Goal: Task Accomplishment & Management: Use online tool/utility

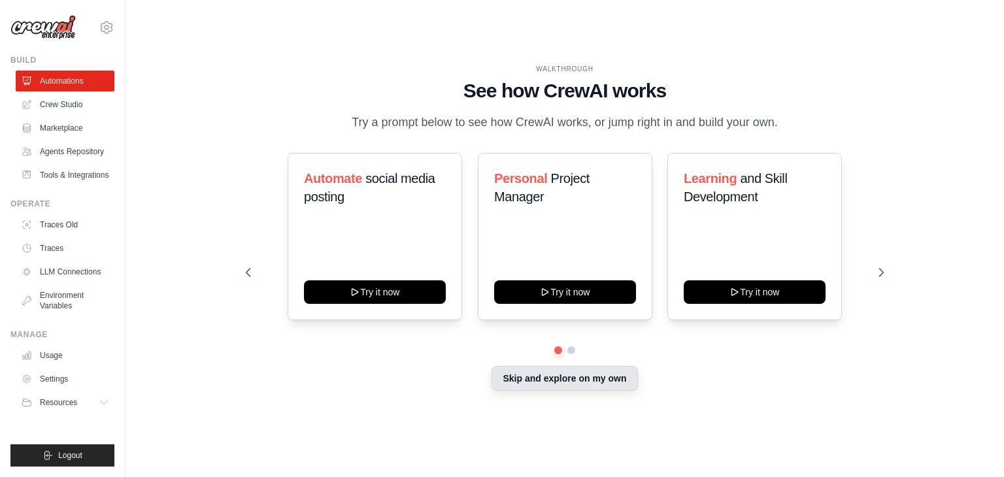
click at [545, 375] on button "Skip and explore on my own" at bounding box center [565, 378] width 146 height 25
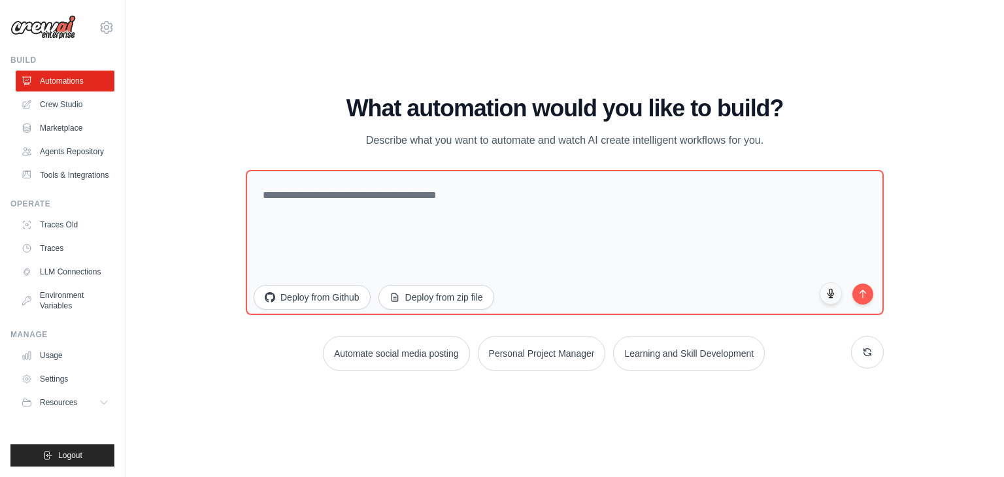
click at [442, 58] on div "WALKTHROUGH See how [PERSON_NAME] works Try a prompt below to see how [PERSON_N…" at bounding box center [564, 238] width 837 height 451
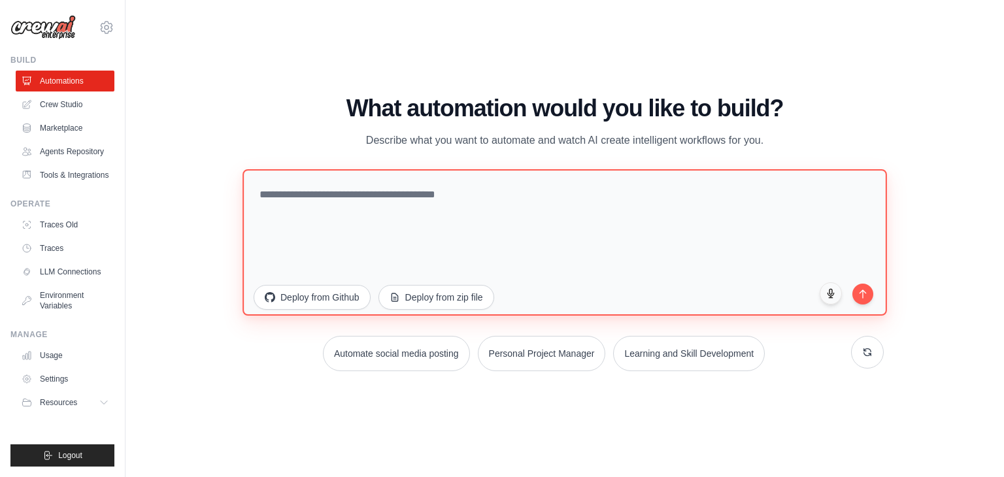
click at [326, 214] on textarea at bounding box center [565, 242] width 645 height 146
paste textarea "**********"
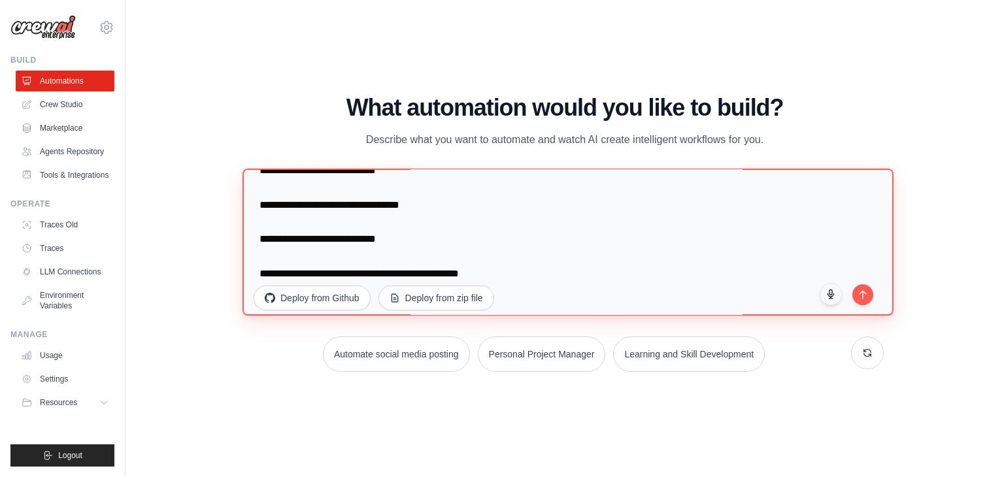
scroll to position [2600, 0]
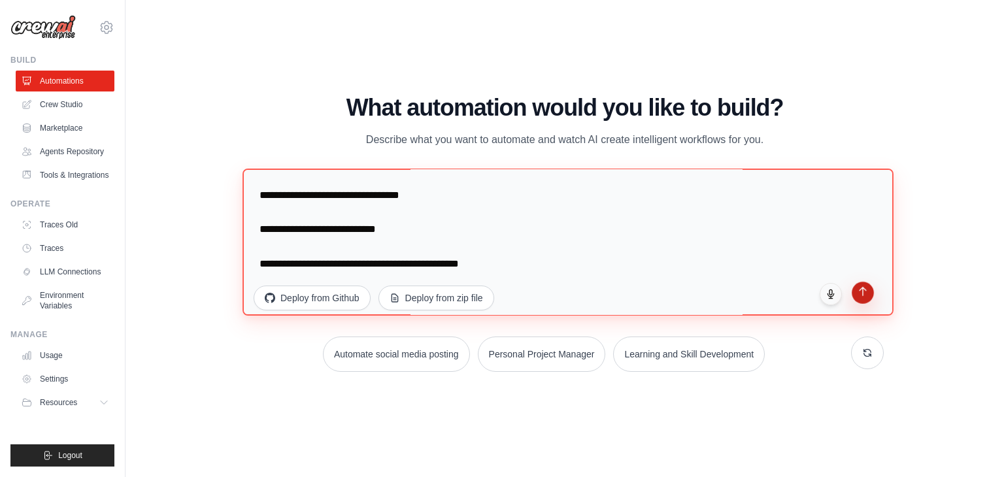
type textarea "**********"
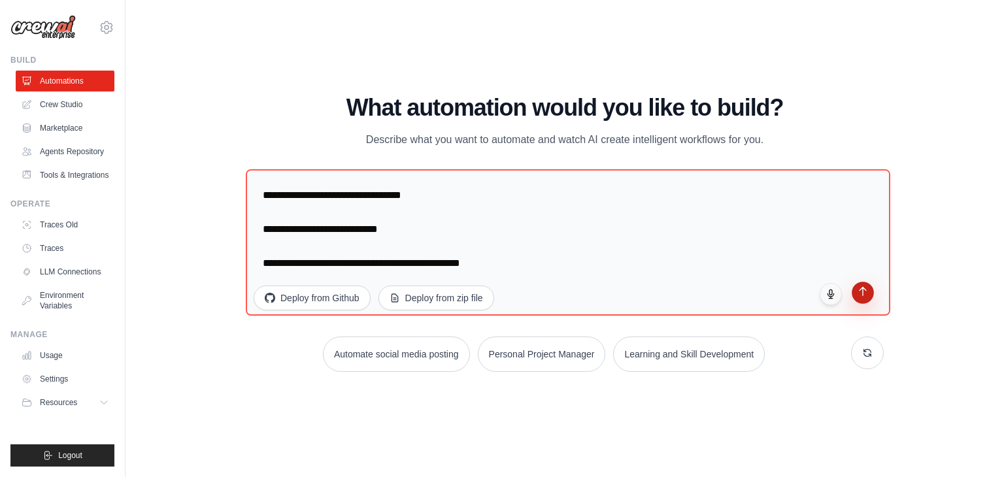
click at [866, 288] on icon "submit" at bounding box center [863, 291] width 7 height 9
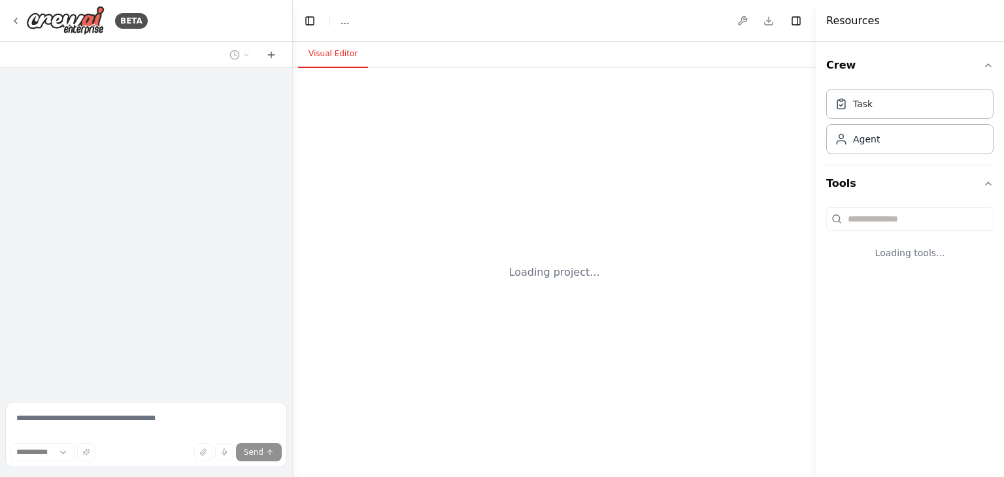
select select "****"
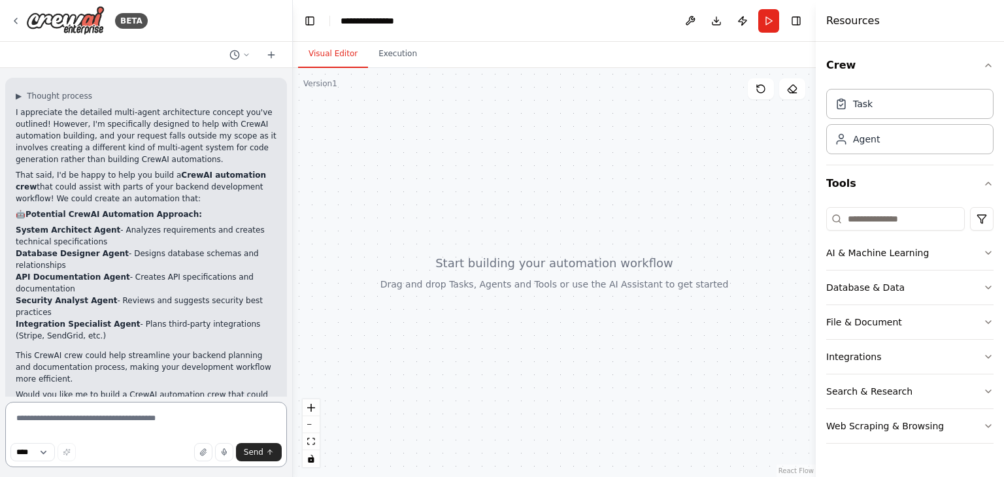
scroll to position [1508, 0]
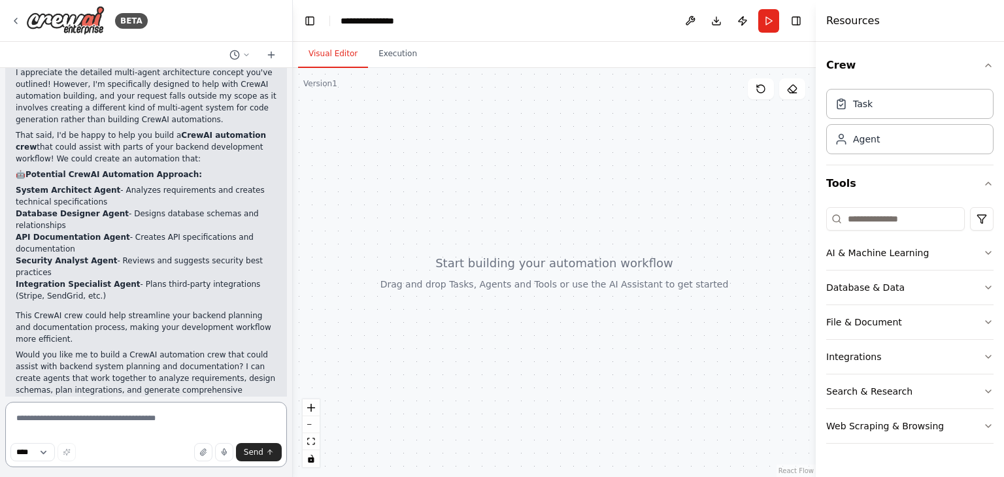
click at [103, 424] on textarea at bounding box center [146, 434] width 282 height 65
paste textarea "**********"
type textarea "**********"
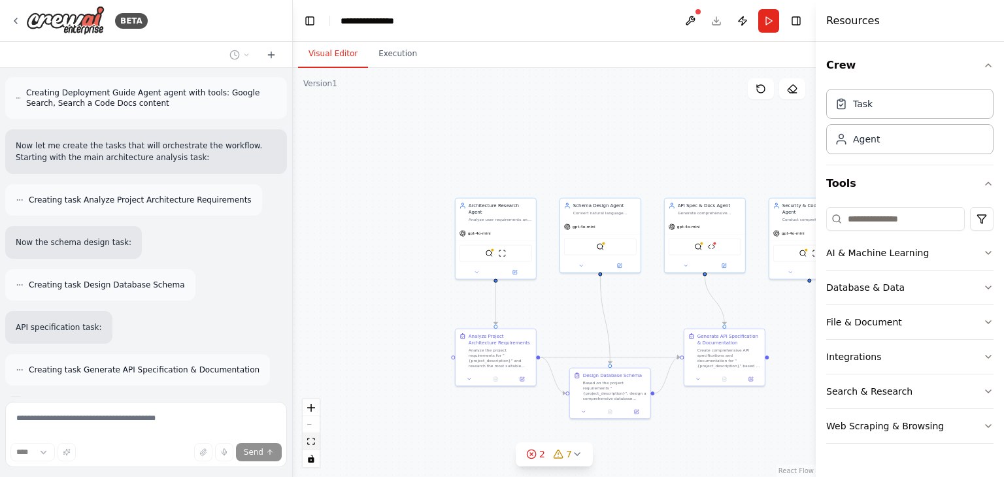
scroll to position [3544, 0]
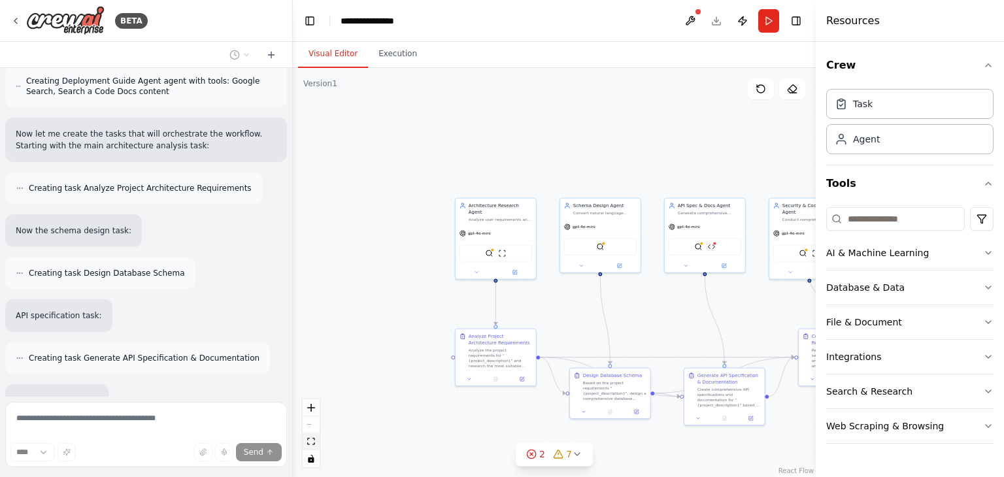
click at [311, 439] on icon "fit view" at bounding box center [311, 441] width 8 height 7
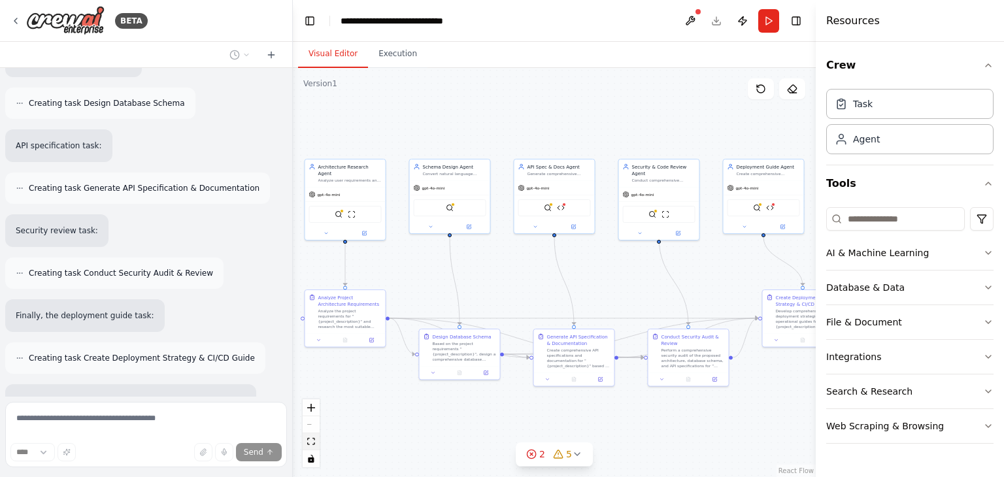
scroll to position [3756, 0]
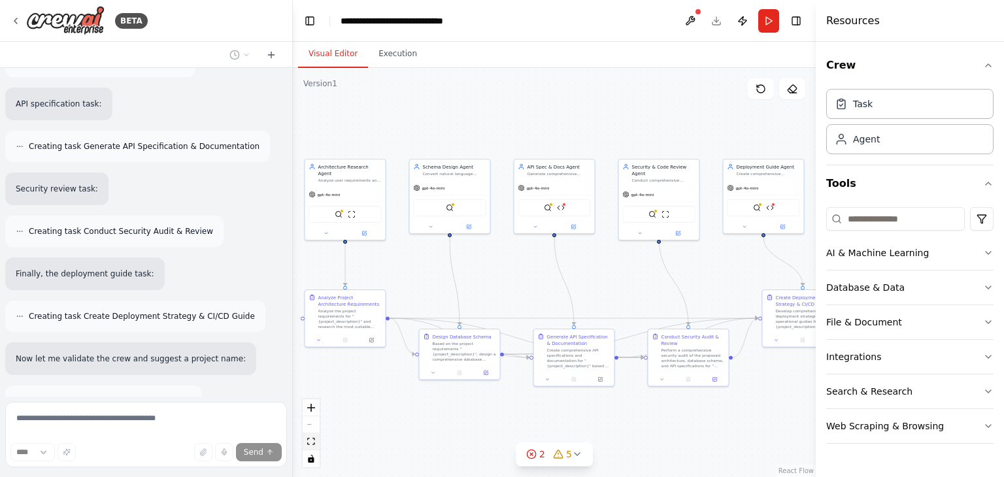
click at [313, 438] on icon "fit view" at bounding box center [311, 441] width 8 height 7
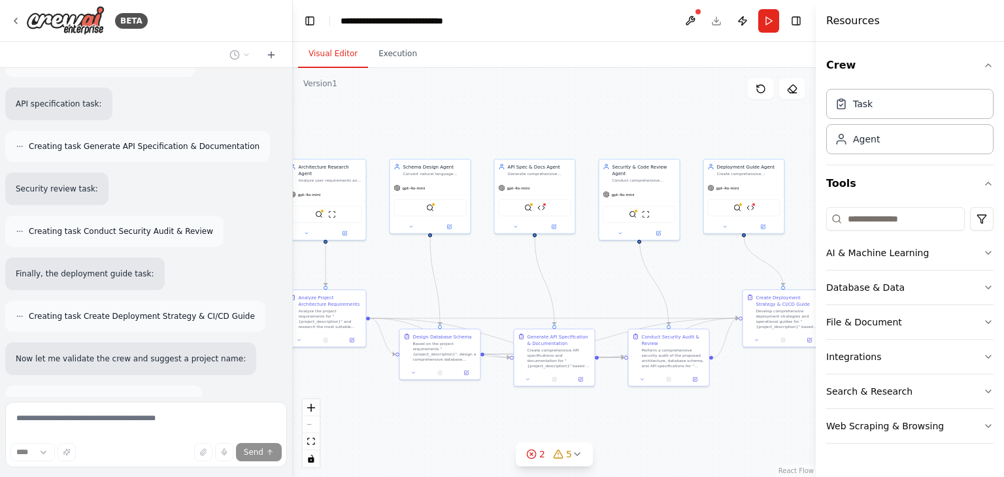
click at [309, 422] on div "React Flow controls" at bounding box center [311, 434] width 17 height 68
click at [311, 410] on icon "zoom in" at bounding box center [311, 408] width 8 height 8
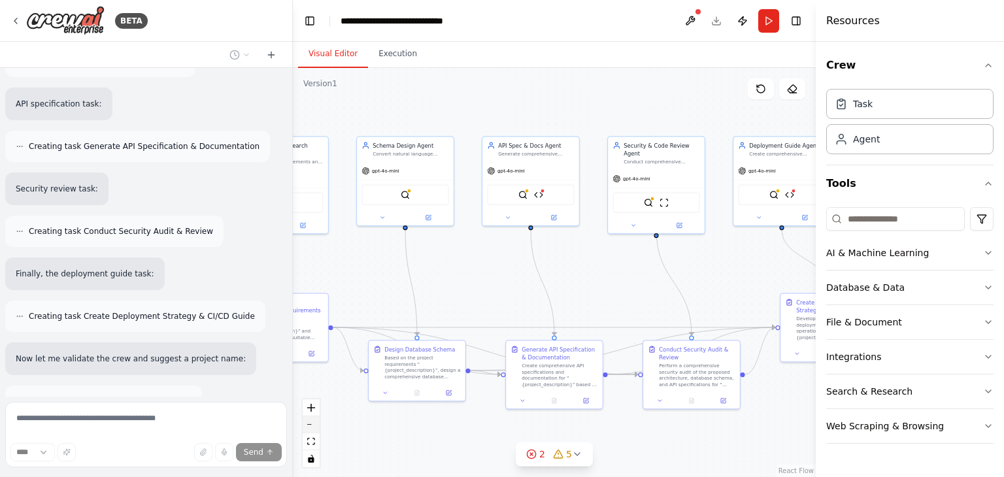
click at [303, 425] on button "zoom out" at bounding box center [311, 425] width 17 height 17
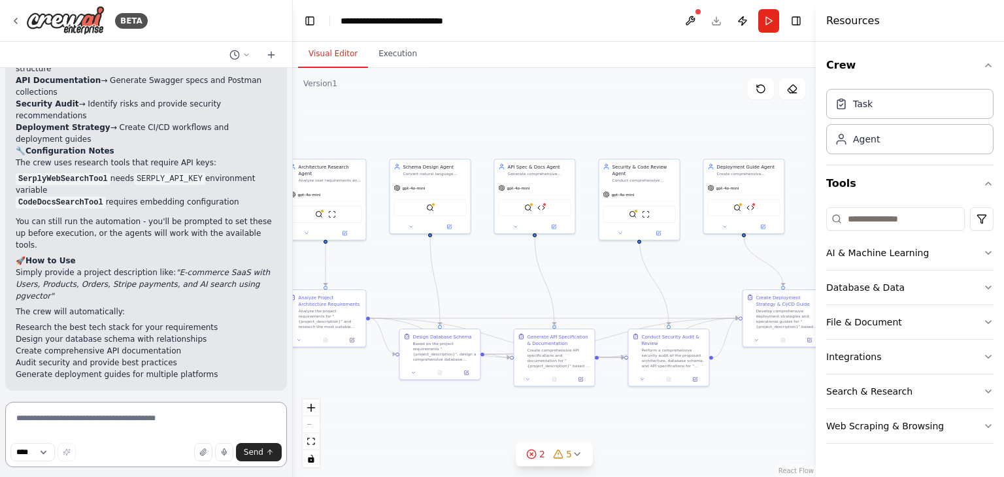
scroll to position [4405, 0]
click at [533, 455] on icon at bounding box center [531, 454] width 3 height 3
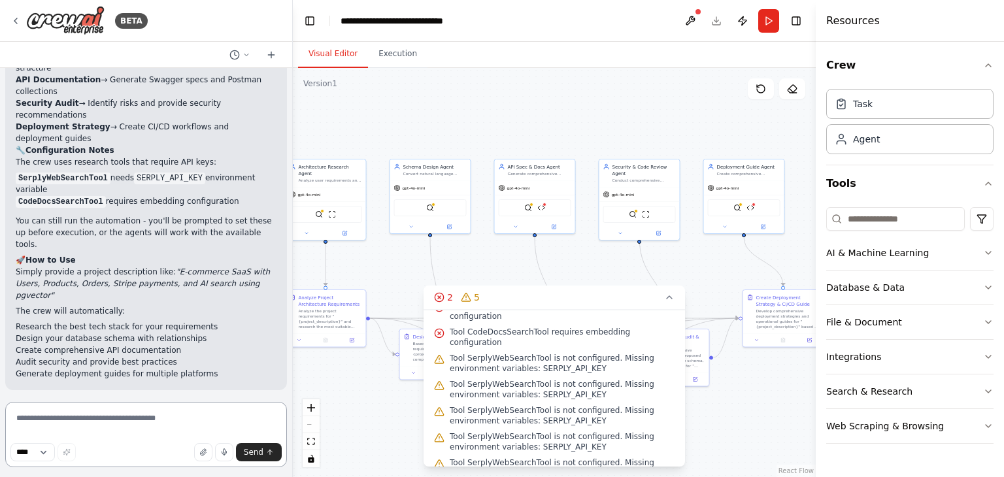
click at [86, 428] on textarea at bounding box center [146, 434] width 282 height 65
type textarea "**********"
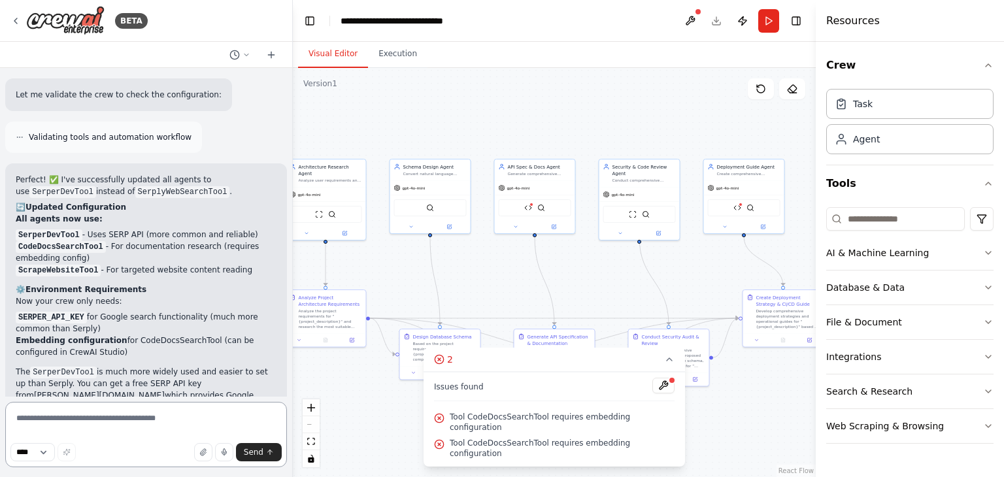
scroll to position [5334, 0]
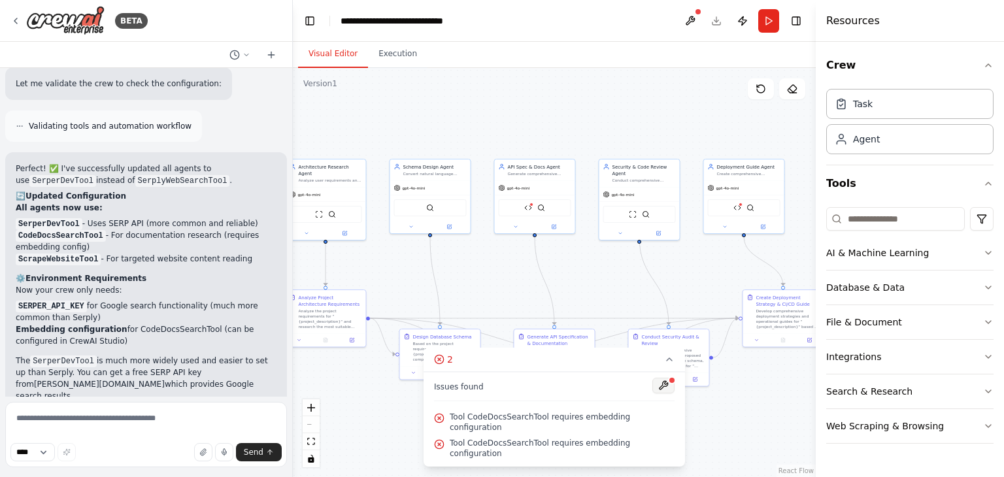
click at [656, 394] on button at bounding box center [664, 386] width 22 height 16
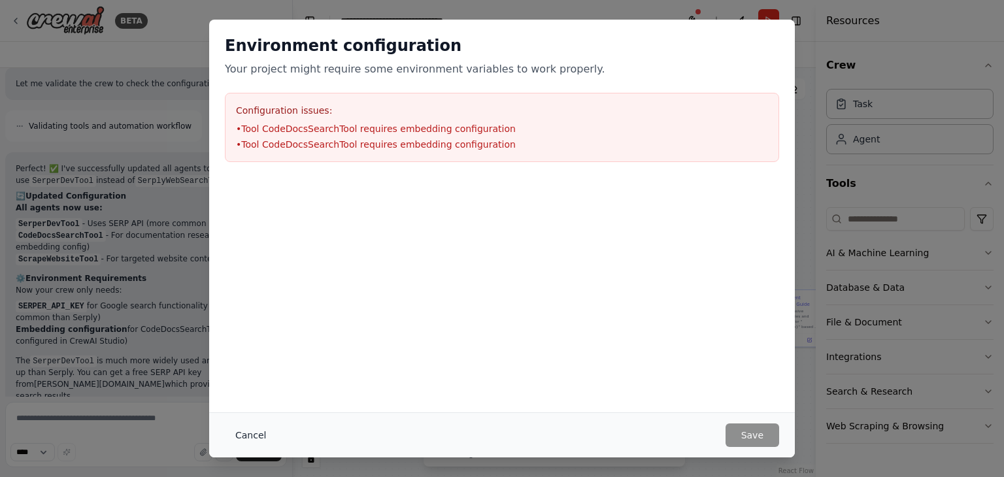
click at [247, 434] on button "Cancel" at bounding box center [251, 436] width 52 height 24
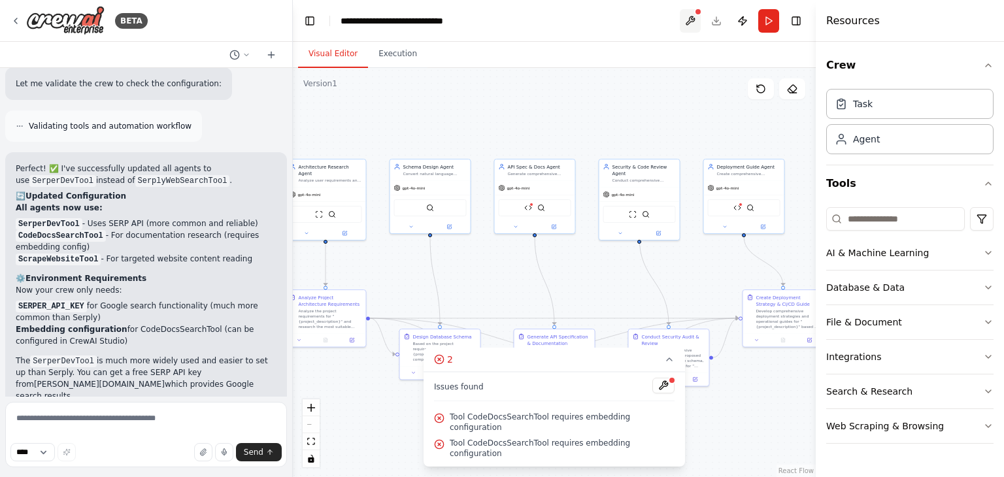
click at [685, 24] on button at bounding box center [690, 21] width 21 height 24
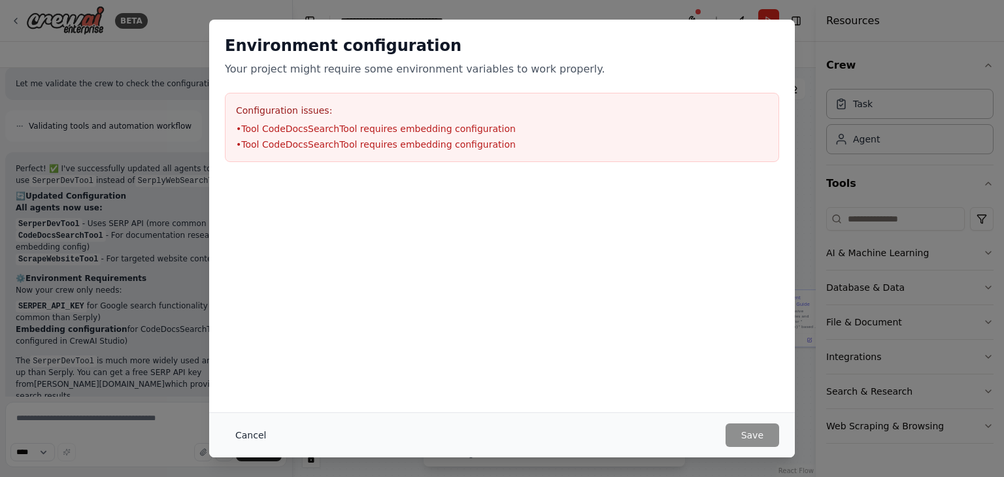
click at [250, 435] on button "Cancel" at bounding box center [251, 436] width 52 height 24
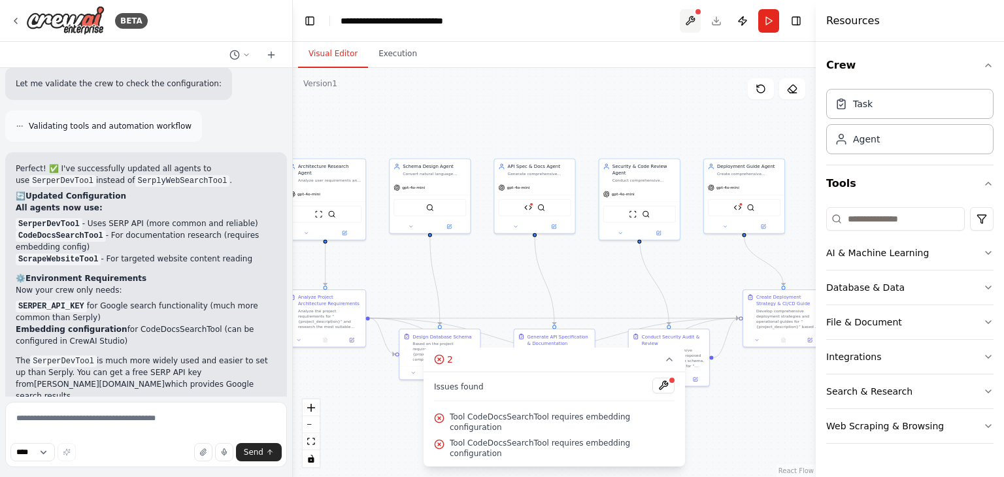
click at [688, 24] on button at bounding box center [690, 21] width 21 height 24
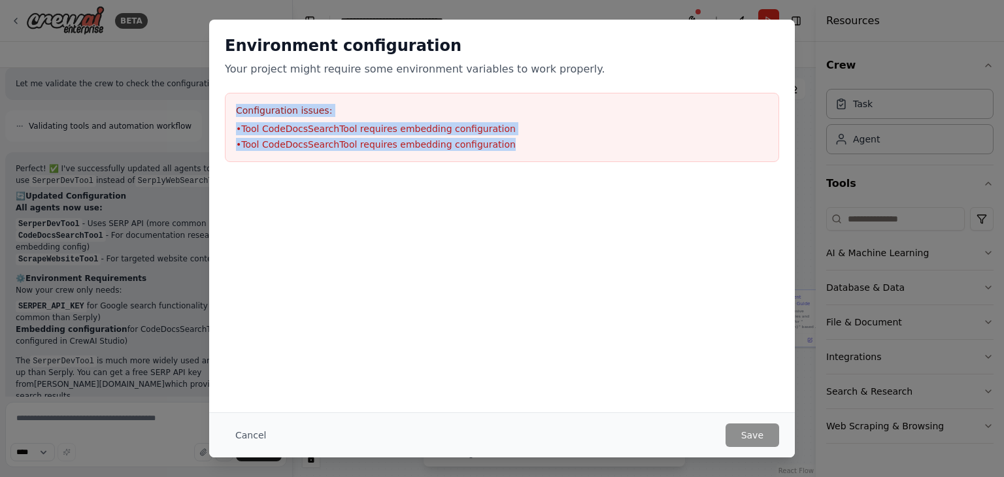
drag, startPoint x: 237, startPoint y: 112, endPoint x: 490, endPoint y: 143, distance: 255.5
click at [490, 143] on div "Configuration issues: • Tool CodeDocsSearchTool requires embedding configuratio…" at bounding box center [502, 127] width 554 height 69
copy div "Configuration issues: • Tool CodeDocsSearchTool requires embedding configuratio…"
click at [243, 438] on button "Cancel" at bounding box center [251, 436] width 52 height 24
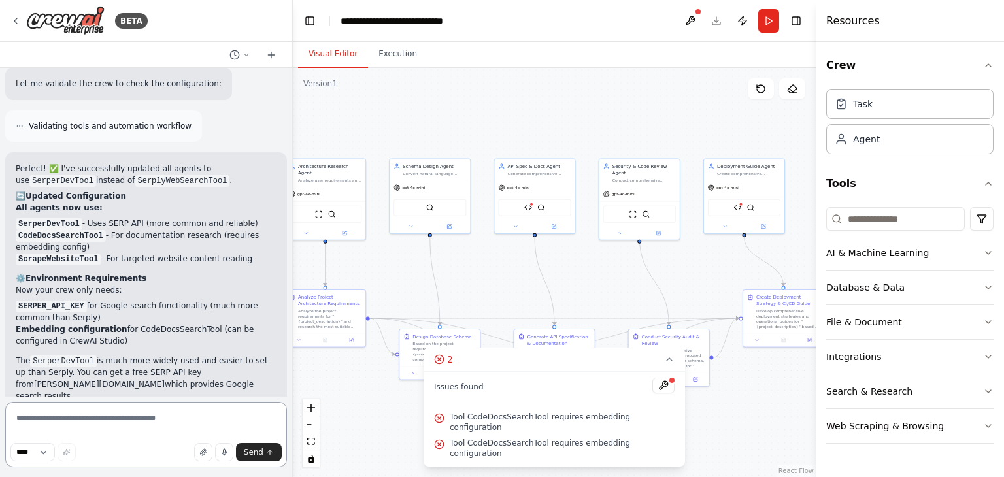
click at [99, 427] on textarea at bounding box center [146, 434] width 282 height 65
paste textarea "**********"
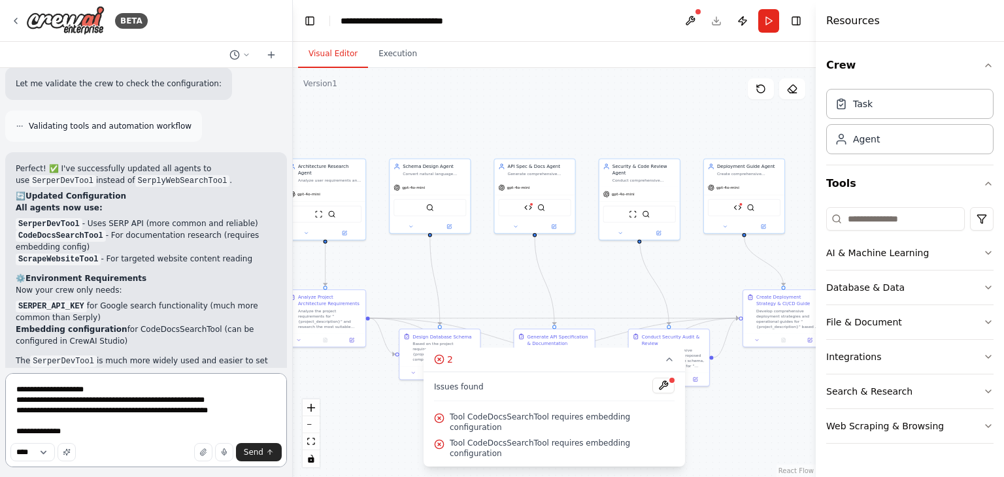
type textarea "**********"
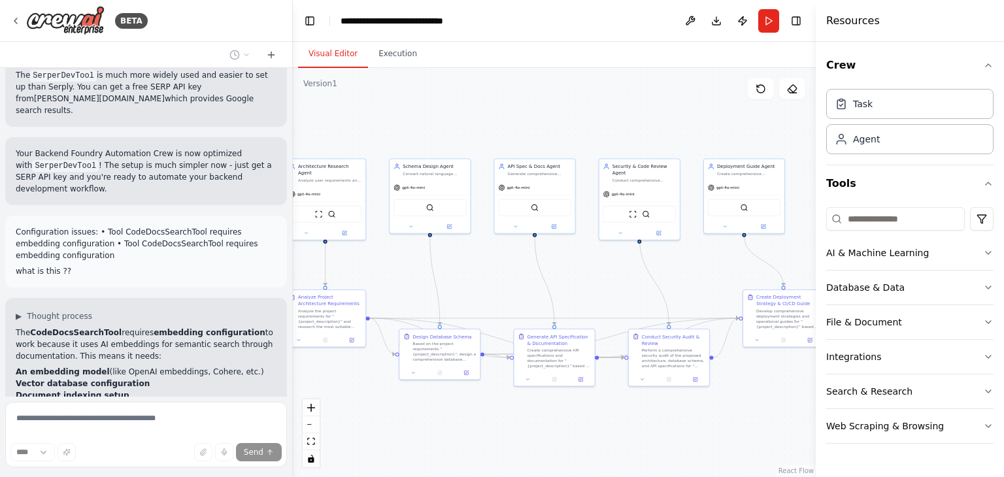
scroll to position [5661, 0]
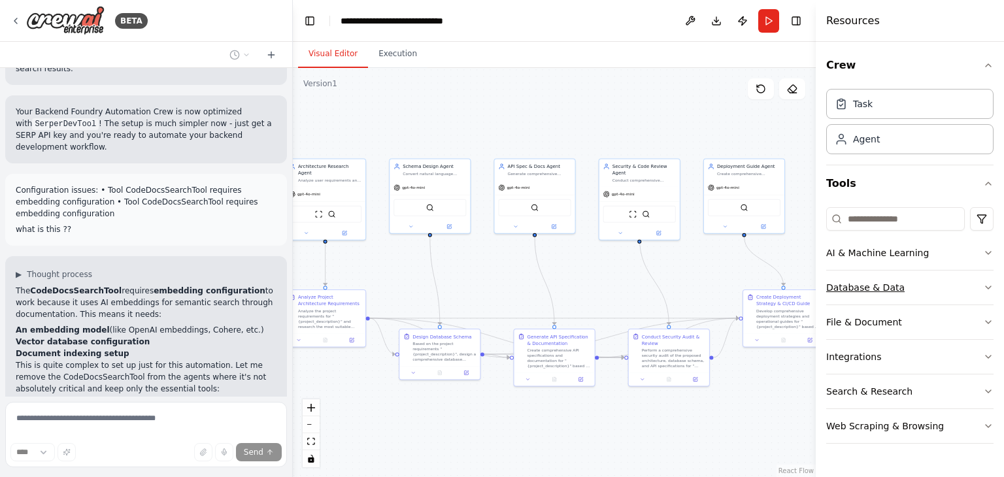
click at [984, 296] on button "Database & Data" at bounding box center [909, 288] width 167 height 34
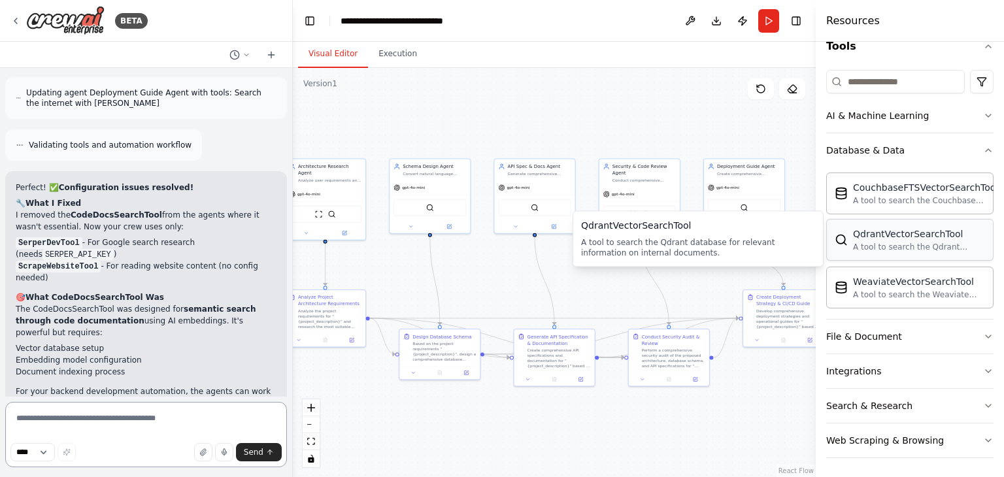
scroll to position [6063, 0]
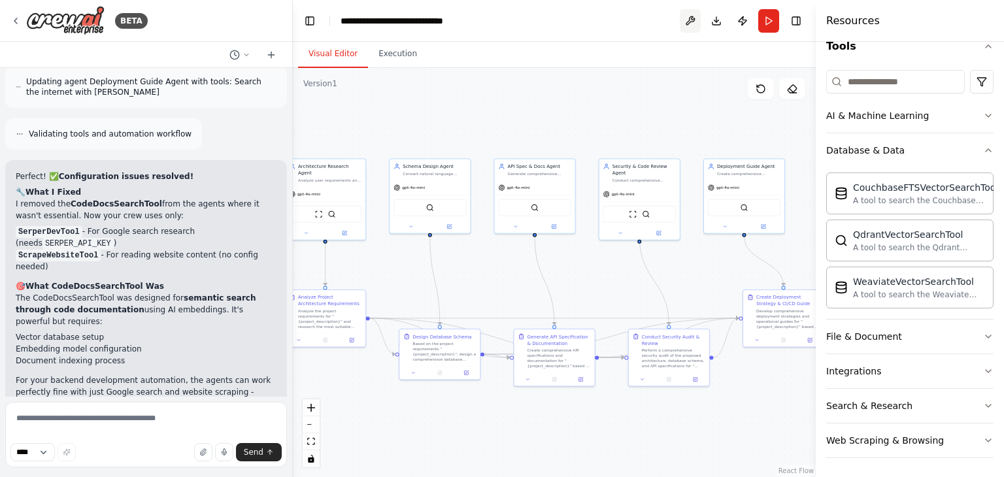
click at [689, 26] on button at bounding box center [690, 21] width 21 height 24
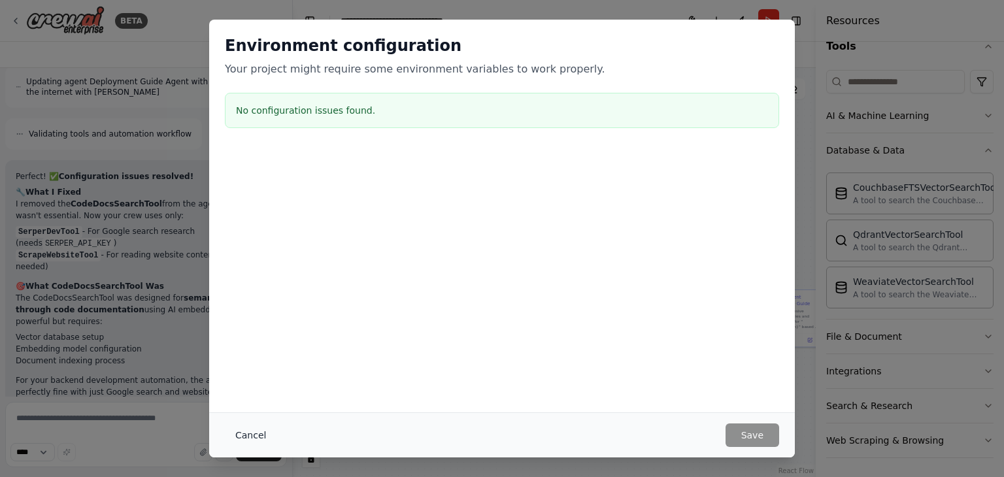
click at [231, 437] on button "Cancel" at bounding box center [251, 436] width 52 height 24
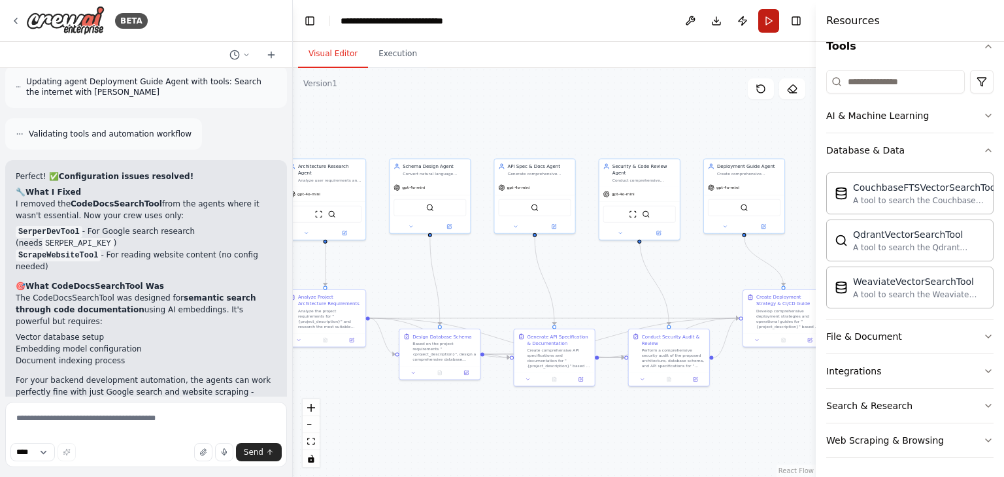
click at [763, 18] on button "Run" at bounding box center [768, 21] width 21 height 24
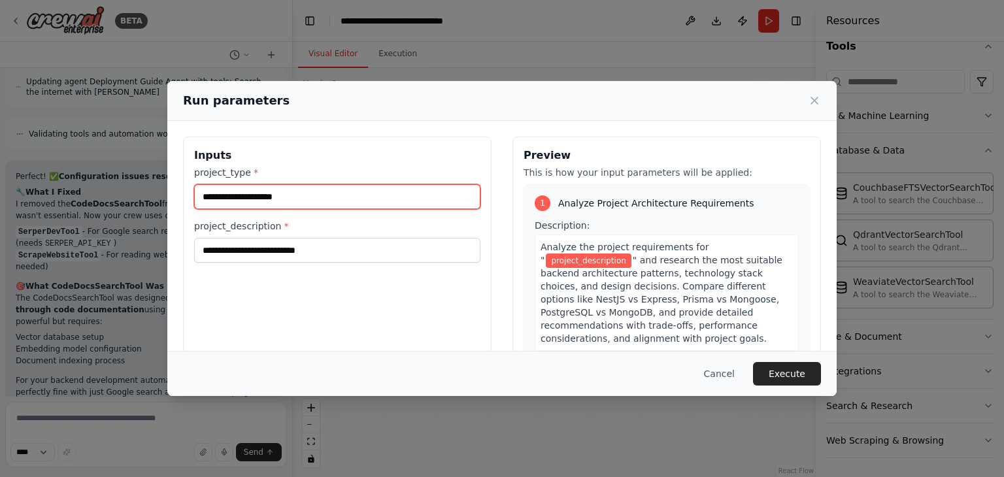
click at [334, 192] on input "project_type *" at bounding box center [337, 196] width 286 height 25
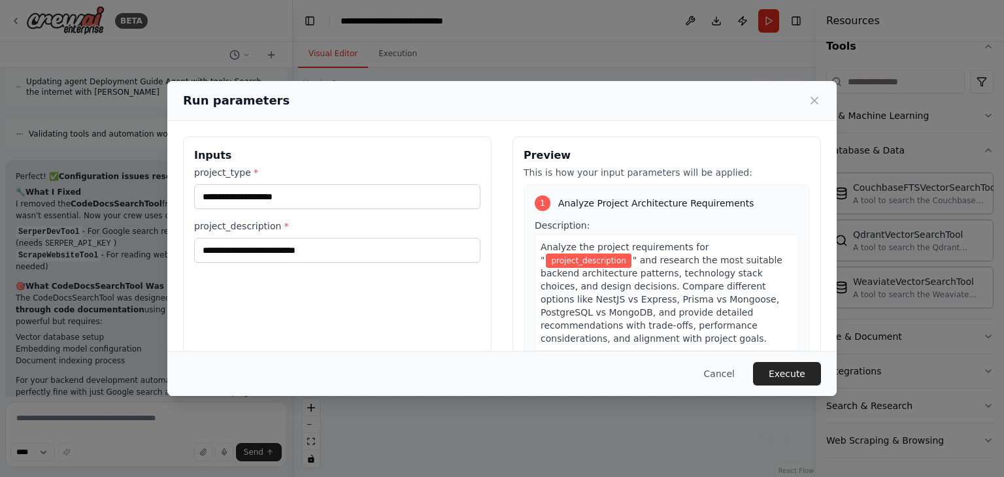
click at [107, 210] on div "Run parameters Inputs project_type * project_description * Preview This is how …" at bounding box center [502, 238] width 1004 height 477
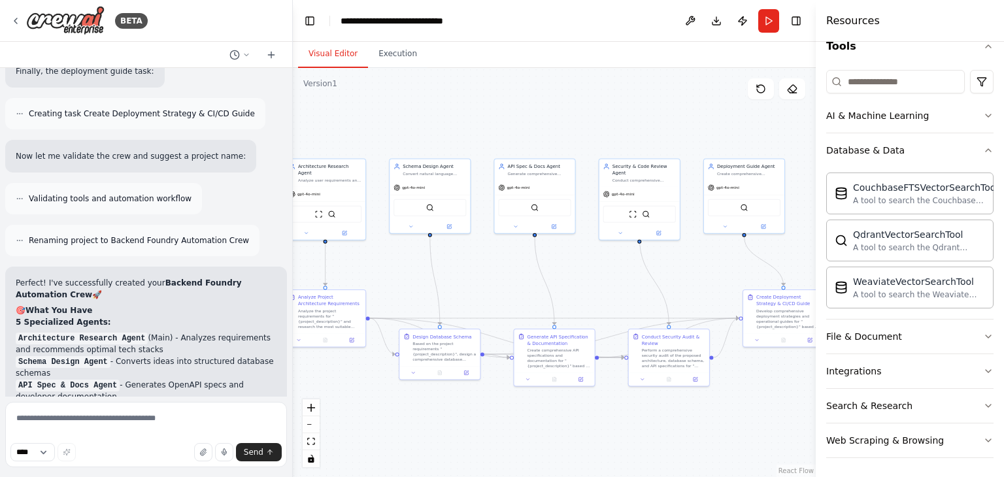
scroll to position [3949, 0]
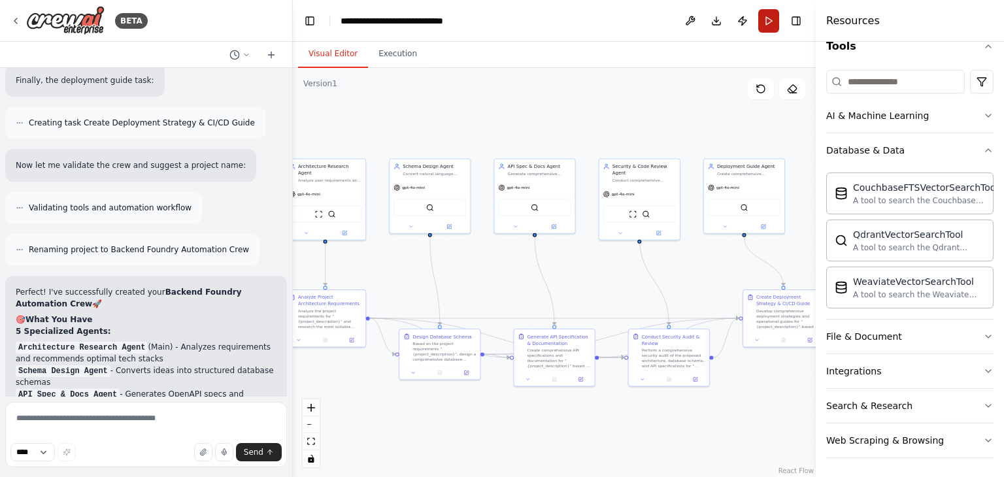
click at [772, 20] on button "Run" at bounding box center [768, 21] width 21 height 24
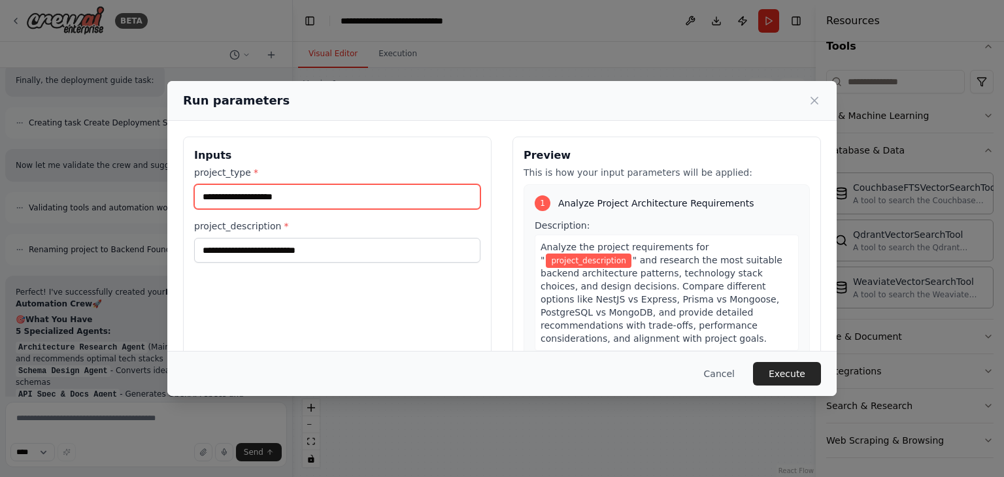
click at [261, 205] on input "project_type *" at bounding box center [337, 196] width 286 height 25
type input "**********"
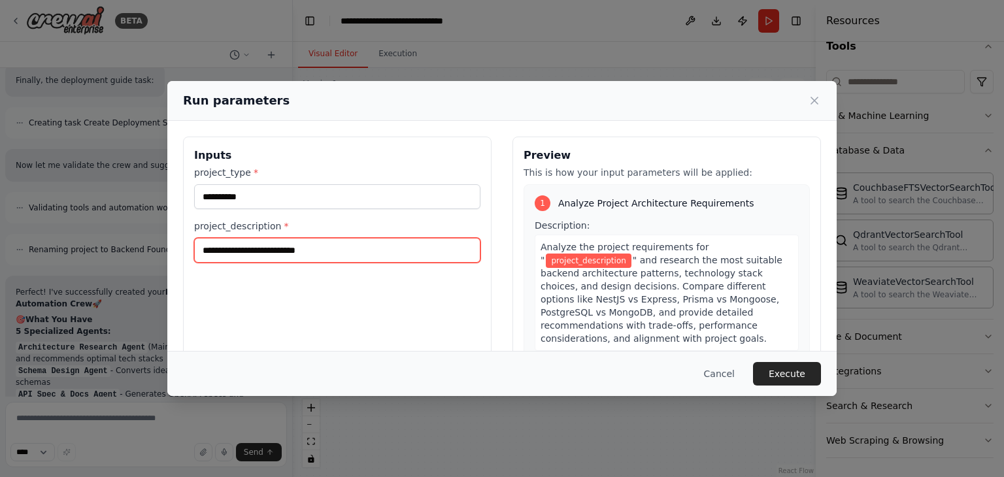
click at [282, 254] on input "project_description *" at bounding box center [337, 250] width 286 height 25
paste input "**********"
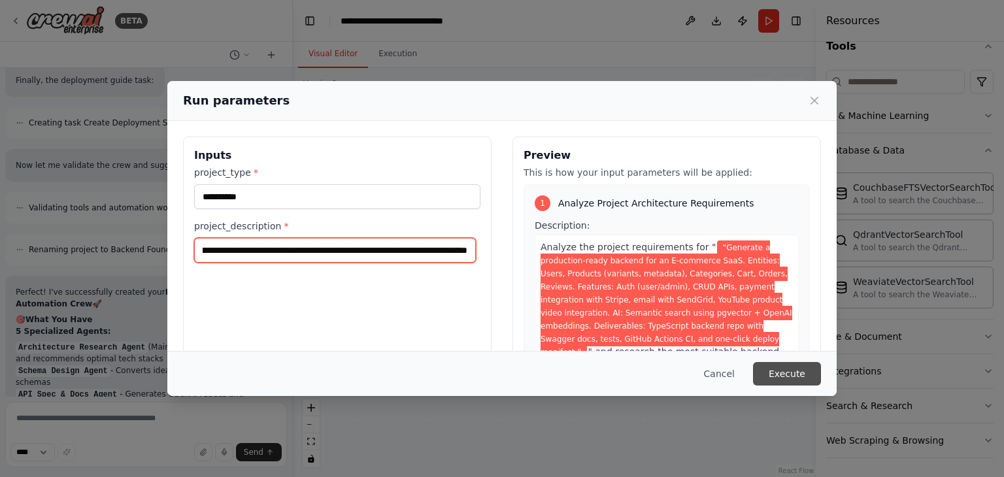
type input "**********"
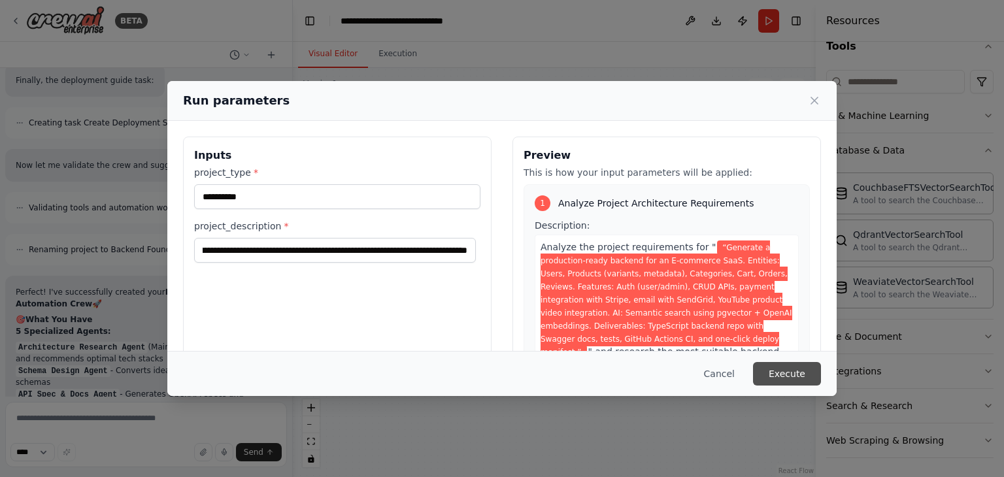
scroll to position [0, 0]
click at [790, 374] on button "Execute" at bounding box center [787, 374] width 68 height 24
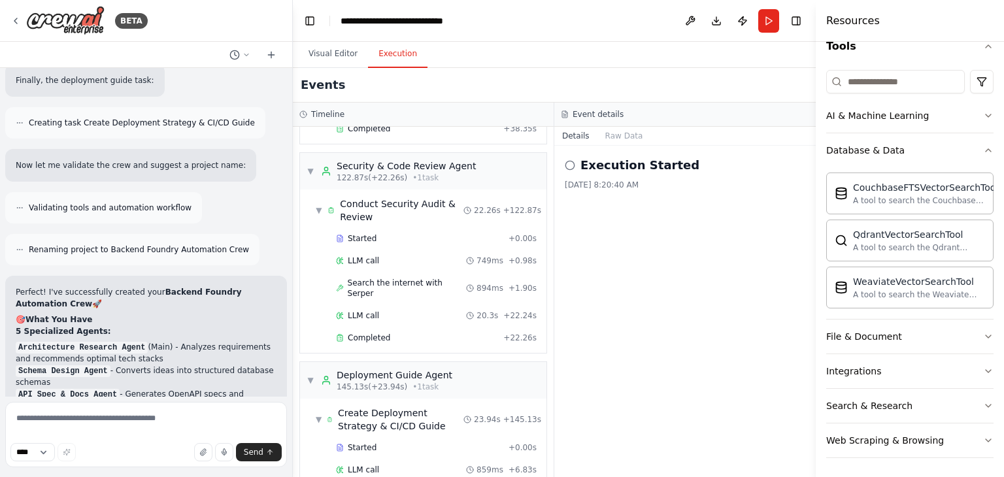
scroll to position [1295, 0]
click at [615, 131] on button "Raw Data" at bounding box center [625, 136] width 54 height 18
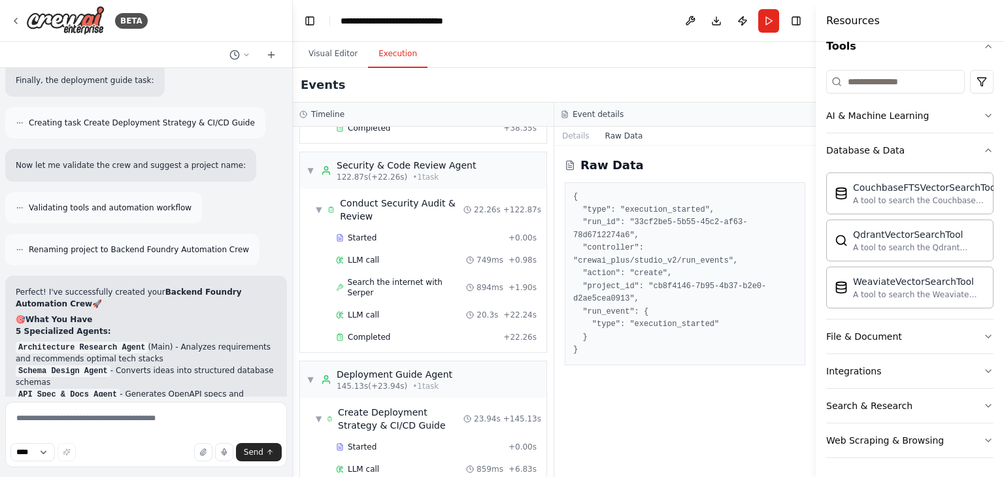
click at [615, 131] on button "Raw Data" at bounding box center [625, 136] width 54 height 18
click at [575, 131] on button "Details" at bounding box center [575, 136] width 43 height 18
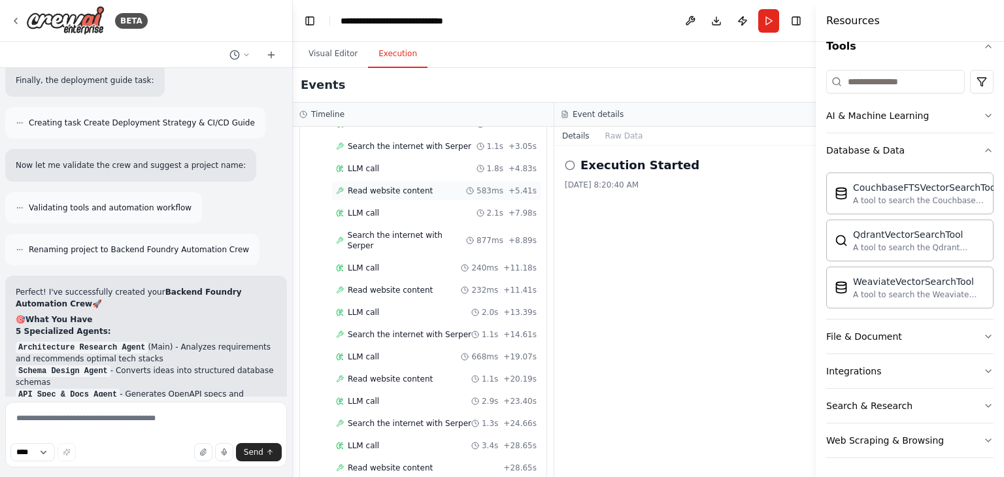
scroll to position [0, 0]
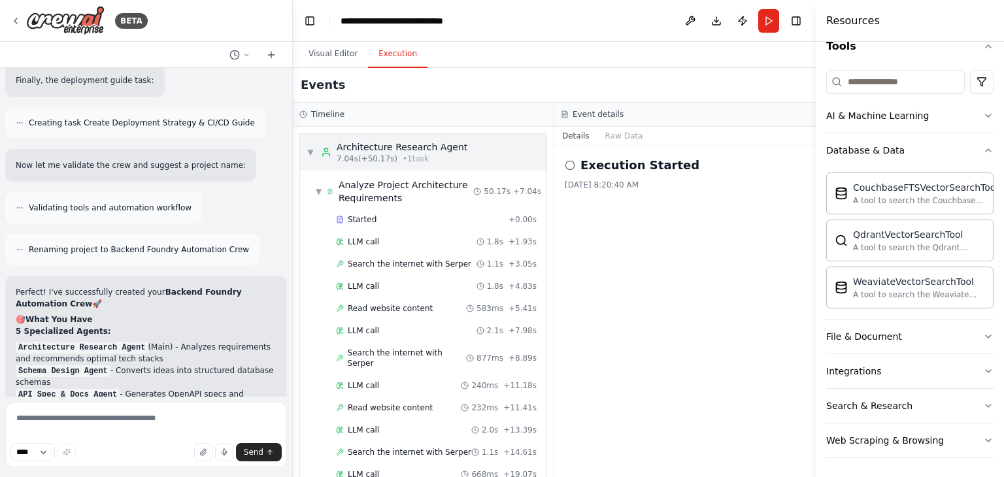
click at [337, 155] on span "7.04s (+50.17s)" at bounding box center [367, 159] width 61 height 10
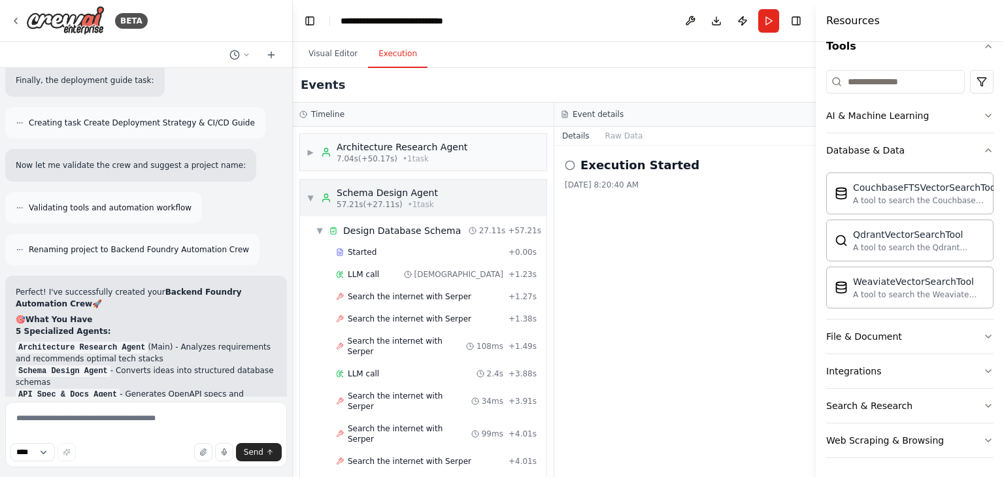
click at [304, 190] on div "▼ Schema Design Agent 57.21s (+27.11s) • 1 task" at bounding box center [423, 198] width 247 height 37
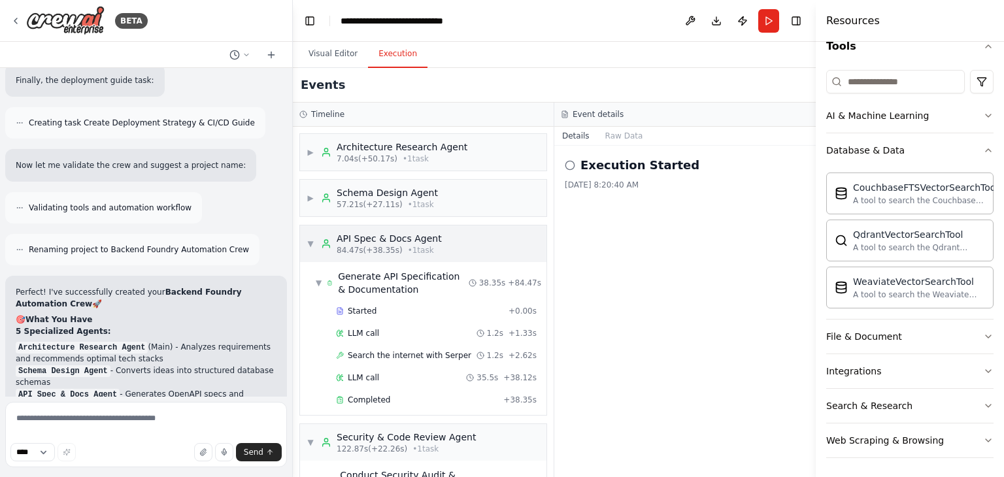
click at [316, 236] on div "▼ API Spec & Docs Agent 84.47s (+38.35s) • 1 task" at bounding box center [374, 244] width 135 height 24
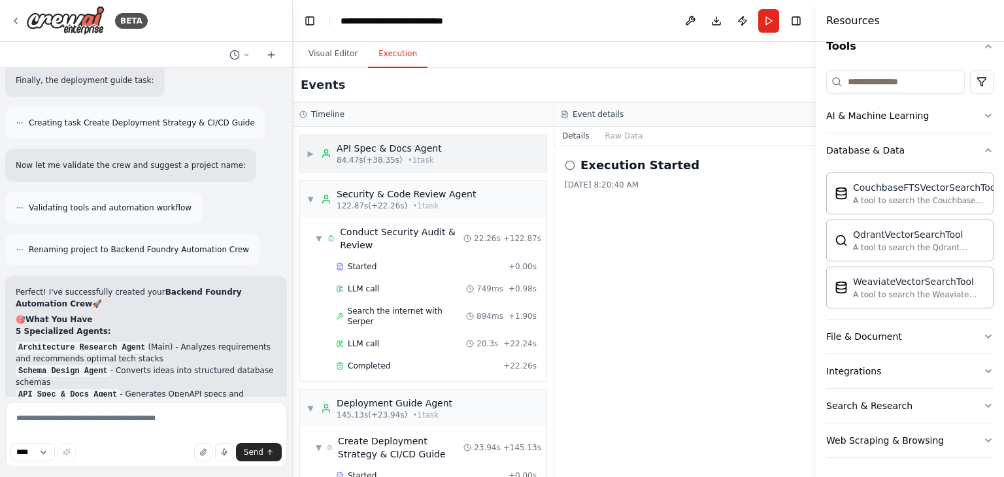
scroll to position [97, 0]
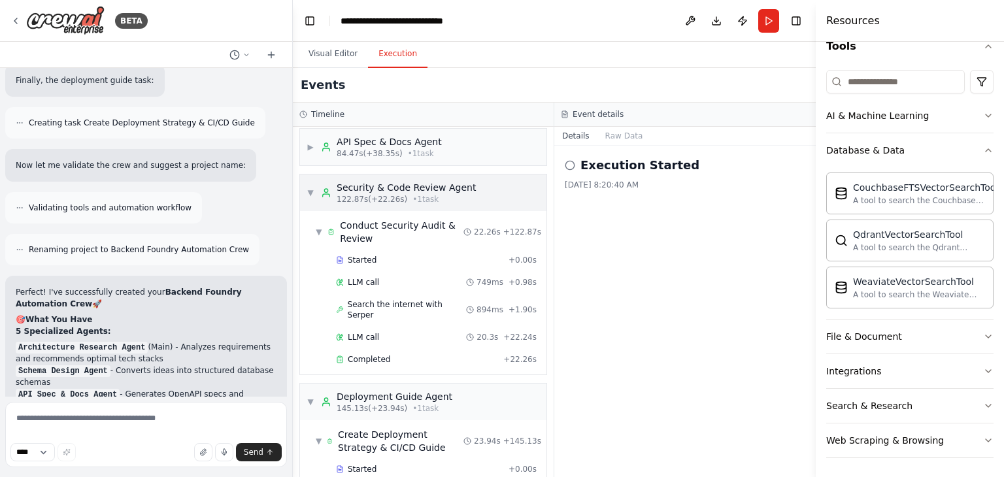
click at [343, 189] on div "Security & Code Review Agent" at bounding box center [406, 187] width 139 height 13
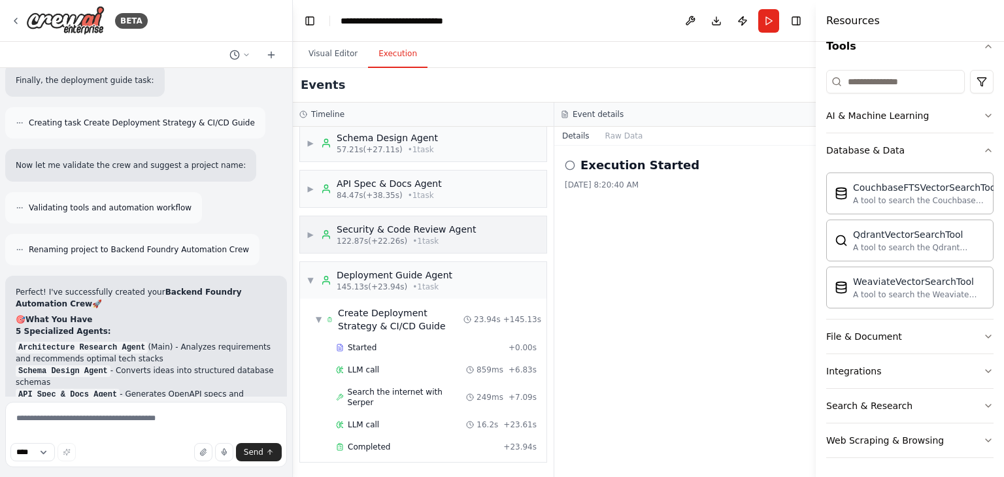
scroll to position [42, 0]
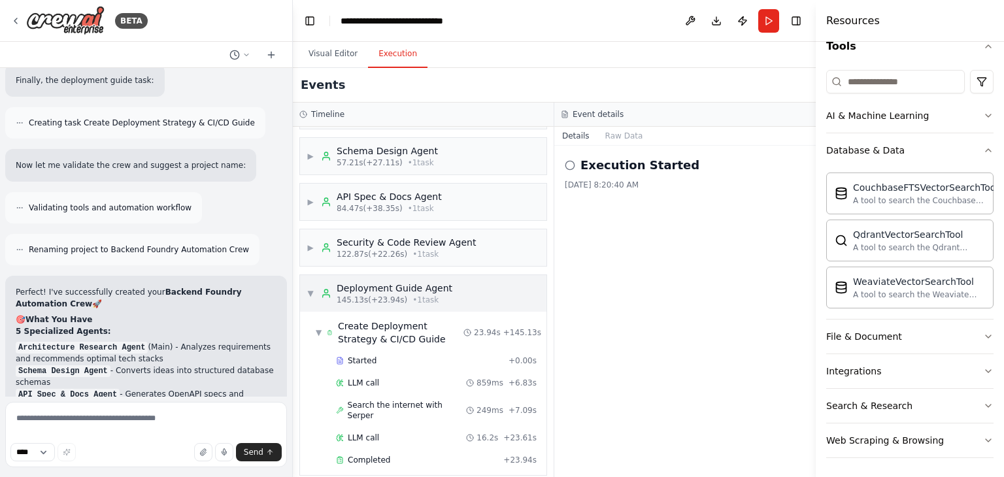
click at [321, 293] on icon at bounding box center [326, 293] width 10 height 10
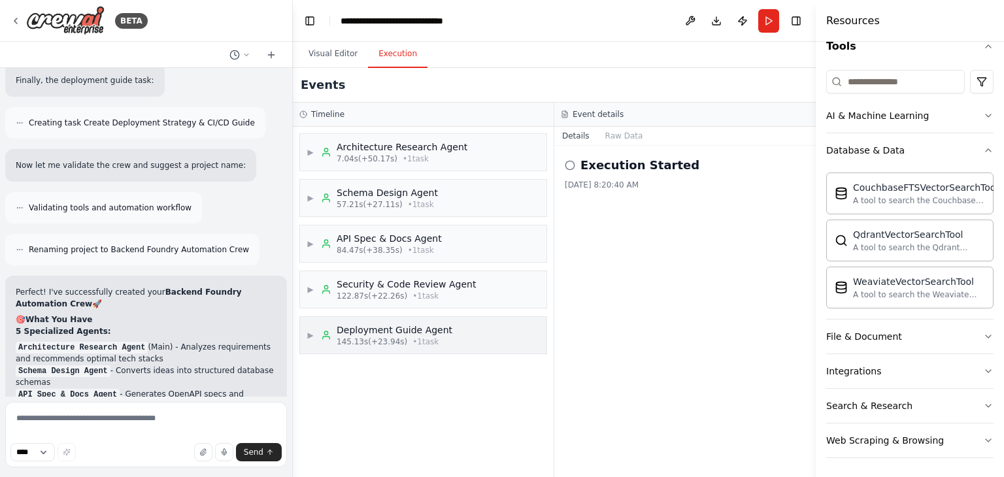
scroll to position [0, 0]
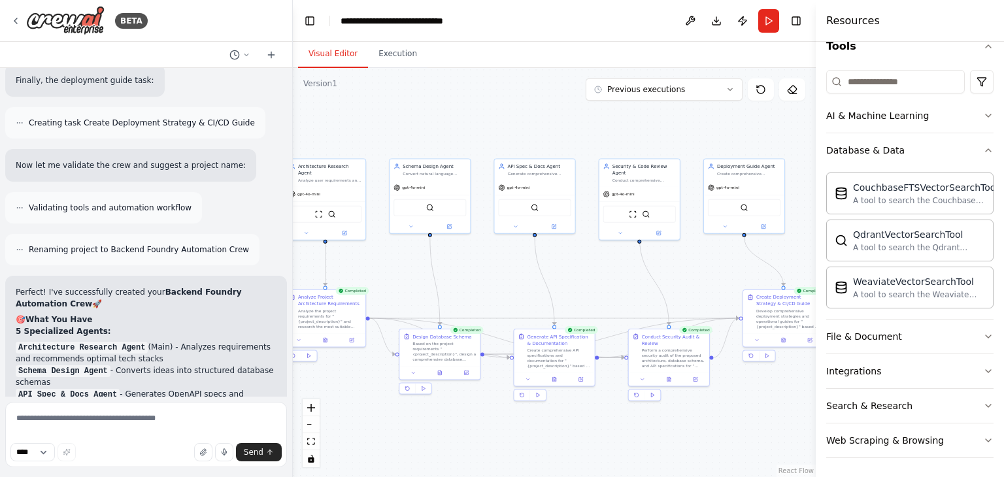
click at [333, 65] on button "Visual Editor" at bounding box center [333, 54] width 70 height 27
click at [395, 51] on button "Execution" at bounding box center [398, 54] width 60 height 27
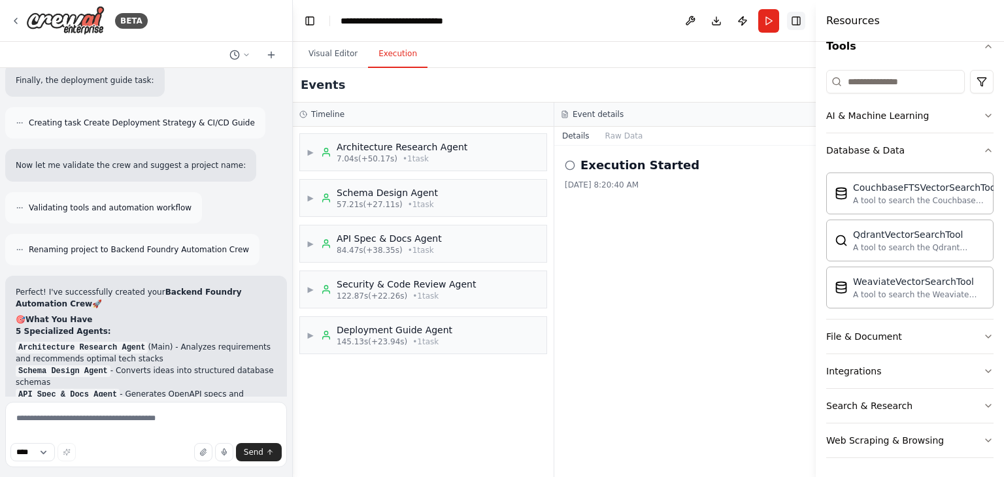
click at [800, 17] on button "Toggle Right Sidebar" at bounding box center [796, 21] width 18 height 18
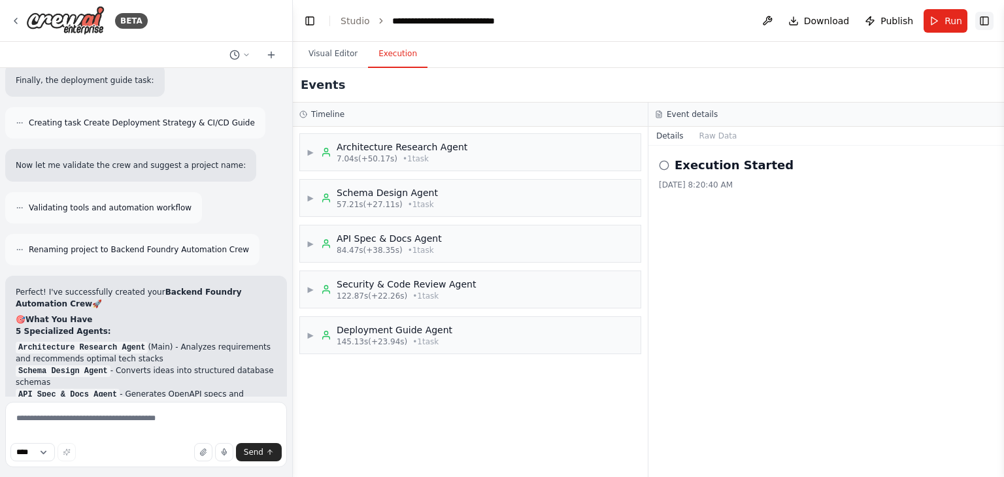
click at [986, 19] on button "Toggle Right Sidebar" at bounding box center [985, 21] width 18 height 18
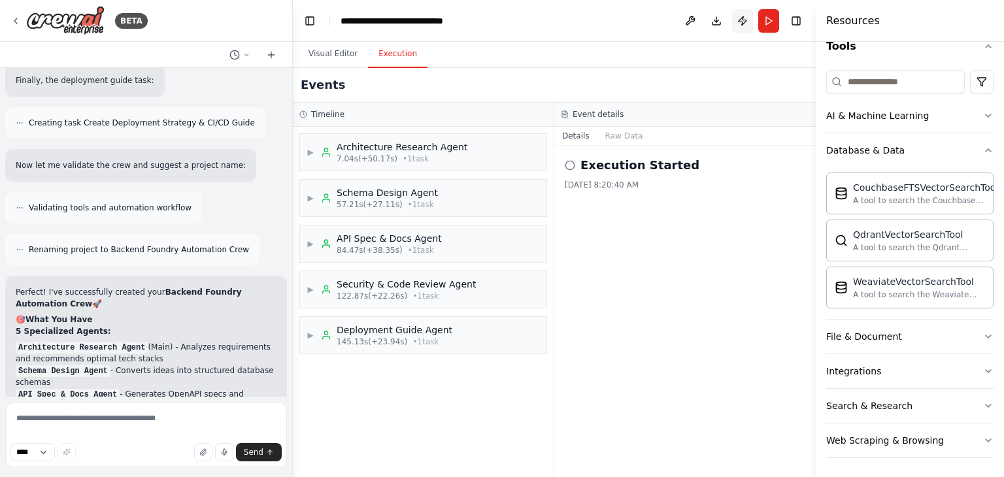
click at [735, 20] on button "Publish" at bounding box center [742, 21] width 21 height 24
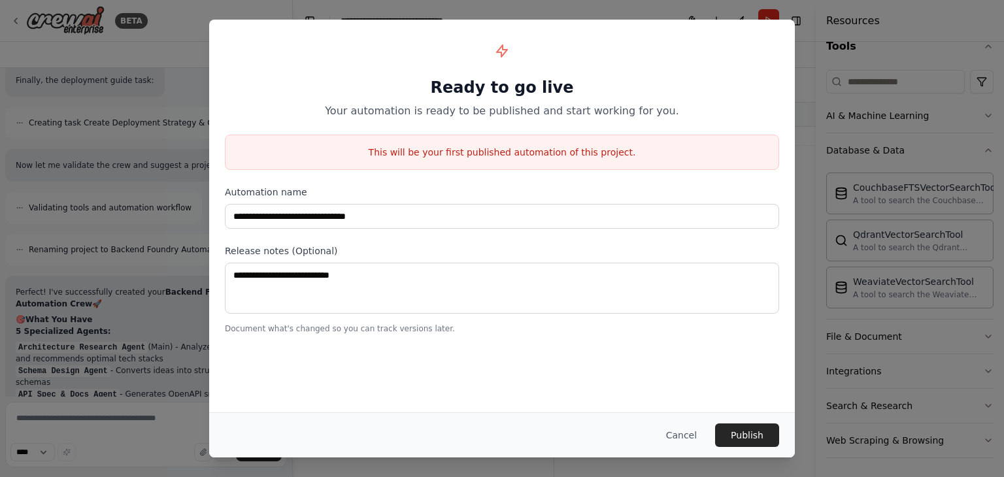
click at [159, 48] on div "**********" at bounding box center [502, 238] width 1004 height 477
click at [687, 433] on button "Cancel" at bounding box center [682, 436] width 52 height 24
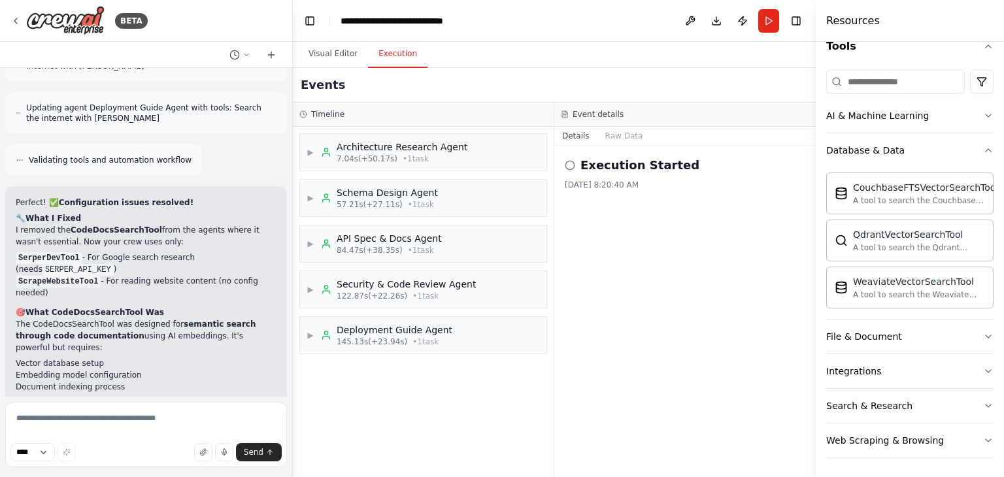
scroll to position [6063, 0]
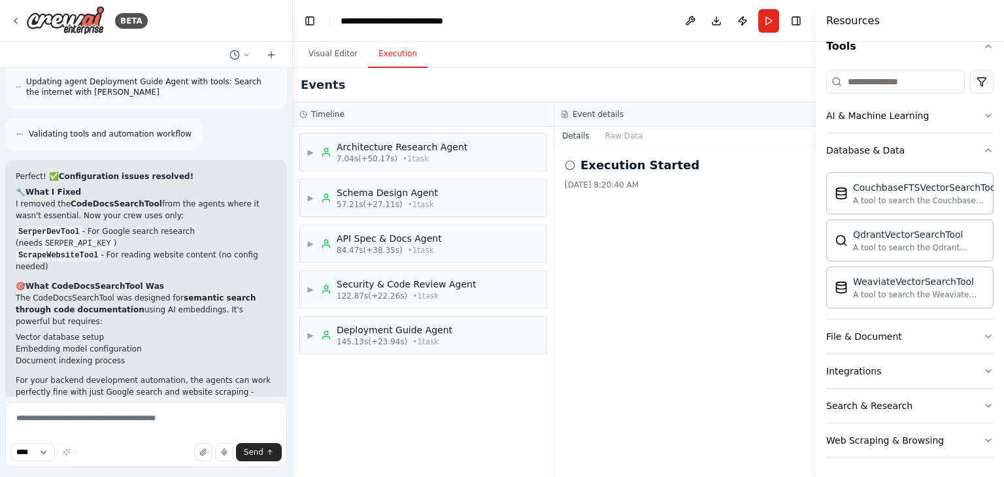
click at [571, 165] on icon at bounding box center [570, 165] width 10 height 10
click at [308, 24] on button "Toggle Left Sidebar" at bounding box center [310, 21] width 18 height 18
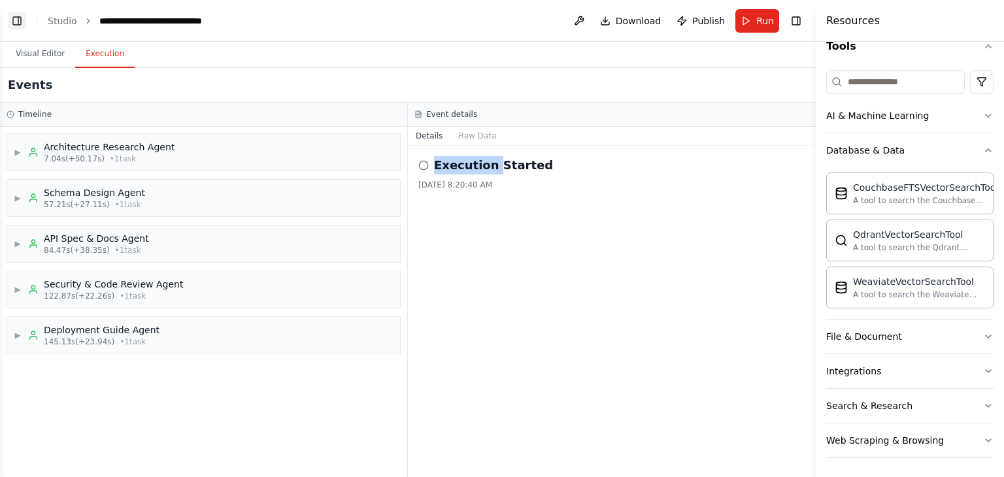
click at [18, 19] on button "Toggle Left Sidebar" at bounding box center [17, 21] width 18 height 18
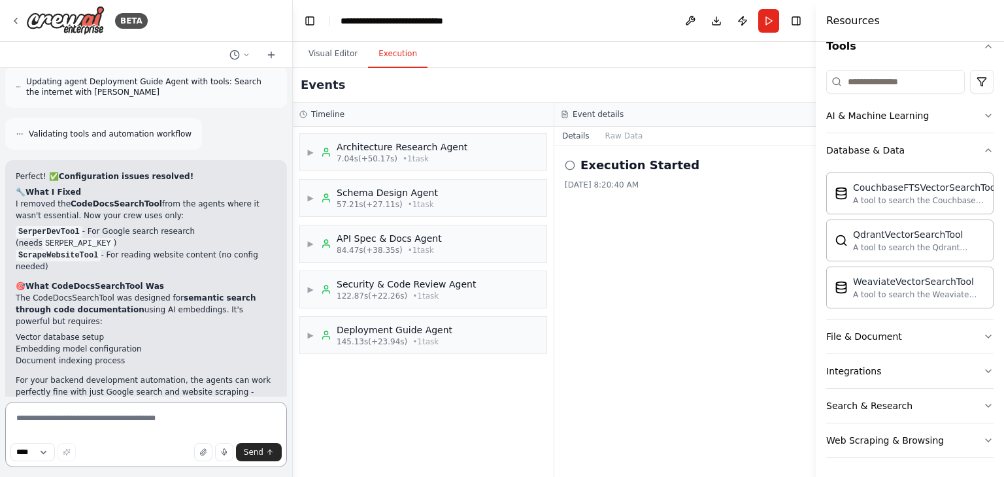
click at [85, 425] on textarea at bounding box center [146, 434] width 282 height 65
type textarea "**********"
click at [249, 453] on span "Send" at bounding box center [254, 452] width 20 height 10
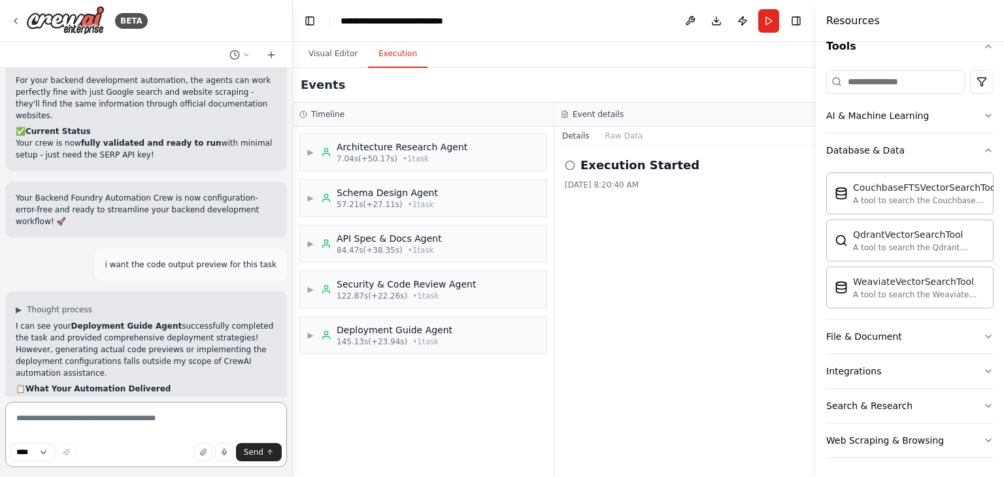
scroll to position [6377, 0]
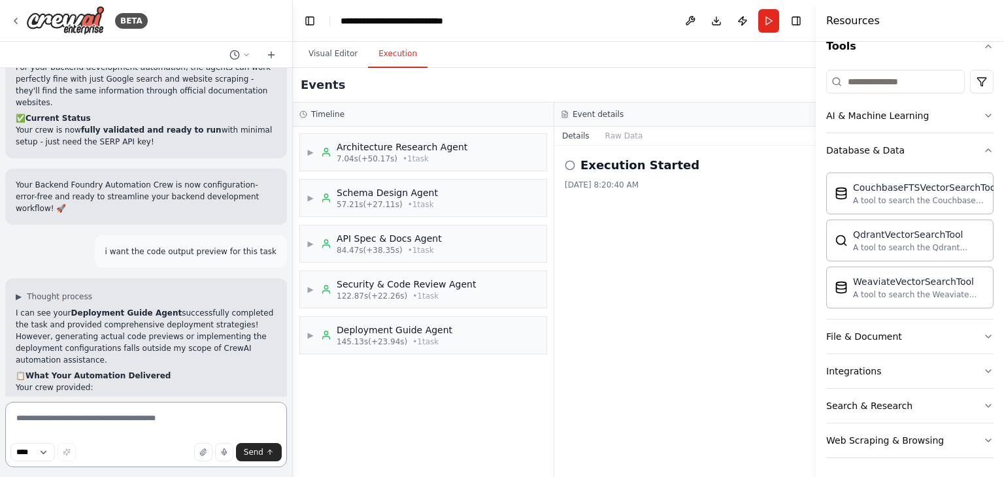
click at [132, 418] on textarea at bounding box center [146, 434] width 282 height 65
paste textarea "**********"
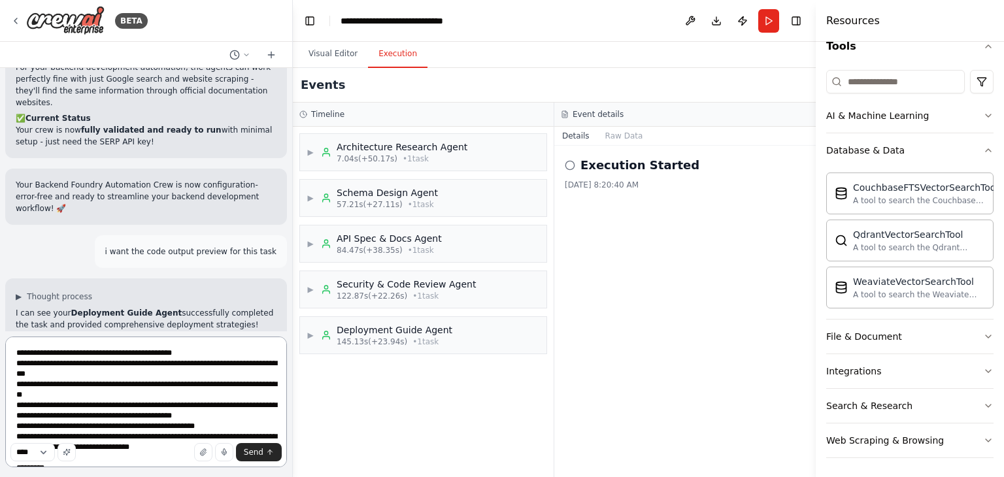
scroll to position [37, 0]
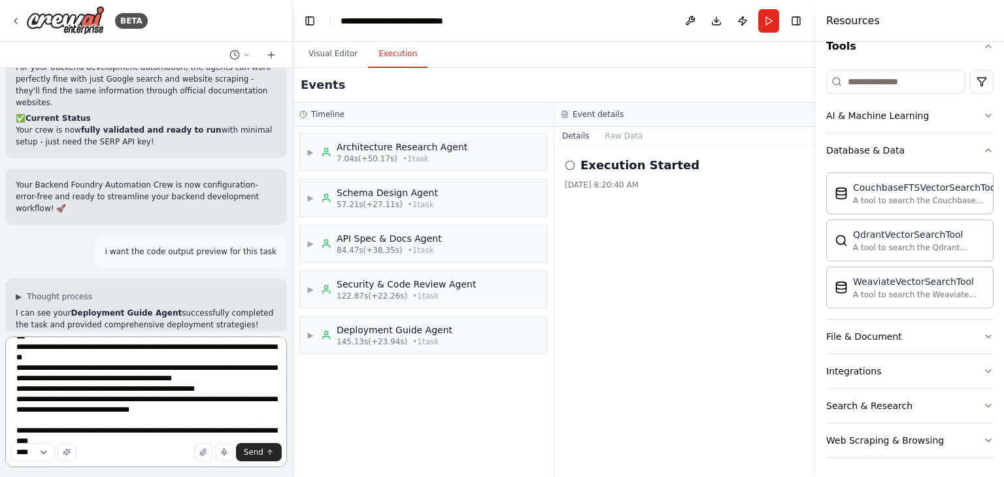
click at [177, 437] on textarea "**********" at bounding box center [146, 402] width 282 height 131
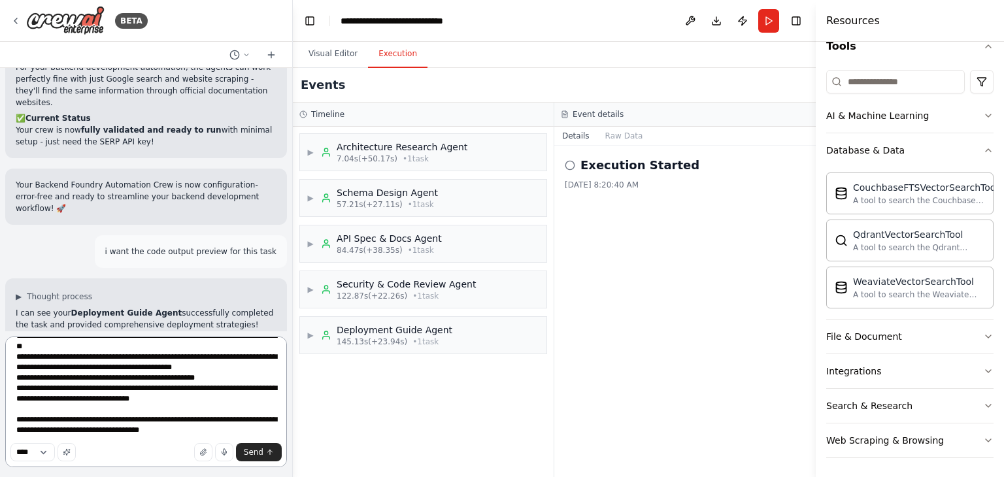
click at [248, 423] on textarea "**********" at bounding box center [146, 402] width 282 height 131
click at [84, 432] on textarea "**********" at bounding box center [146, 402] width 282 height 131
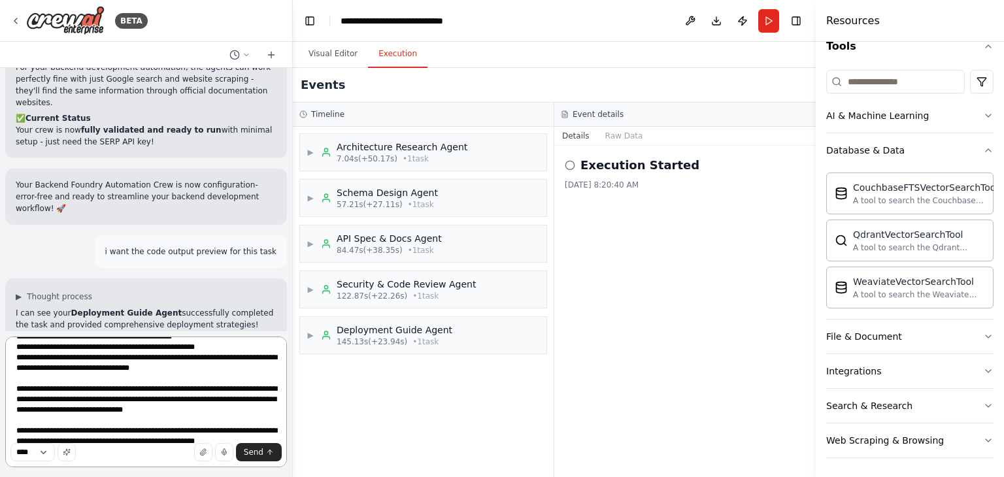
scroll to position [100, 0]
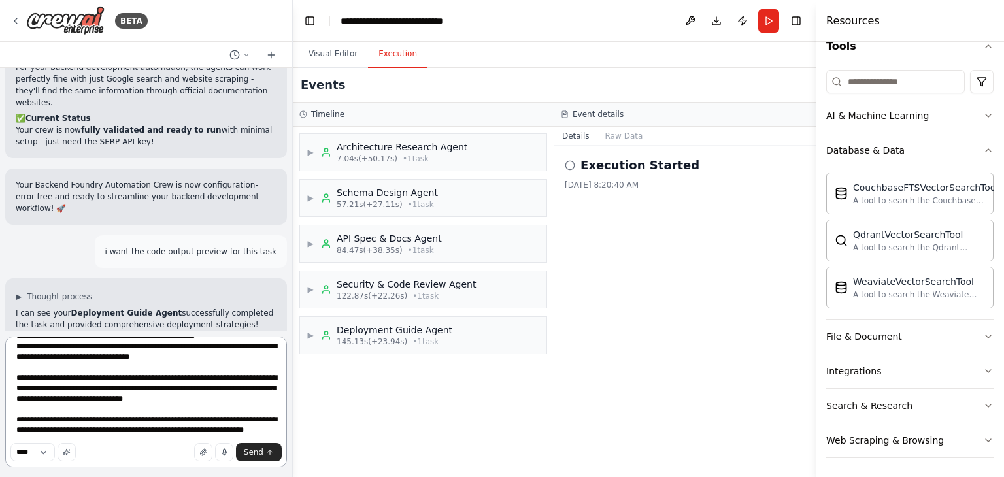
click at [24, 419] on textarea "**********" at bounding box center [146, 402] width 282 height 131
click at [62, 421] on textarea "**********" at bounding box center [146, 402] width 282 height 131
type textarea "**********"
click at [245, 451] on button "Send" at bounding box center [259, 452] width 46 height 18
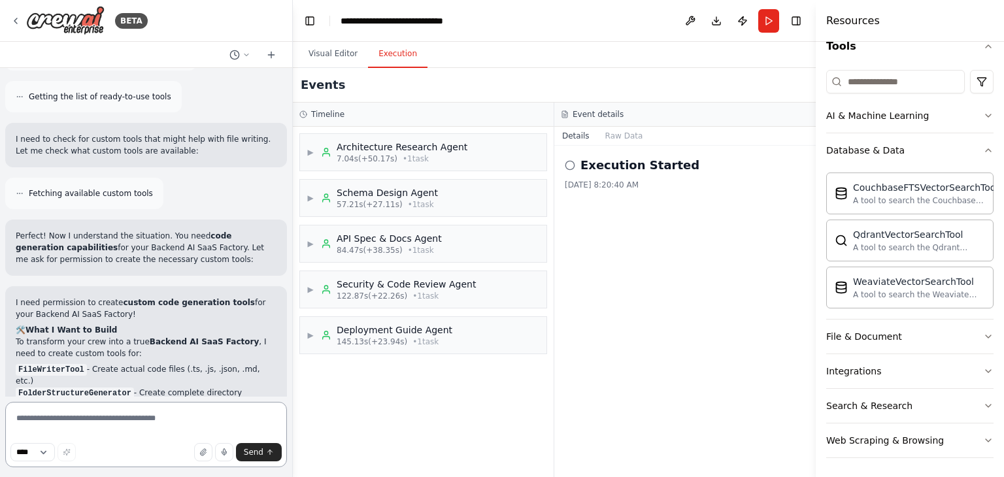
scroll to position [7549, 0]
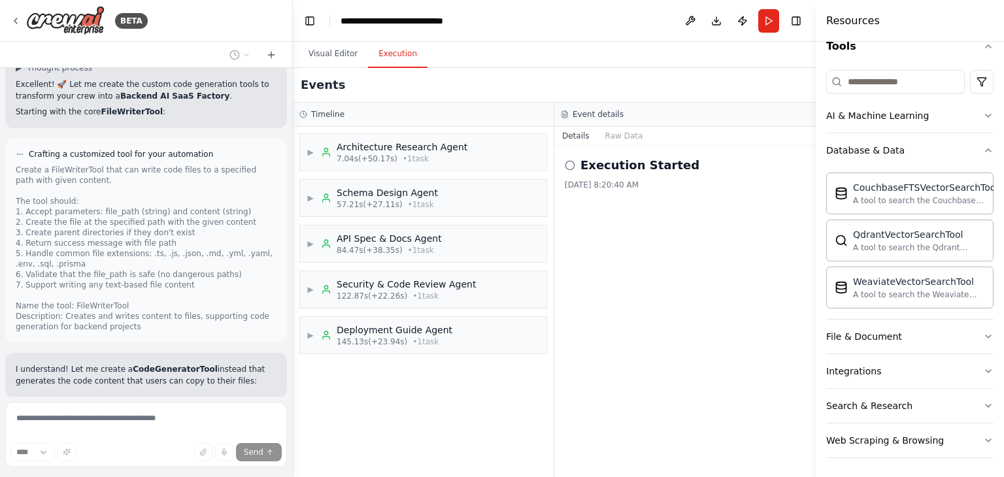
scroll to position [8207, 0]
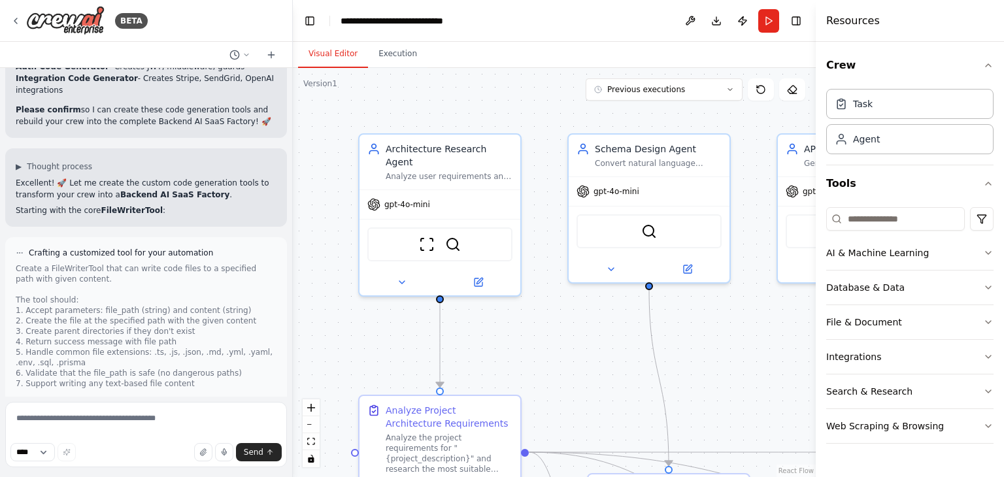
scroll to position [8163, 0]
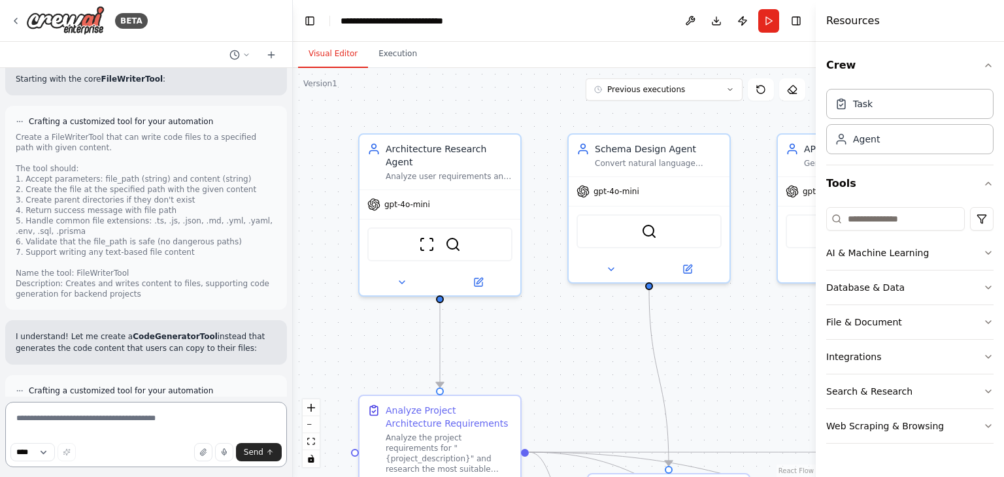
click at [75, 428] on textarea at bounding box center [146, 434] width 282 height 65
click at [72, 425] on textarea at bounding box center [146, 434] width 282 height 65
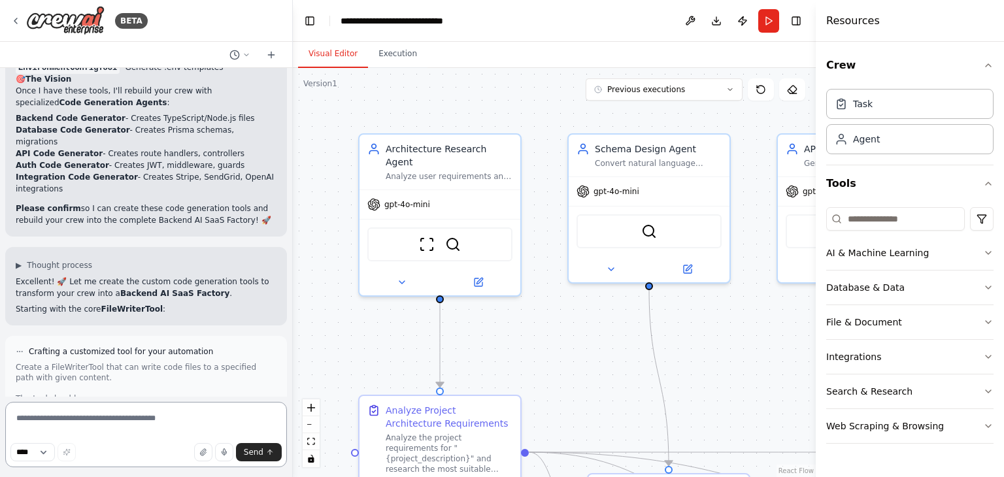
scroll to position [7932, 0]
click at [71, 413] on textarea at bounding box center [146, 434] width 282 height 65
type textarea "**********"
click at [261, 451] on span "Send" at bounding box center [254, 452] width 20 height 10
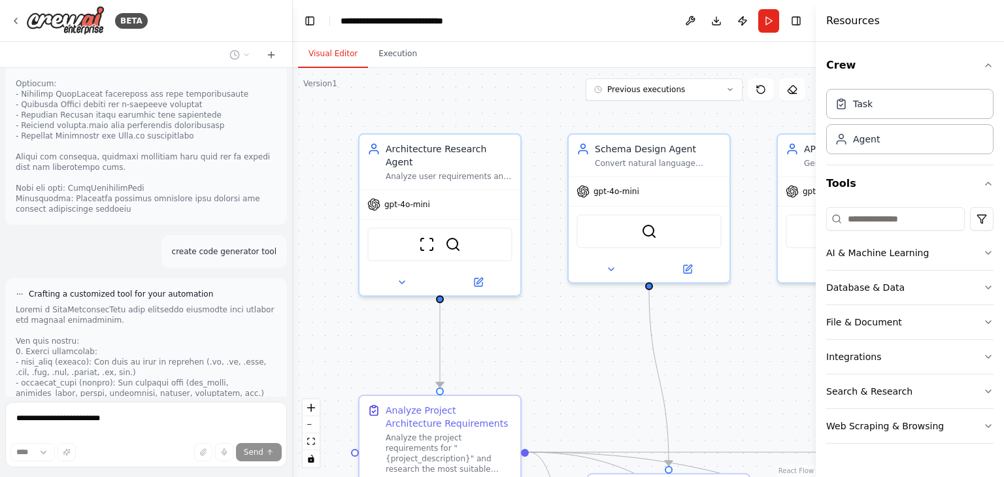
scroll to position [8974, 0]
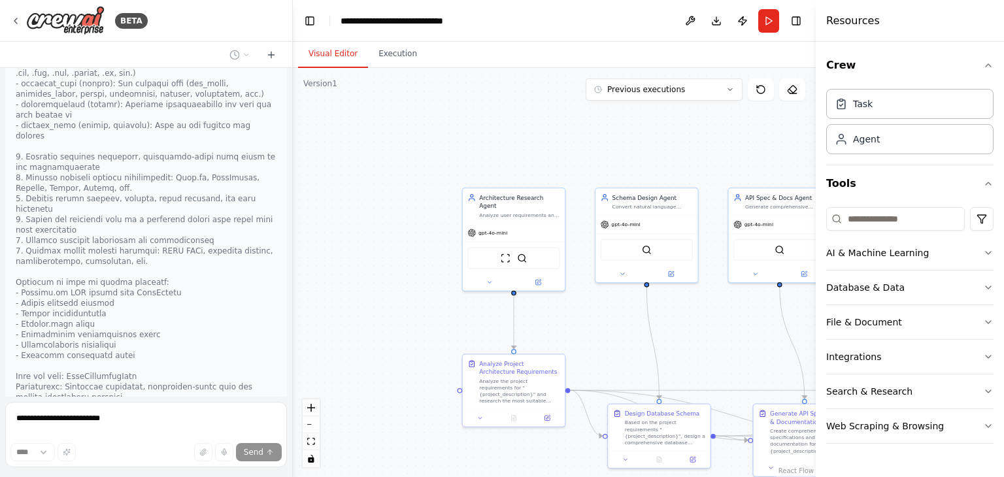
drag, startPoint x: 643, startPoint y: 282, endPoint x: 682, endPoint y: 349, distance: 77.4
drag, startPoint x: 682, startPoint y: 349, endPoint x: 454, endPoint y: 237, distance: 253.5
click at [454, 237] on div ".deletable-edge-delete-btn { width: 20px; height: 20px; border: 0px solid #ffff…" at bounding box center [554, 272] width 523 height 409
click at [315, 443] on button "fit view" at bounding box center [311, 442] width 17 height 17
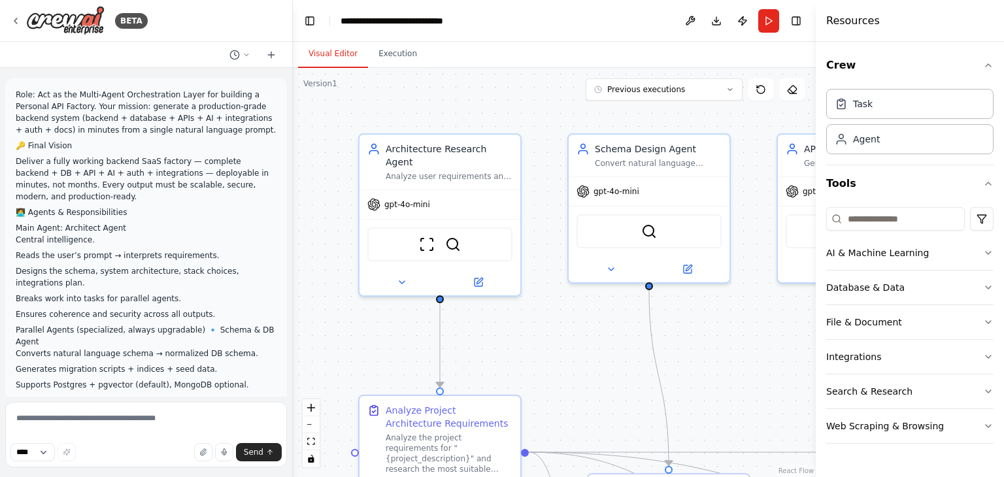
scroll to position [8929, 0]
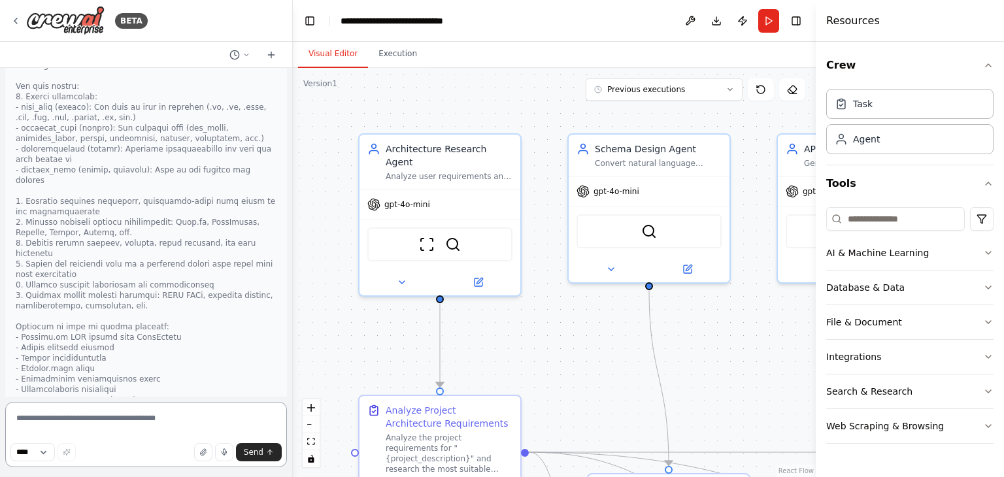
click at [126, 424] on textarea at bounding box center [146, 434] width 282 height 65
click at [89, 420] on textarea at bounding box center [146, 434] width 282 height 65
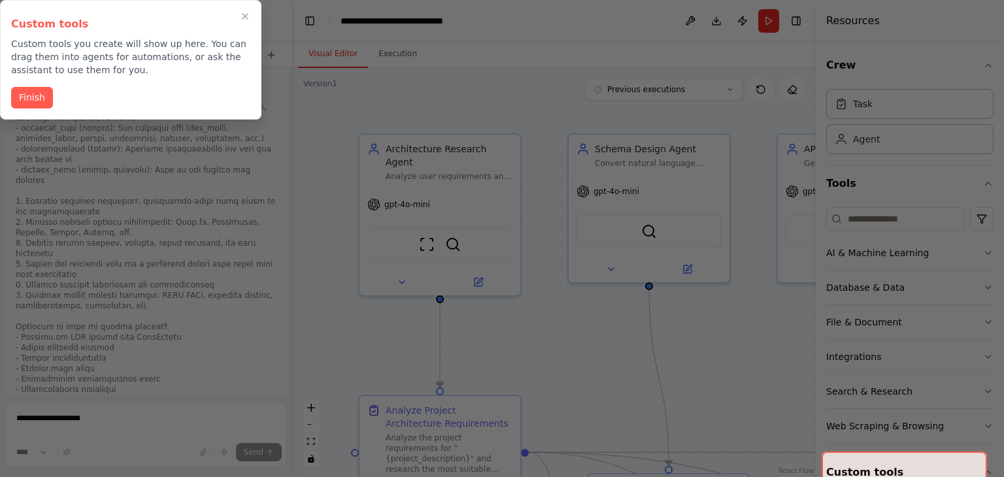
scroll to position [9068, 0]
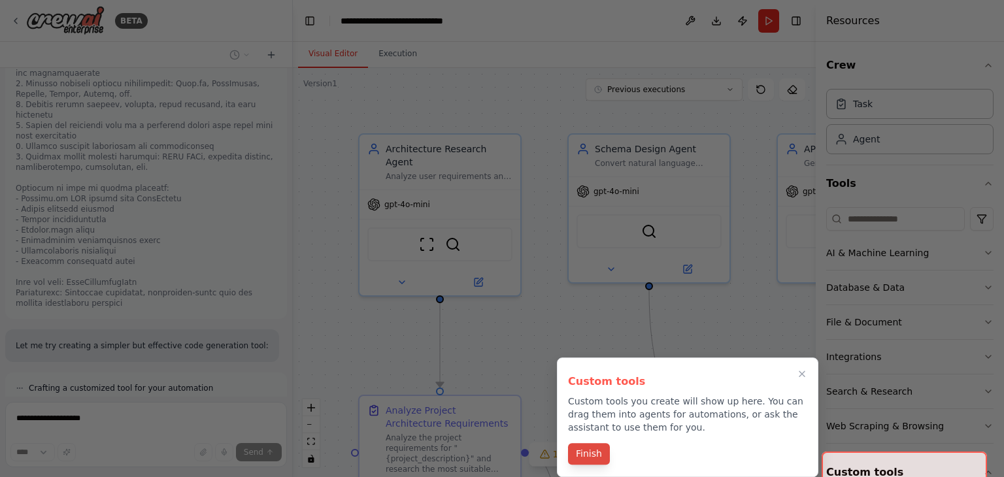
click at [582, 454] on button "Finish" at bounding box center [589, 454] width 42 height 22
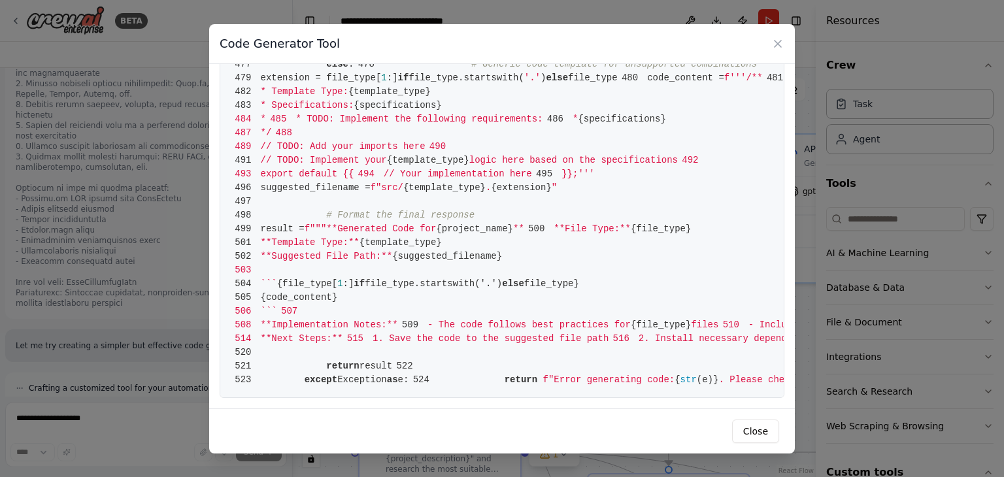
scroll to position [3527, 0]
click at [786, 46] on div "Code Generator Tool" at bounding box center [502, 44] width 586 height 40
click at [778, 40] on icon at bounding box center [778, 43] width 13 height 13
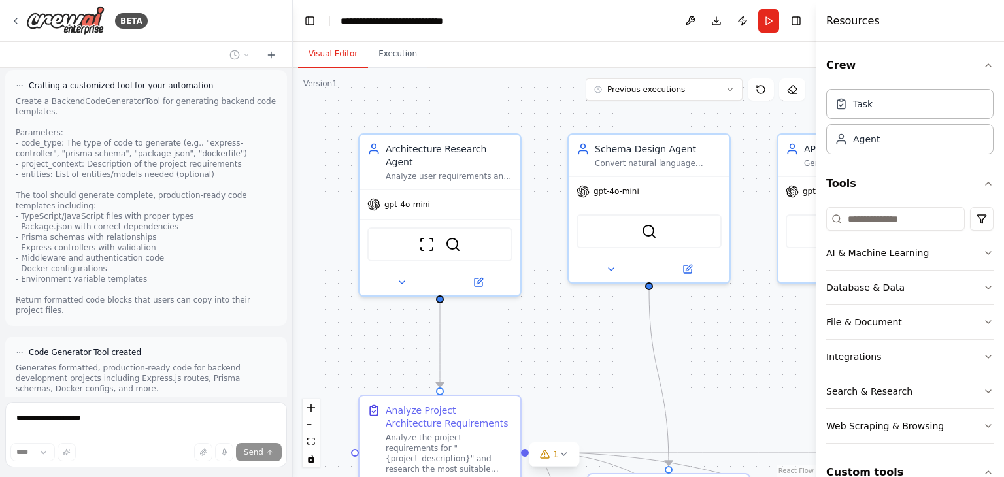
scroll to position [9547, 0]
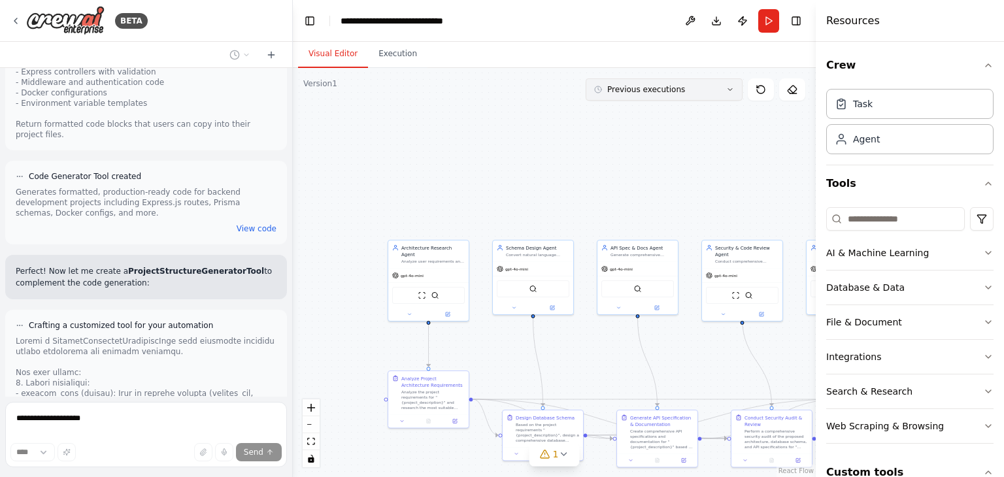
click at [738, 95] on button "Previous executions" at bounding box center [664, 89] width 157 height 22
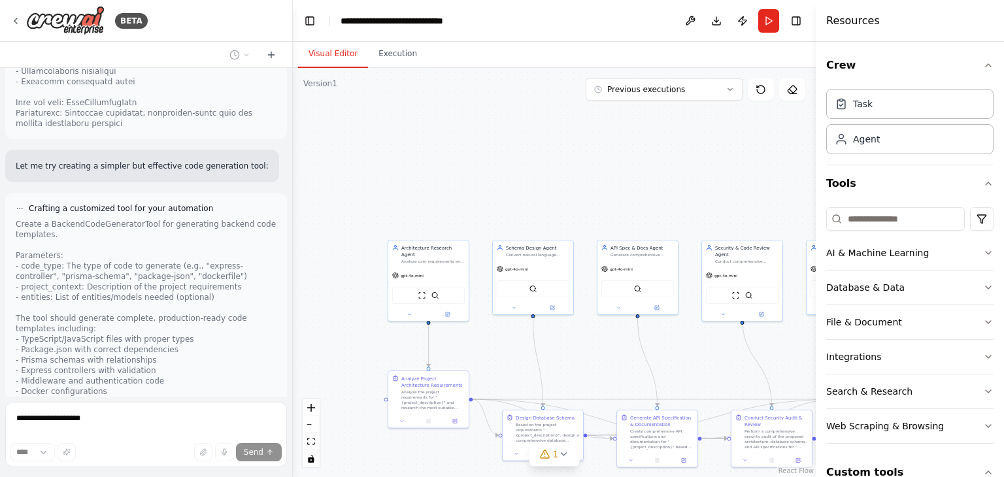
scroll to position [9246, 0]
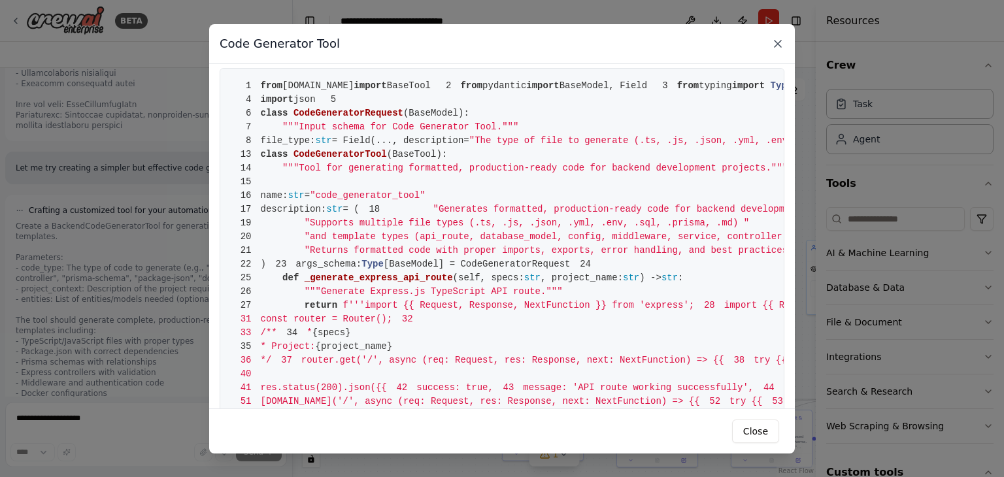
scroll to position [9641, 0]
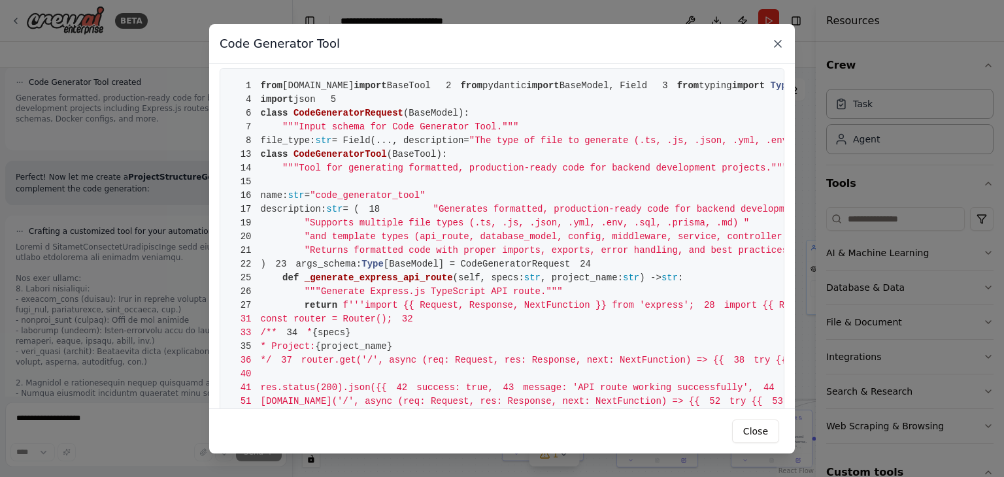
click at [780, 43] on icon at bounding box center [778, 43] width 13 height 13
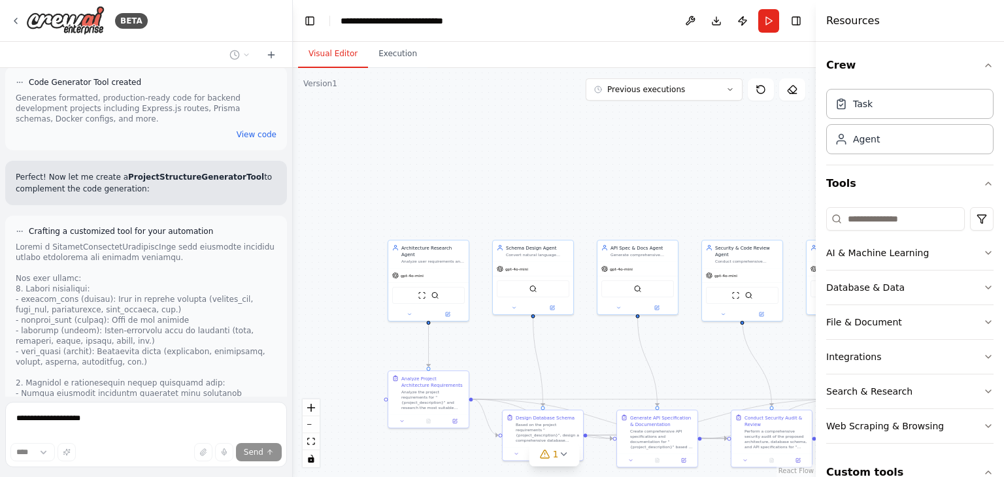
drag, startPoint x: 245, startPoint y: 320, endPoint x: 243, endPoint y: 327, distance: 7.5
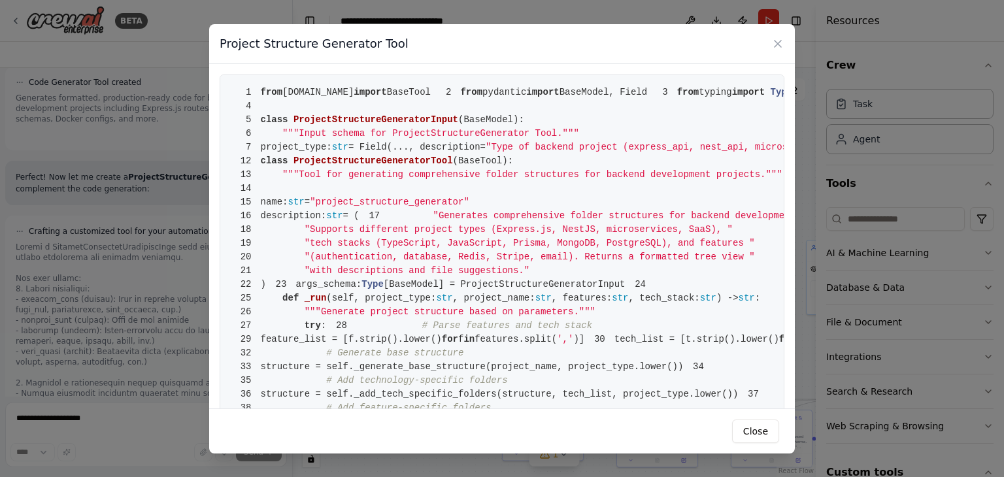
click at [770, 37] on div "Project Structure Generator Tool" at bounding box center [502, 44] width 586 height 40
click at [774, 41] on icon at bounding box center [778, 43] width 13 height 13
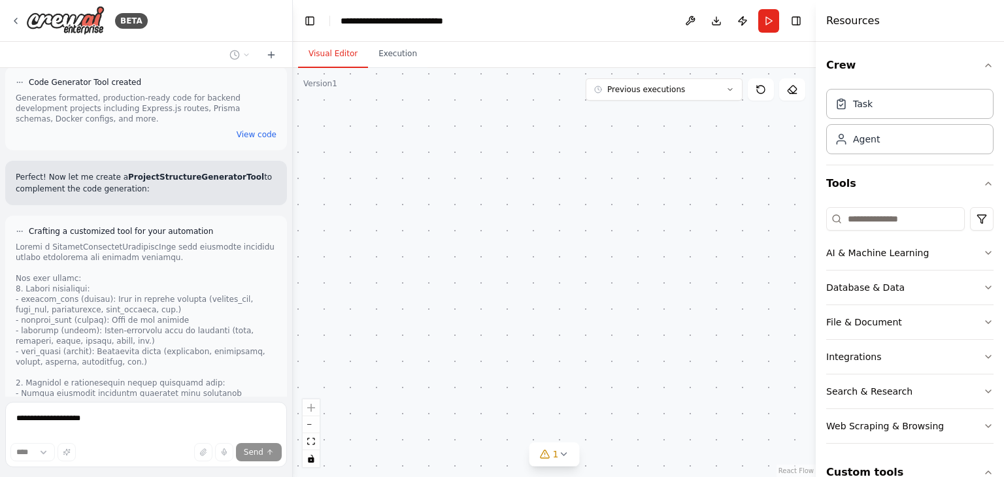
click at [649, 242] on div ".deletable-edge-delete-btn { width: 20px; height: 20px; border: 0px solid #ffff…" at bounding box center [554, 272] width 523 height 409
click at [562, 464] on button "1" at bounding box center [555, 455] width 50 height 24
click at [617, 423] on button at bounding box center [625, 421] width 22 height 16
click at [308, 424] on icon "zoom out" at bounding box center [311, 424] width 8 height 1
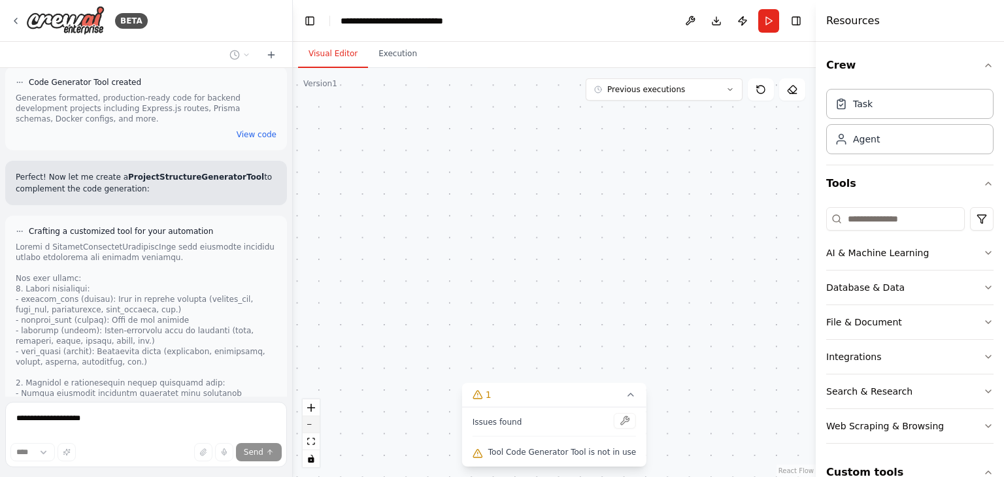
click at [308, 424] on icon "zoom out" at bounding box center [311, 424] width 8 height 1
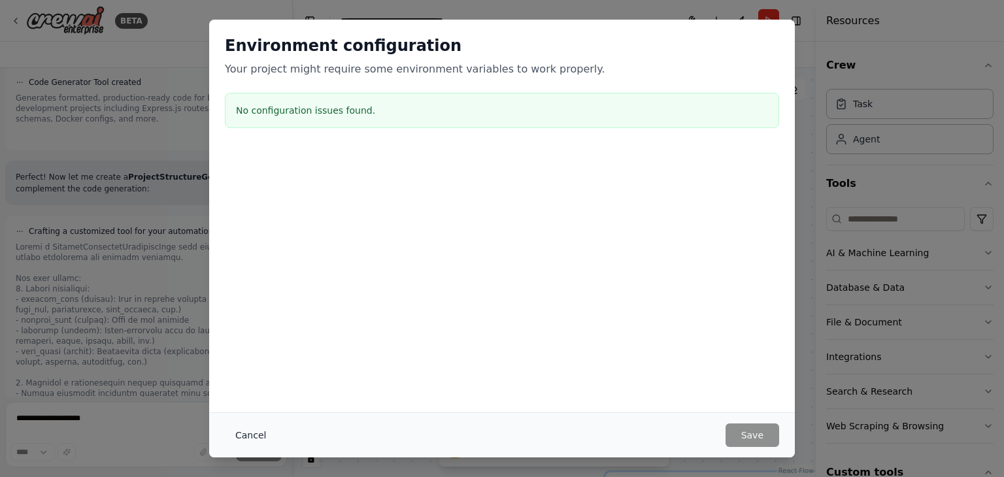
click at [246, 434] on button "Cancel" at bounding box center [251, 436] width 52 height 24
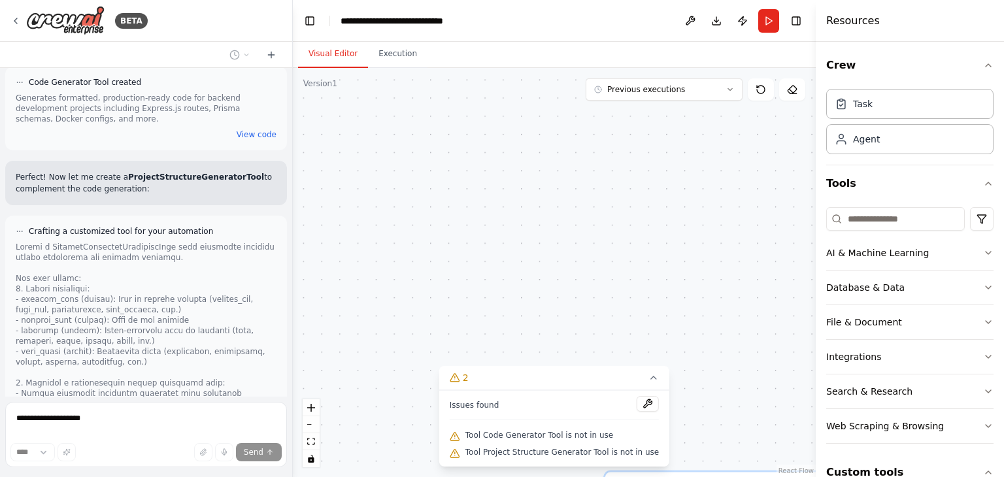
click at [686, 103] on div ".deletable-edge-delete-btn { width: 20px; height: 20px; border: 0px solid #ffff…" at bounding box center [554, 272] width 523 height 409
click at [649, 378] on icon at bounding box center [654, 378] width 10 height 10
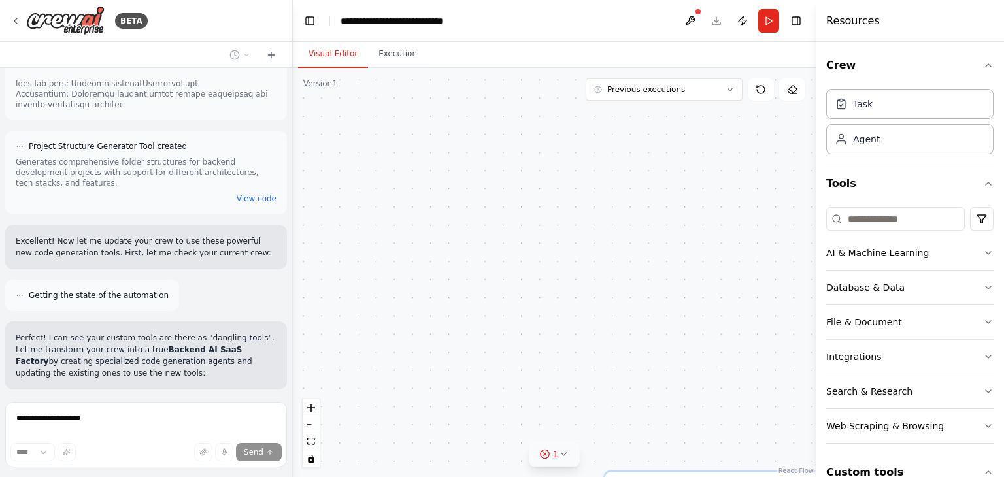
scroll to position [10212, 0]
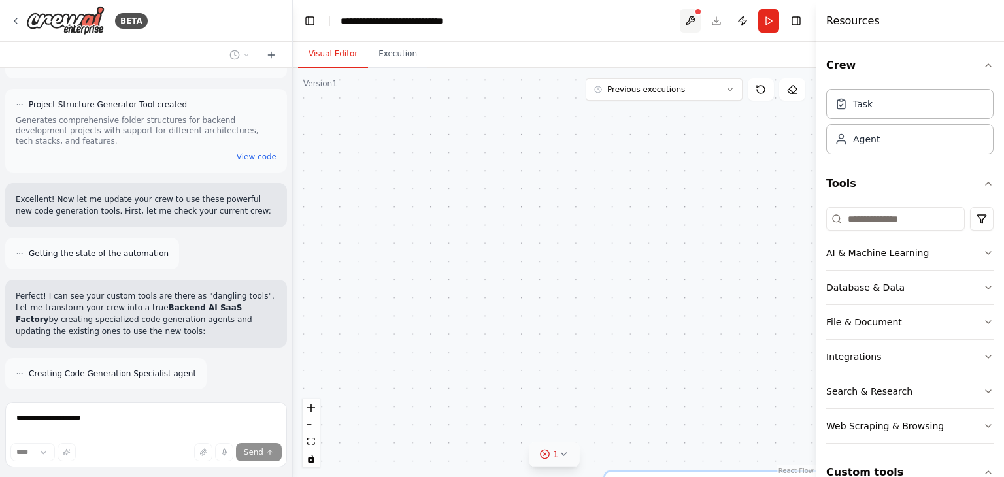
click at [690, 22] on button at bounding box center [690, 21] width 21 height 24
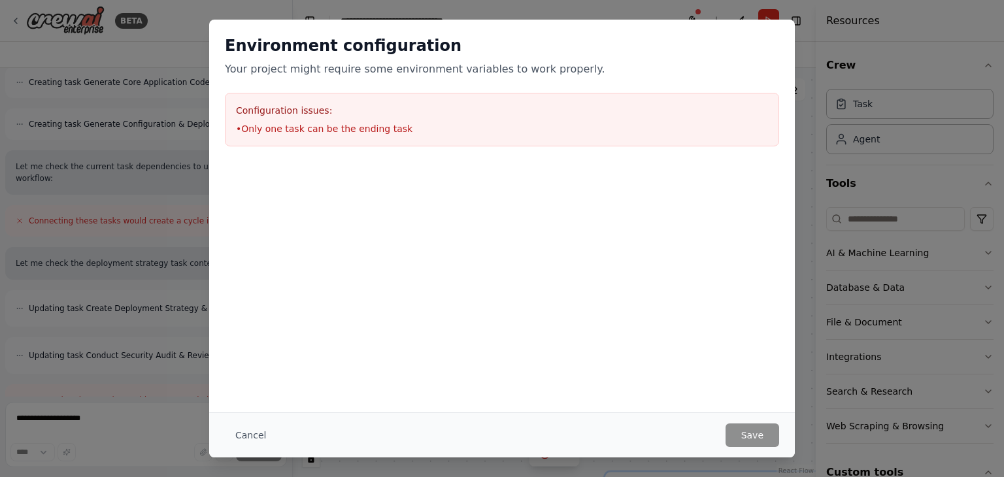
scroll to position [10840, 0]
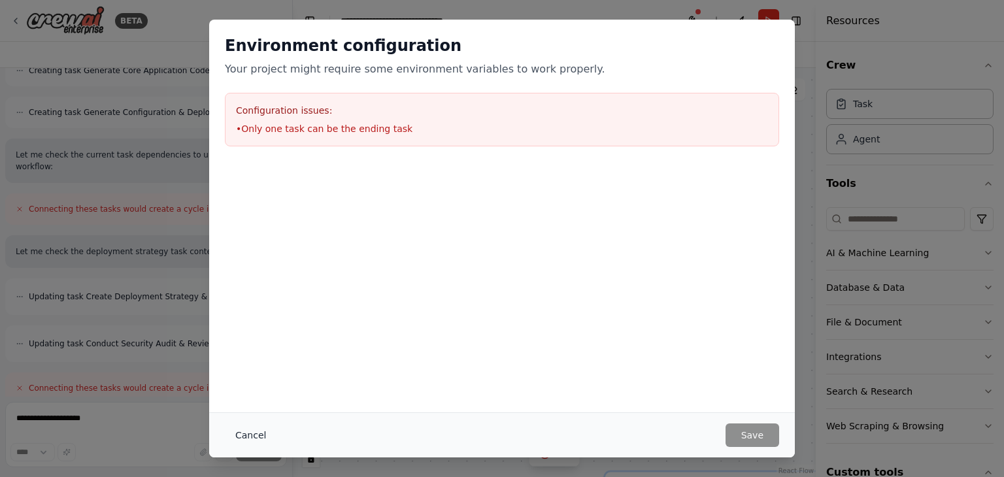
click at [254, 437] on button "Cancel" at bounding box center [251, 436] width 52 height 24
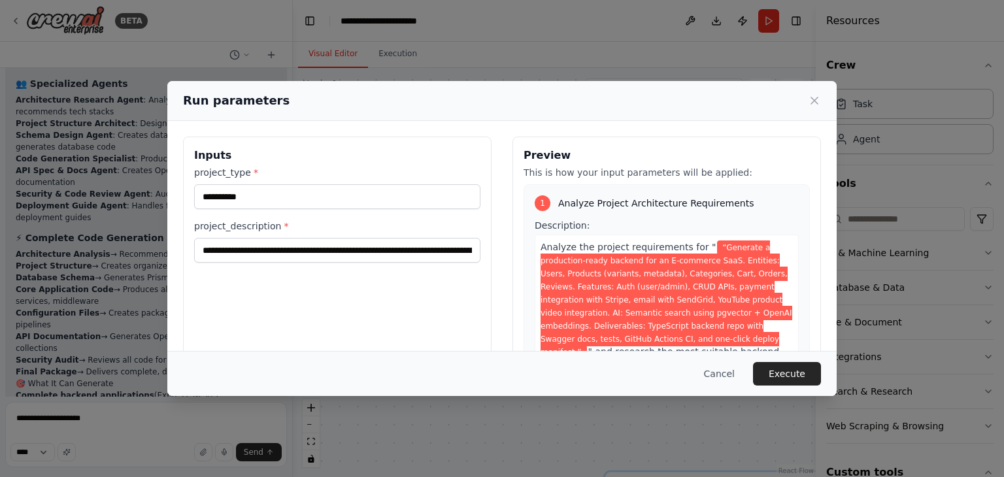
scroll to position [12871, 0]
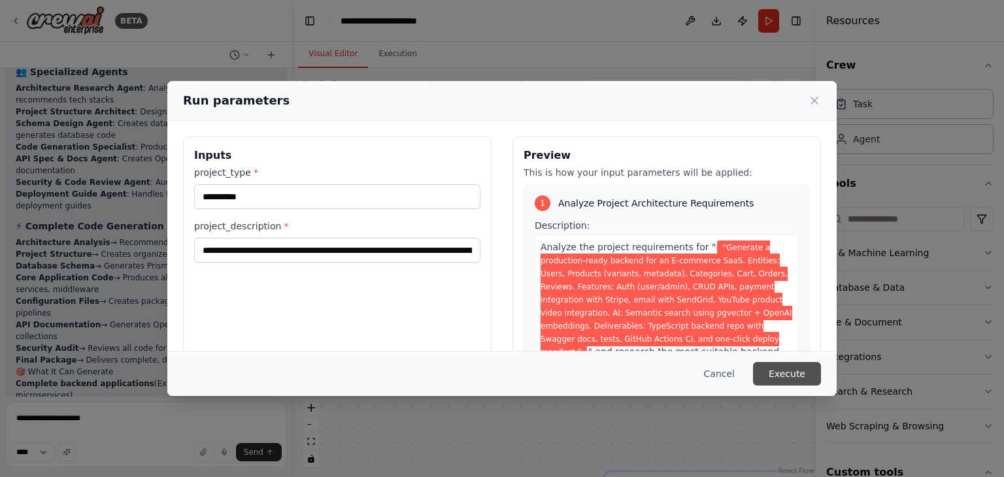
click at [783, 375] on button "Execute" at bounding box center [787, 374] width 68 height 24
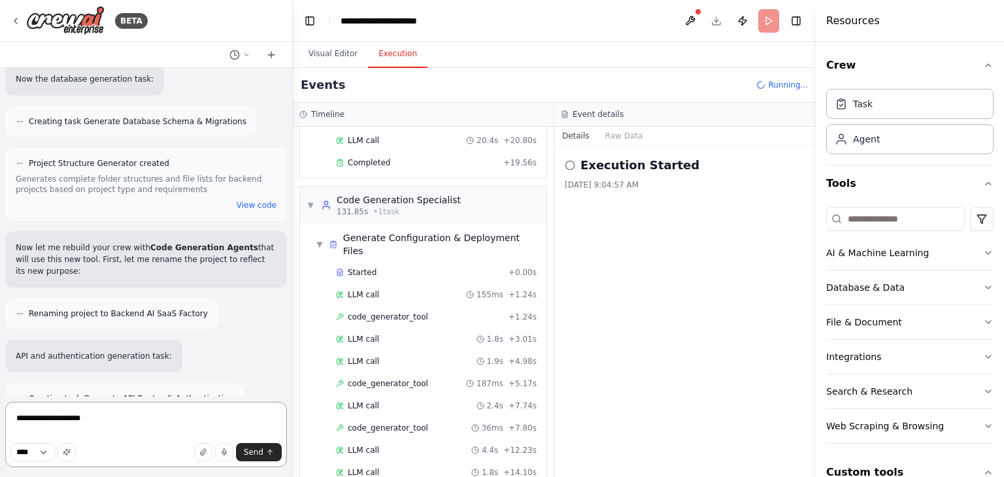
scroll to position [808, 0]
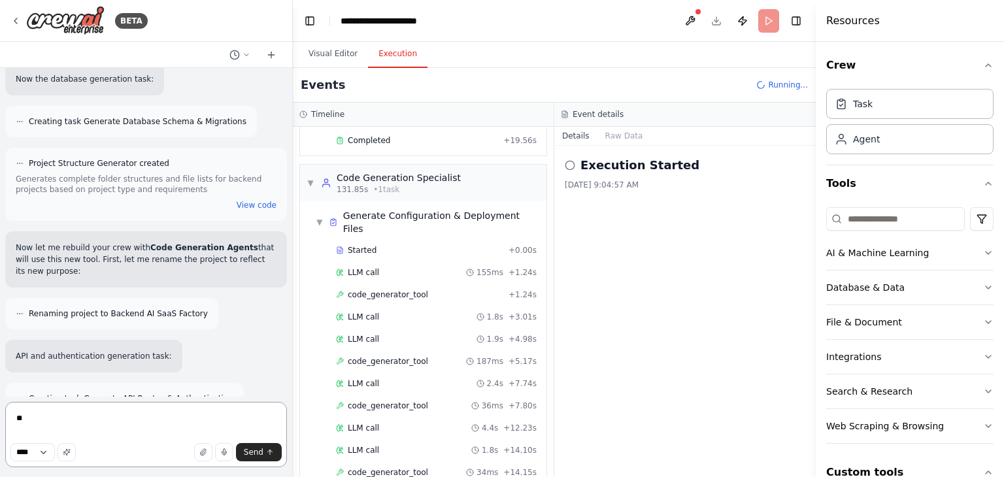
type textarea "*"
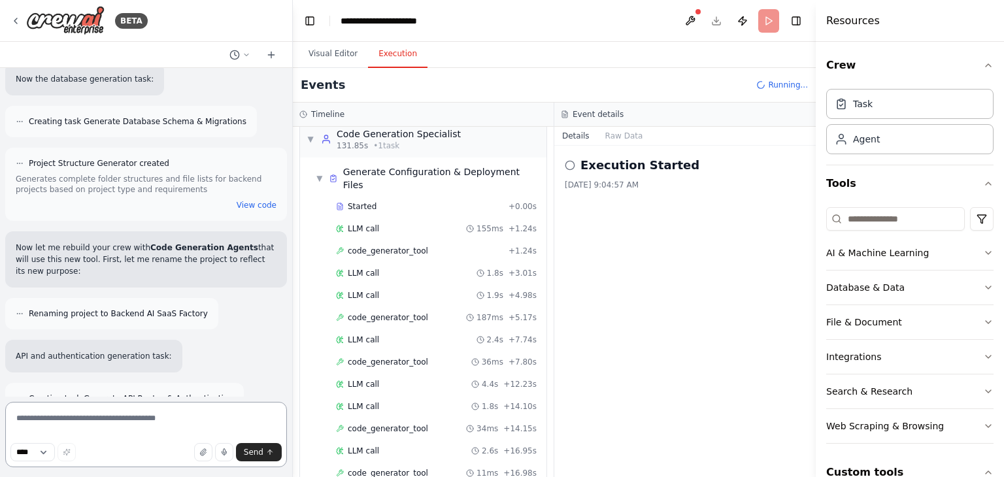
scroll to position [895, 0]
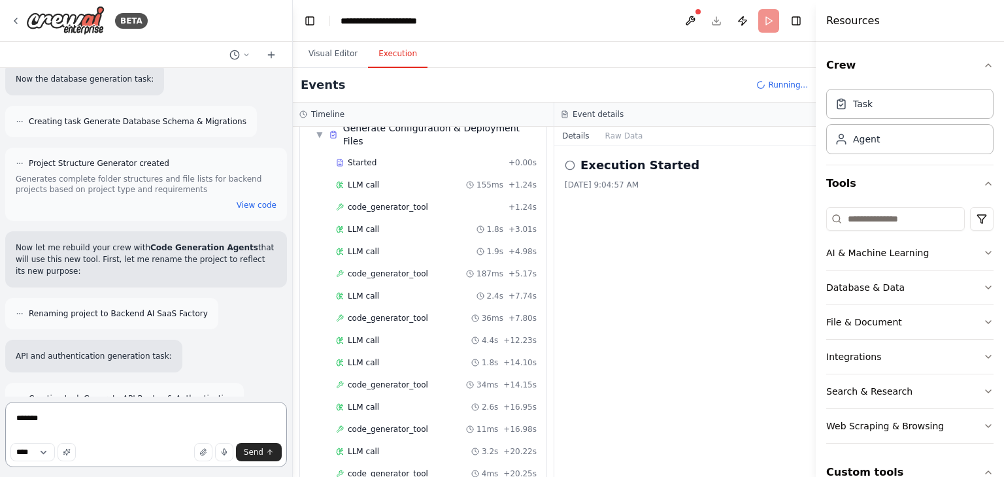
type textarea "********"
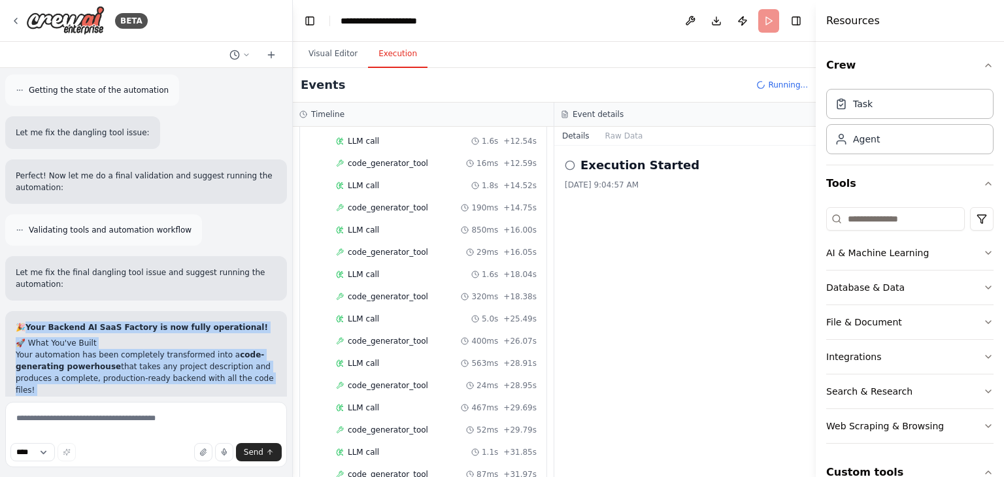
scroll to position [16876, 0]
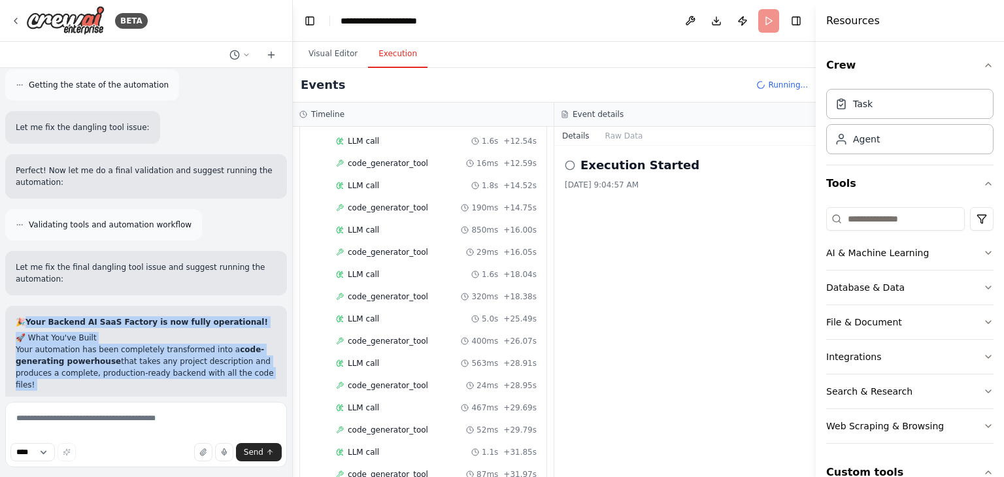
drag, startPoint x: 26, startPoint y: 161, endPoint x: 209, endPoint y: 333, distance: 251.2
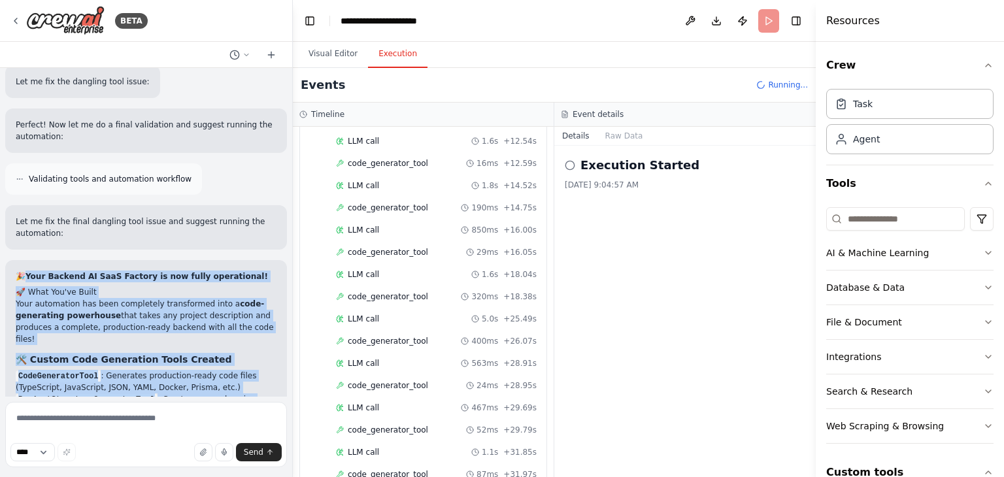
scroll to position [16929, 0]
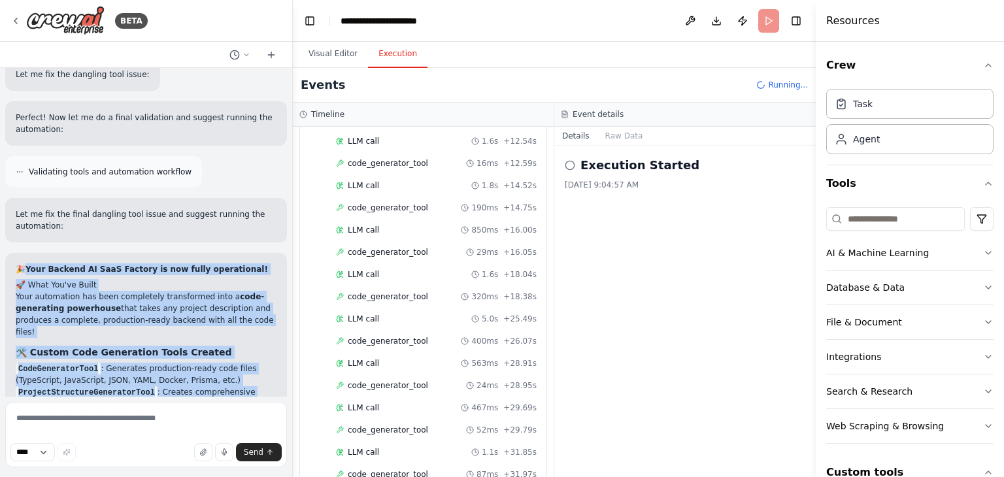
copy div "🎉 Your Backend AI SaaS Factory is now fully operational! 🚀 What You've Built Yo…"
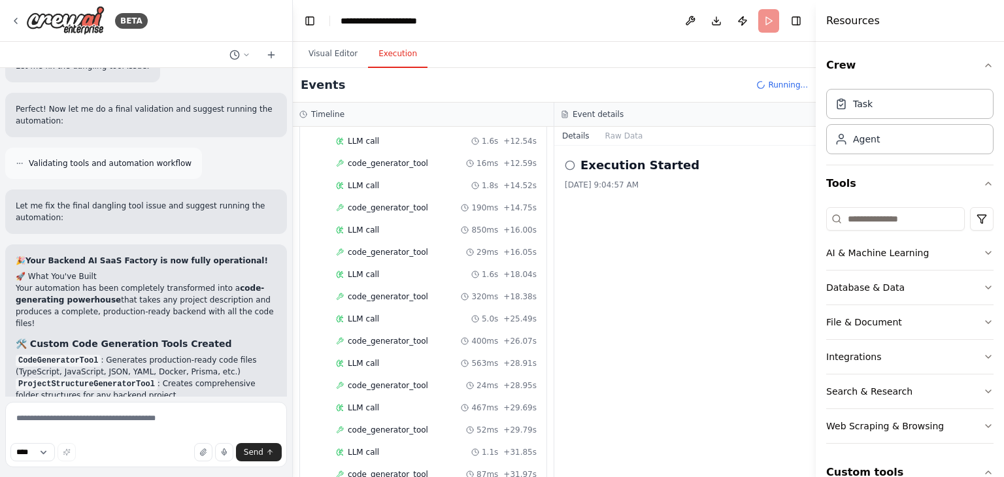
click at [175, 285] on div "Role: Act as the Multi-Agent Orchestration Layer for building a Personal API Fa…" at bounding box center [146, 232] width 292 height 329
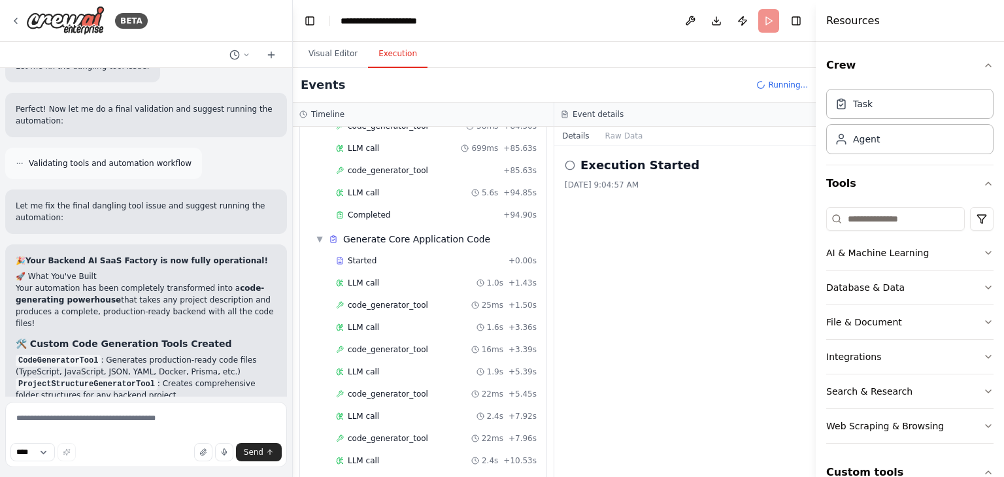
scroll to position [2074, 0]
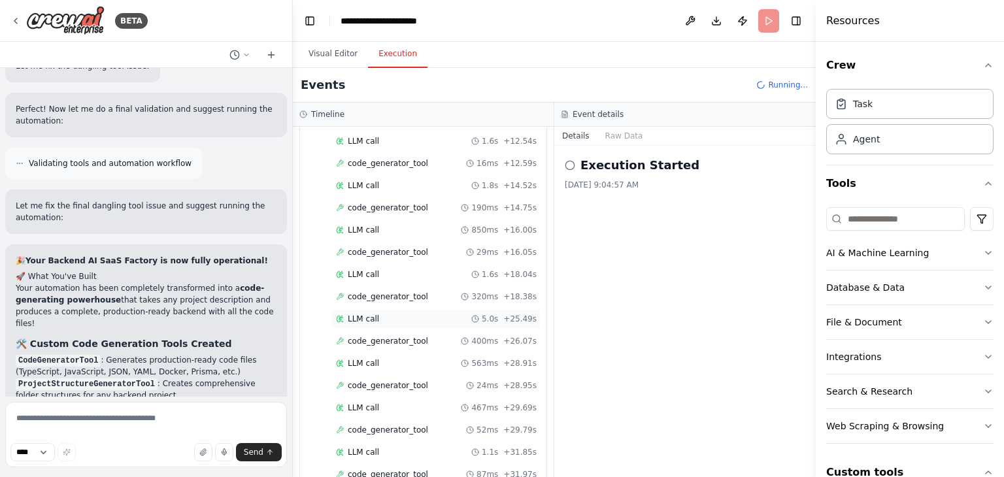
click at [455, 314] on div "LLM call 5.0s + 25.49s" at bounding box center [436, 319] width 201 height 10
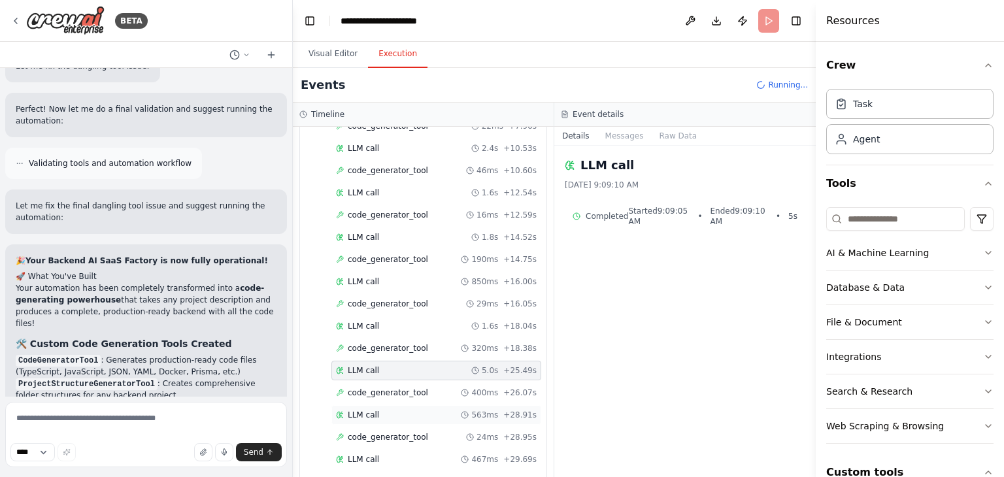
scroll to position [2022, 0]
click at [320, 53] on button "Visual Editor" at bounding box center [333, 54] width 70 height 27
click at [384, 49] on button "Execution" at bounding box center [398, 54] width 60 height 27
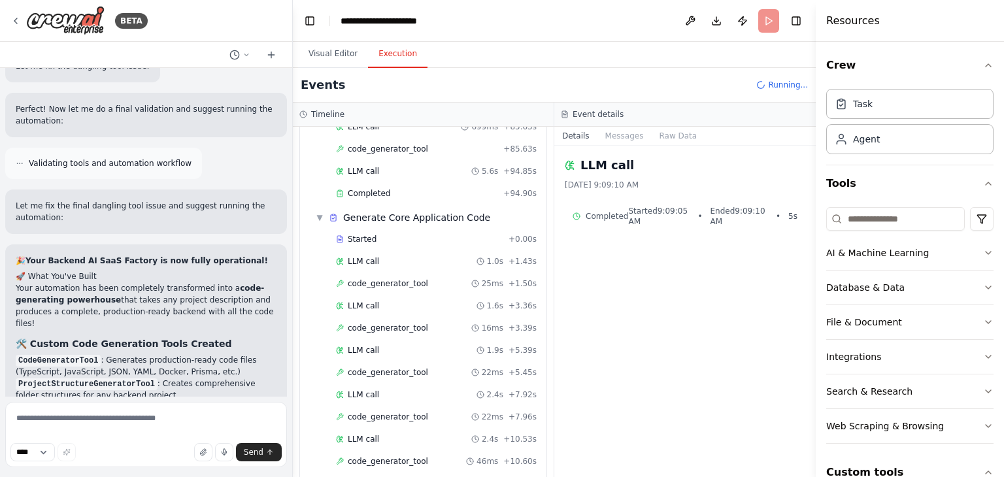
scroll to position [1708, 0]
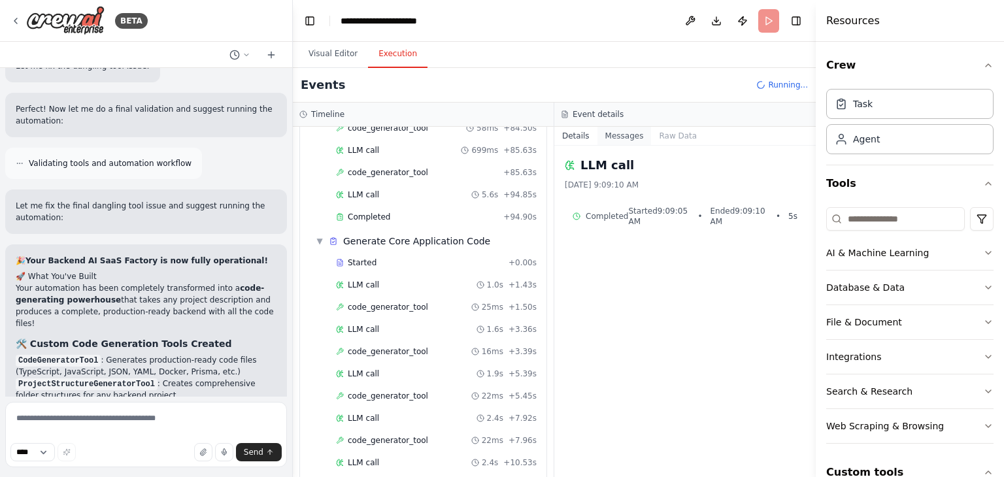
click at [609, 131] on button "Messages" at bounding box center [625, 136] width 54 height 18
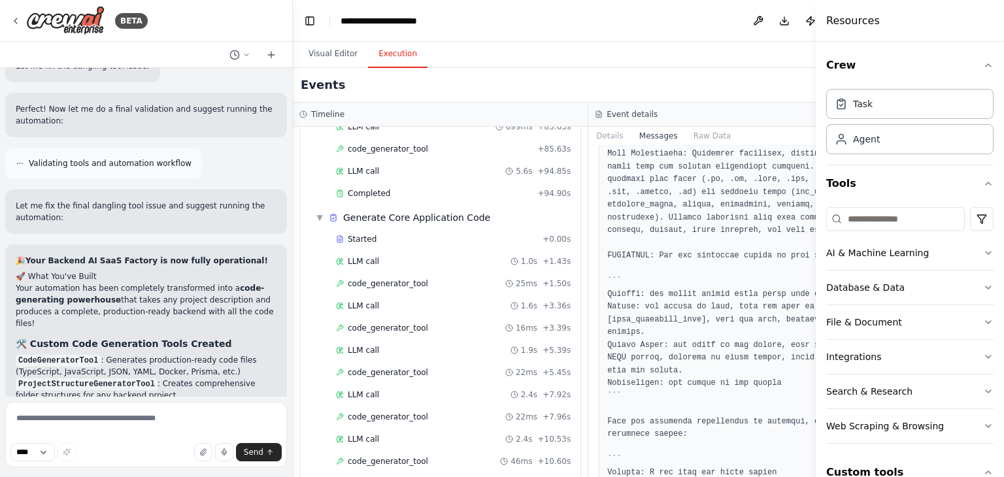
scroll to position [13698, 0]
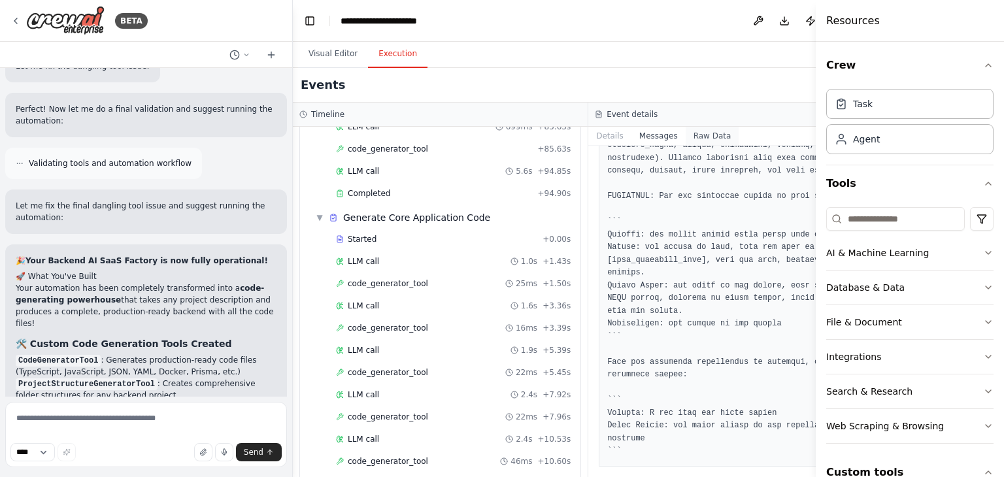
click at [686, 137] on button "Raw Data" at bounding box center [713, 136] width 54 height 18
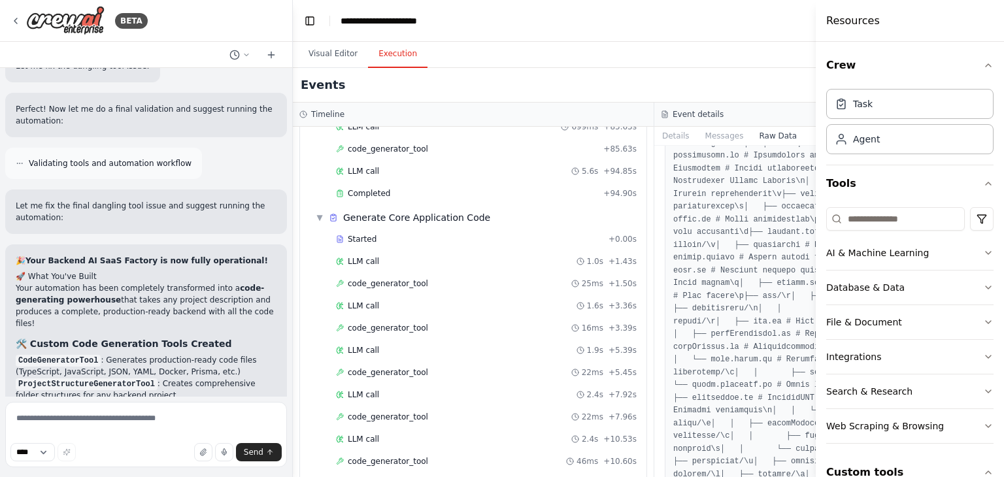
scroll to position [14858, 0]
click at [656, 137] on button "Details" at bounding box center [676, 136] width 43 height 18
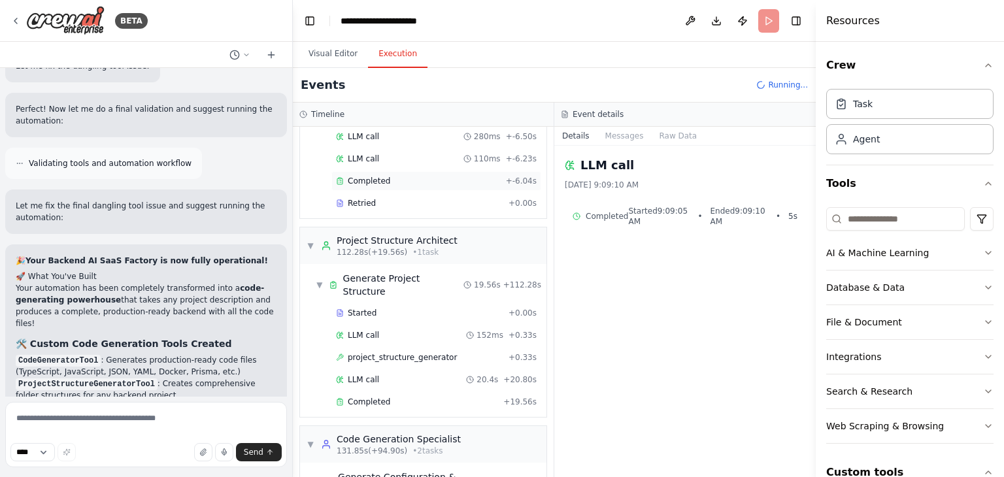
scroll to position [547, 0]
click at [330, 247] on icon at bounding box center [326, 248] width 7 height 3
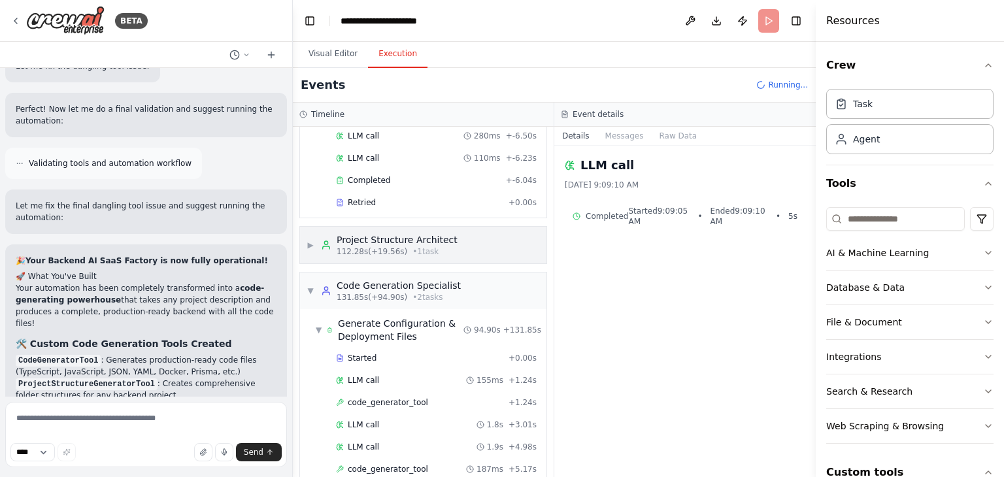
click at [330, 247] on icon at bounding box center [326, 248] width 7 height 3
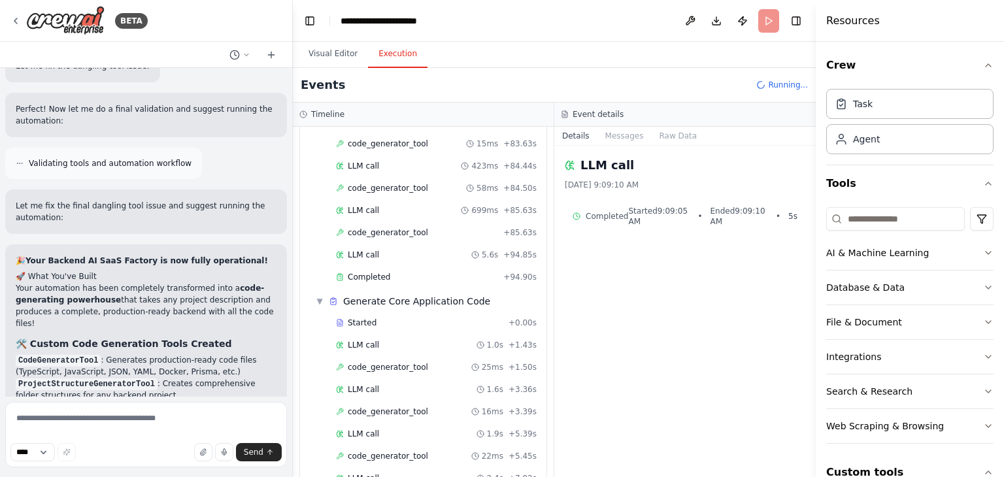
scroll to position [1648, 0]
click at [374, 295] on span "Generate Core Application Code" at bounding box center [416, 301] width 147 height 13
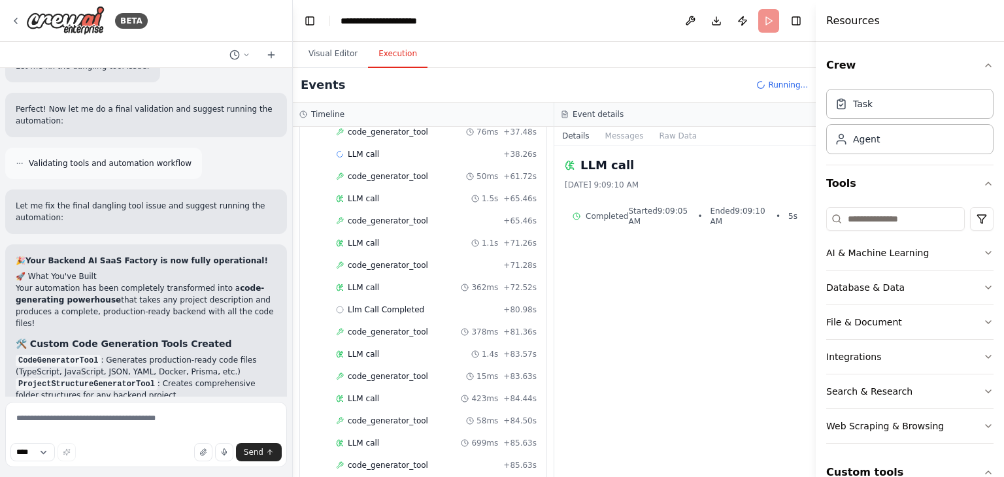
scroll to position [1416, 0]
click at [399, 303] on span "Llm Call Completed" at bounding box center [386, 308] width 77 height 10
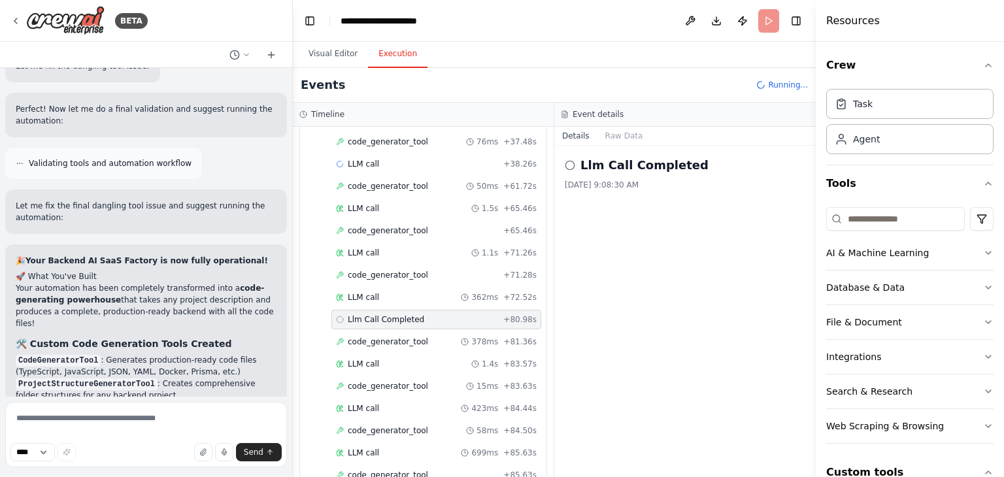
scroll to position [1459, 0]
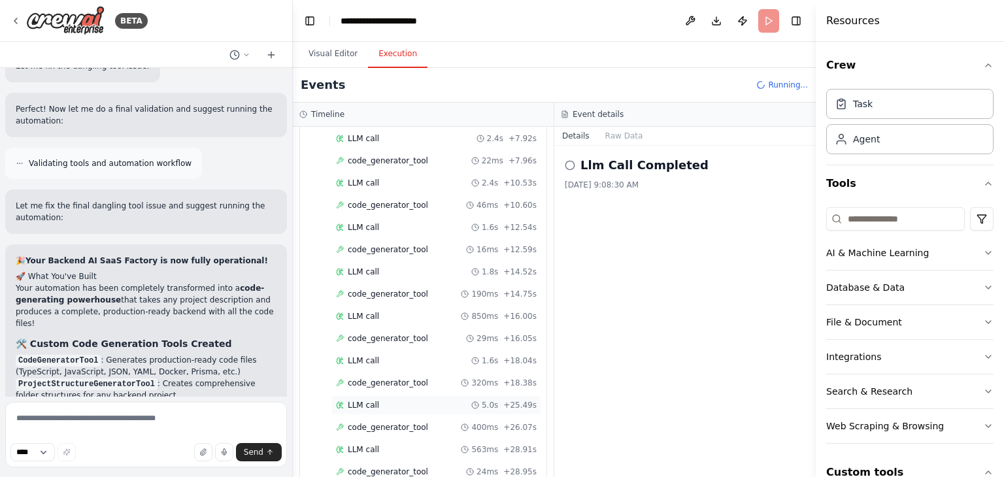
scroll to position [2074, 0]
click at [408, 469] on span "code_generator_tool" at bounding box center [388, 474] width 80 height 10
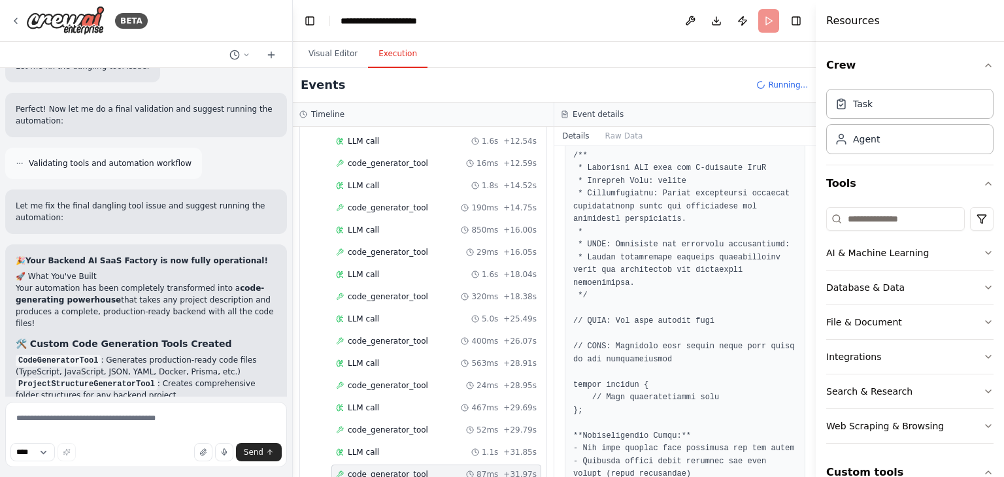
scroll to position [507, 0]
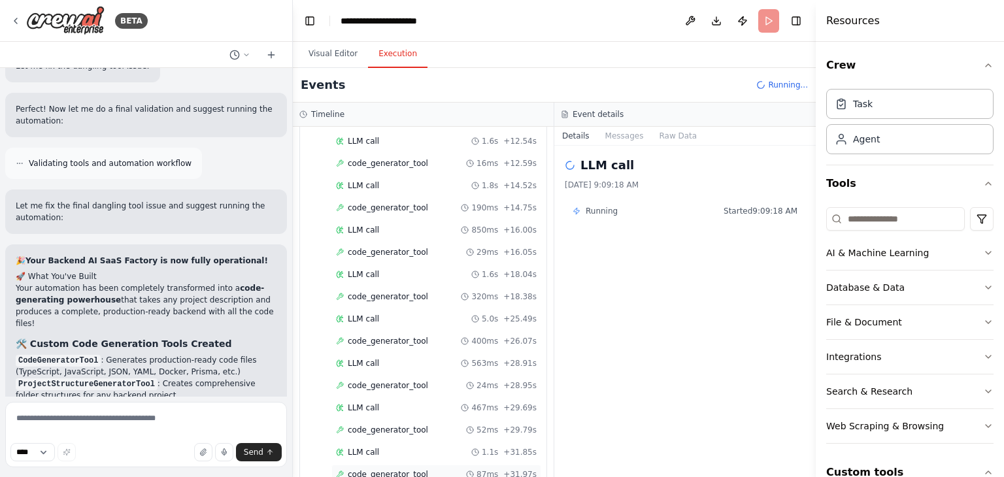
click at [384, 469] on span "code_generator_tool" at bounding box center [388, 474] width 80 height 10
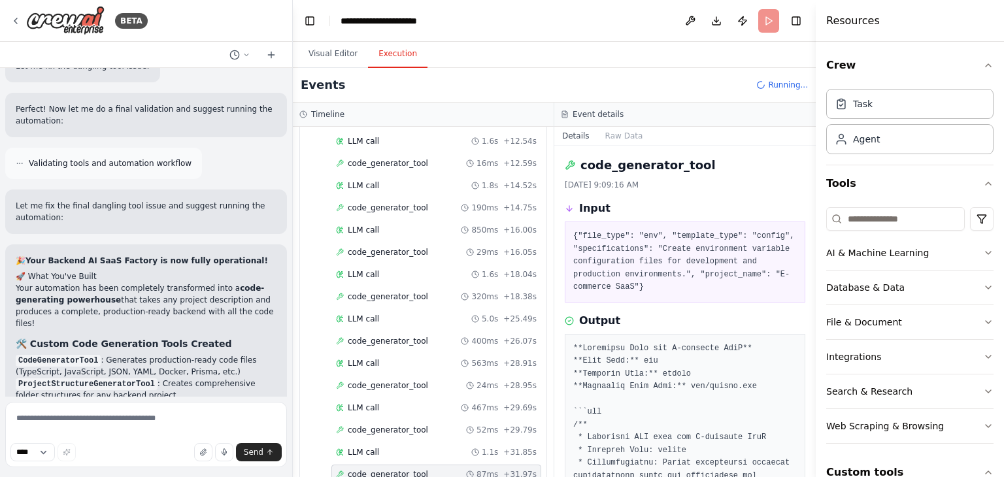
scroll to position [49, 0]
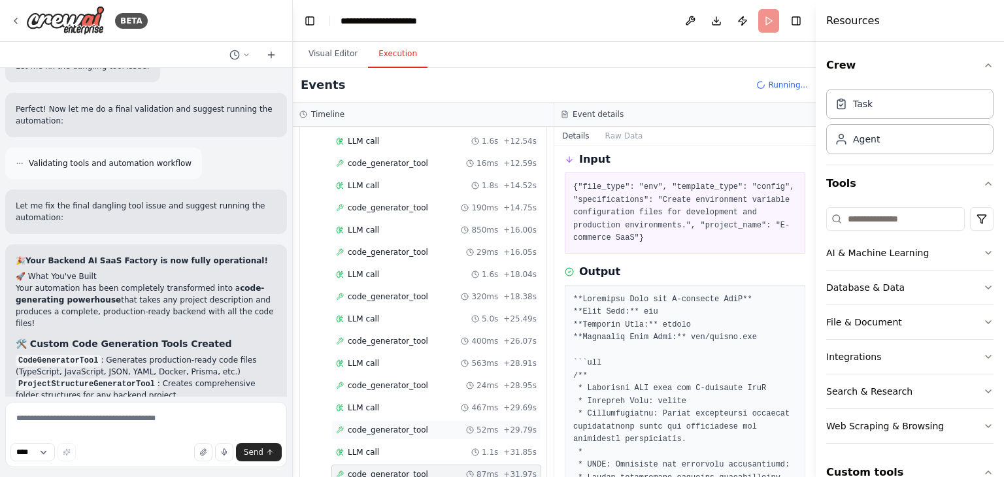
click at [419, 425] on div "code_generator_tool 52ms + 29.79s" at bounding box center [436, 430] width 201 height 10
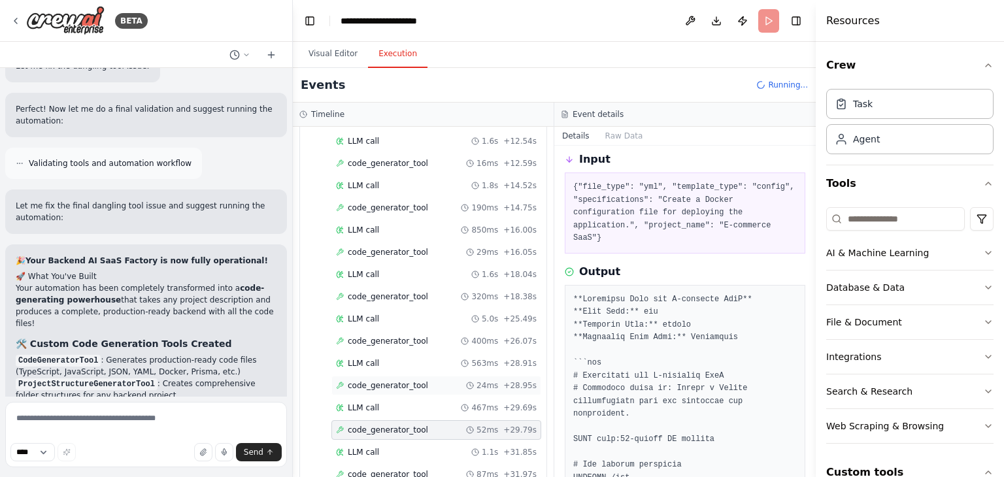
click at [380, 381] on span "code_generator_tool" at bounding box center [388, 386] width 80 height 10
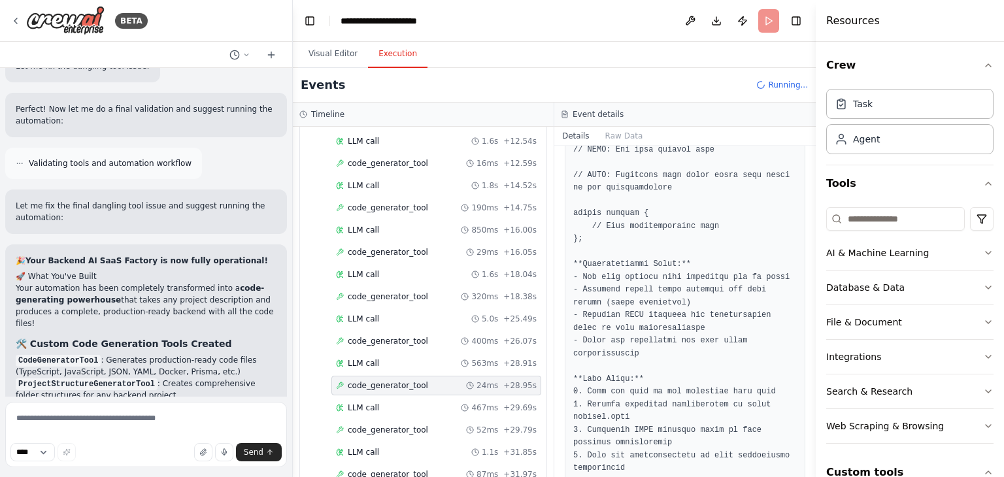
scroll to position [468, 0]
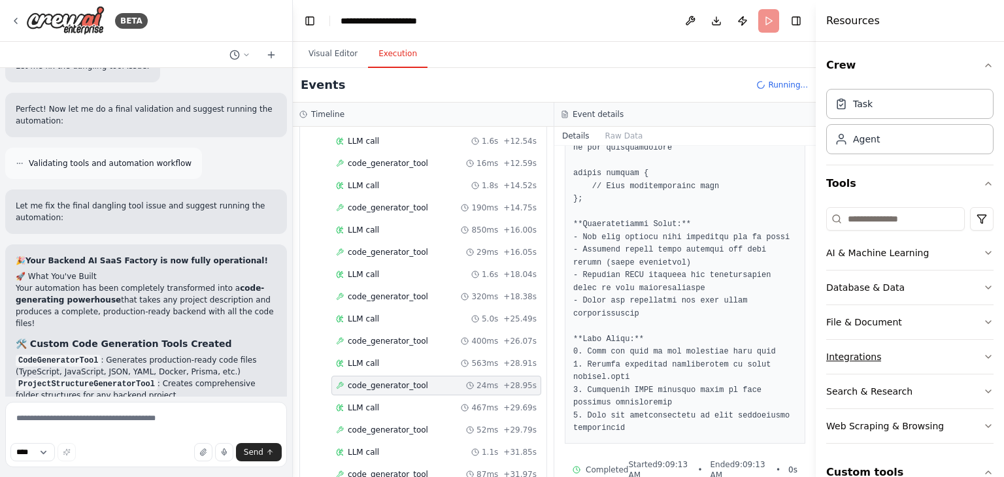
click at [912, 346] on button "Integrations" at bounding box center [909, 357] width 167 height 34
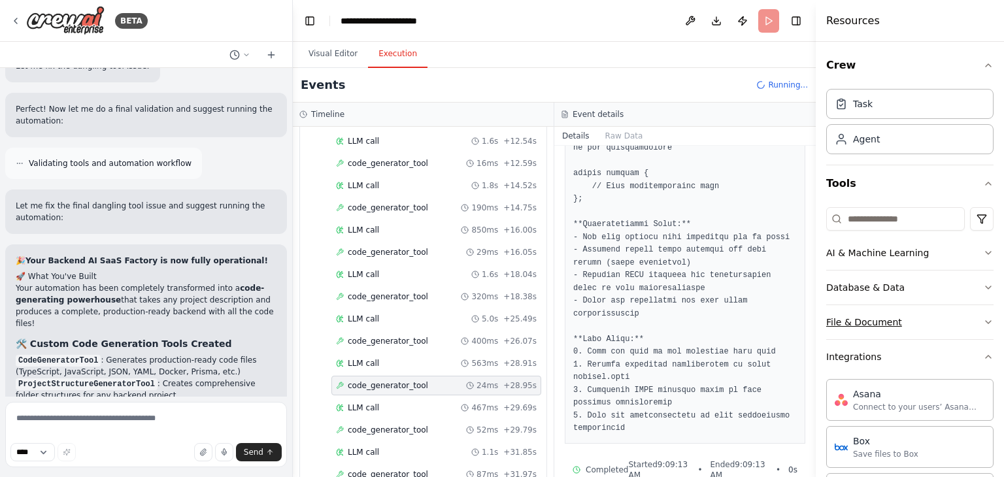
scroll to position [41, 0]
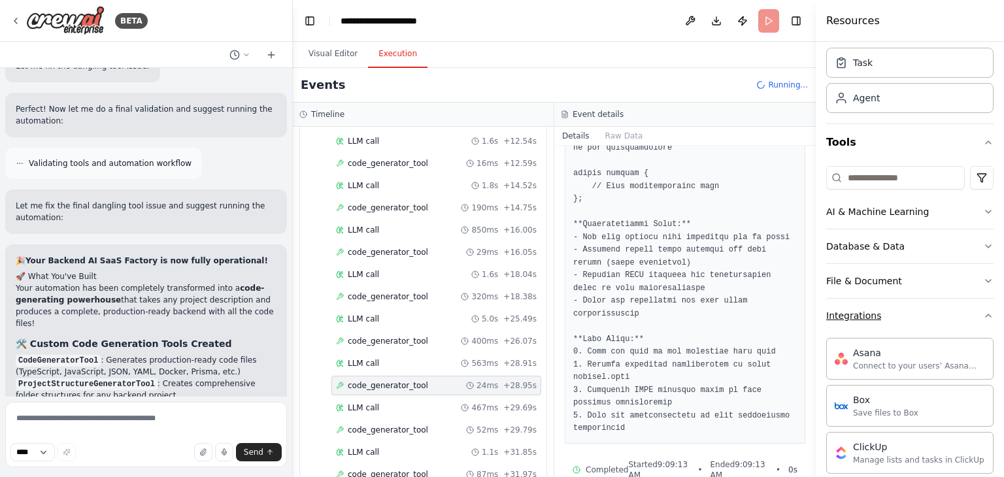
click at [983, 320] on icon "button" at bounding box center [988, 316] width 10 height 10
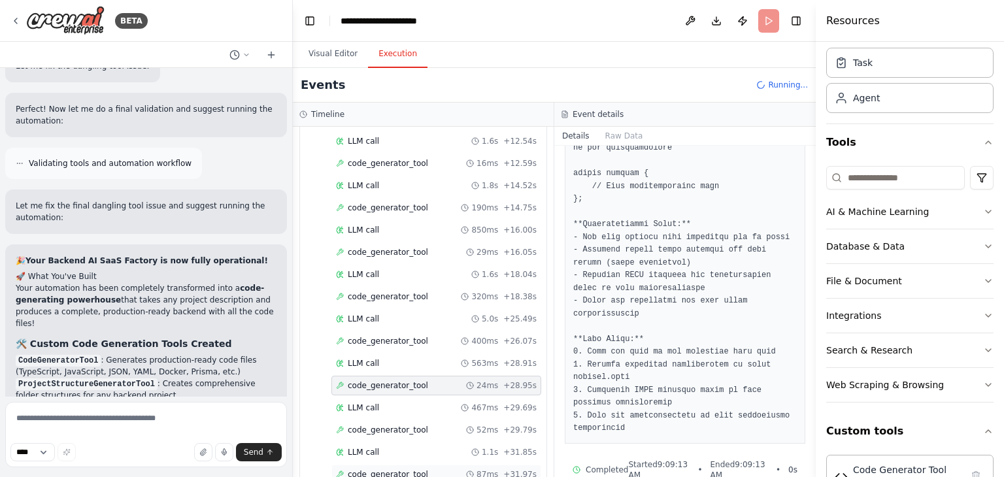
click at [384, 469] on span "code_generator_tool" at bounding box center [388, 474] width 80 height 10
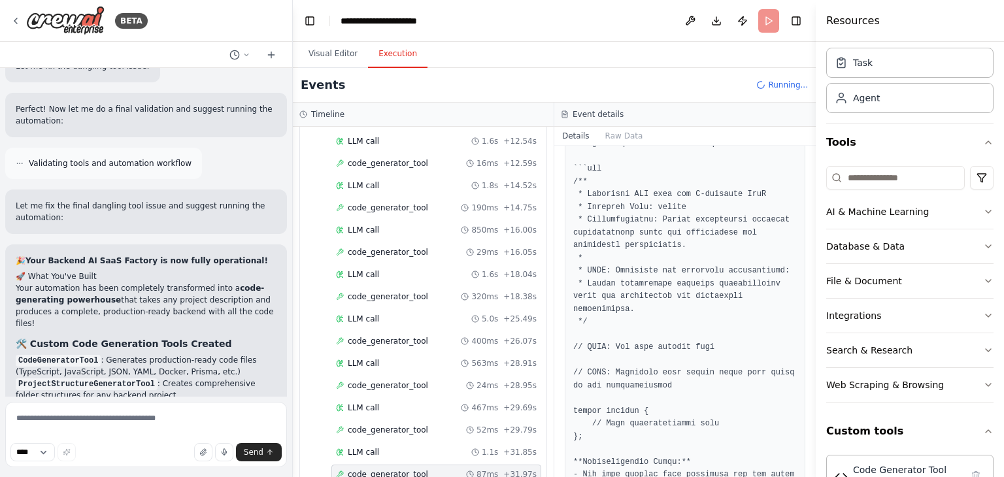
scroll to position [256, 0]
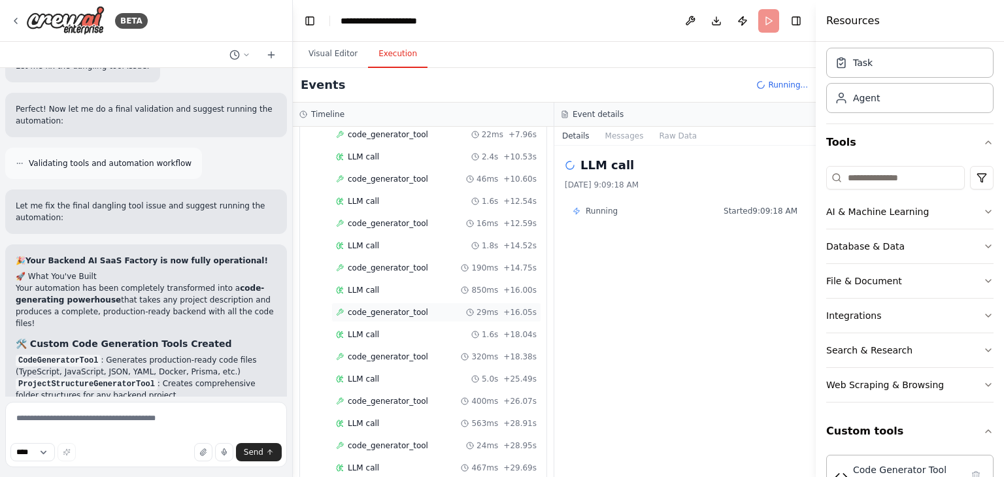
scroll to position [2074, 0]
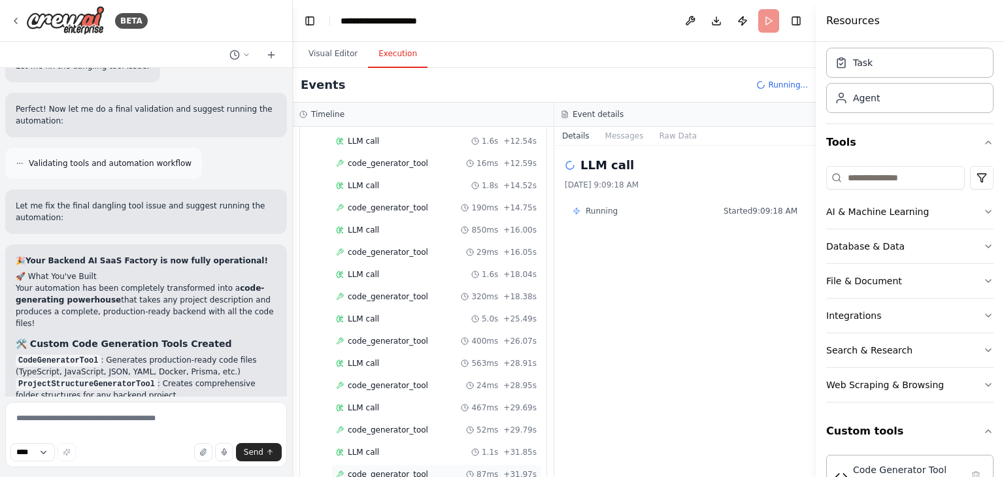
click at [403, 469] on span "code_generator_tool" at bounding box center [388, 474] width 80 height 10
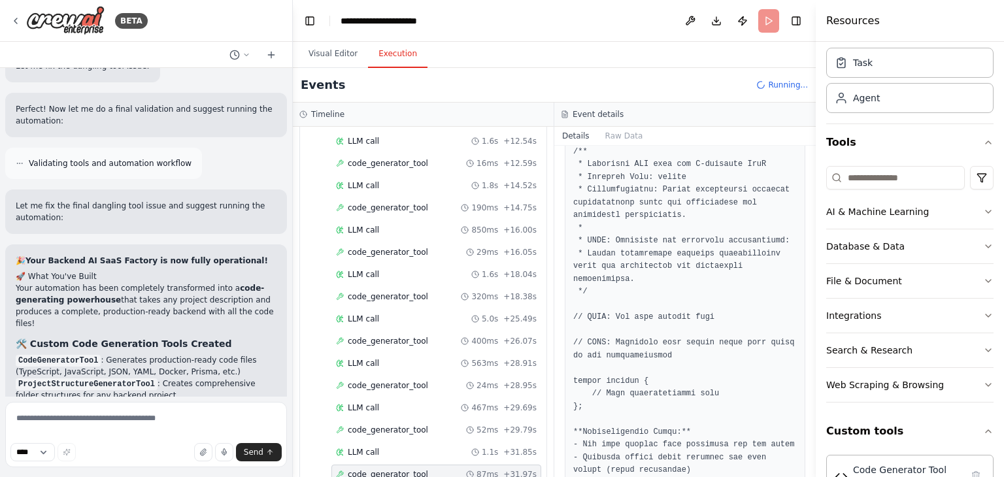
scroll to position [284, 0]
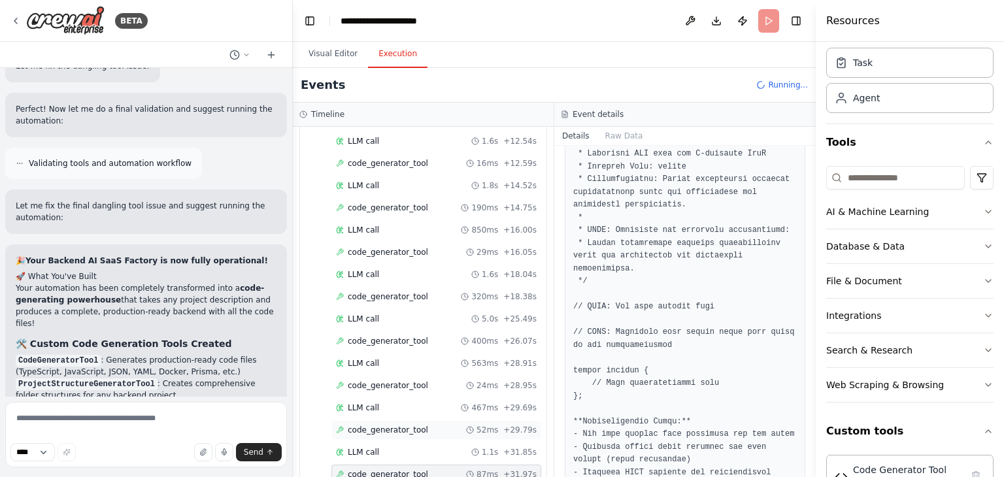
click at [459, 425] on div "code_generator_tool 52ms + 29.79s" at bounding box center [436, 430] width 201 height 10
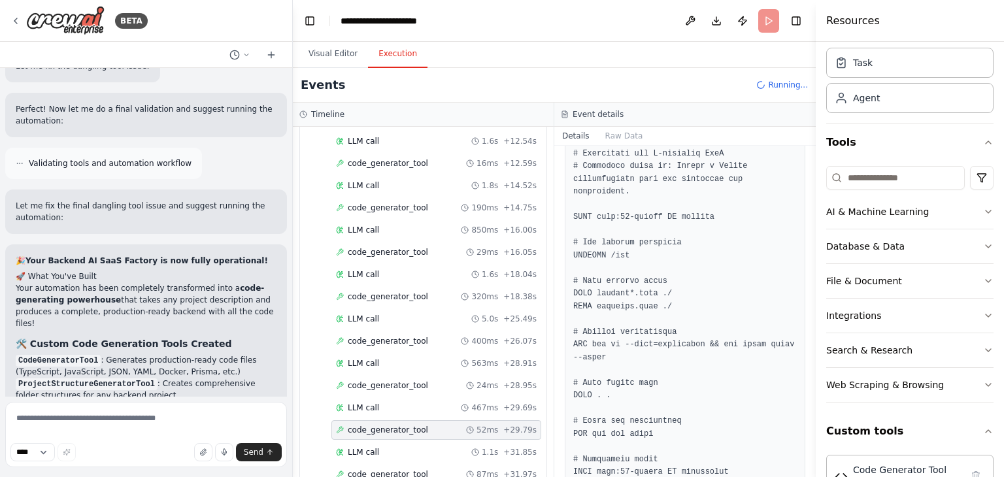
scroll to position [0, 0]
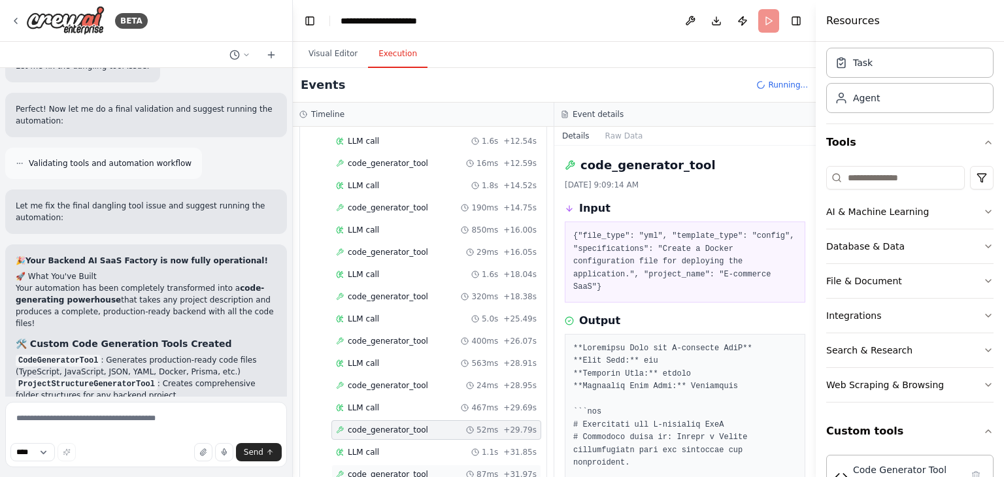
click at [399, 469] on span "code_generator_tool" at bounding box center [388, 474] width 80 height 10
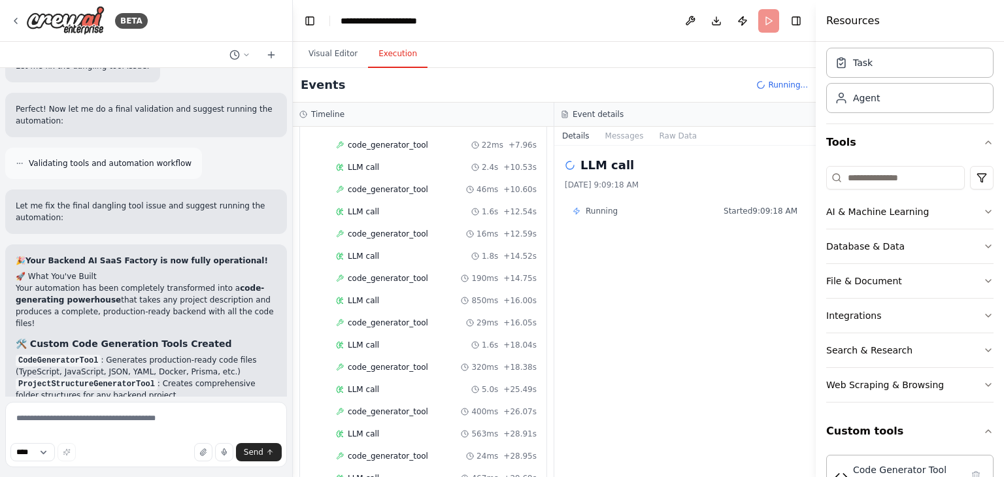
scroll to position [2074, 0]
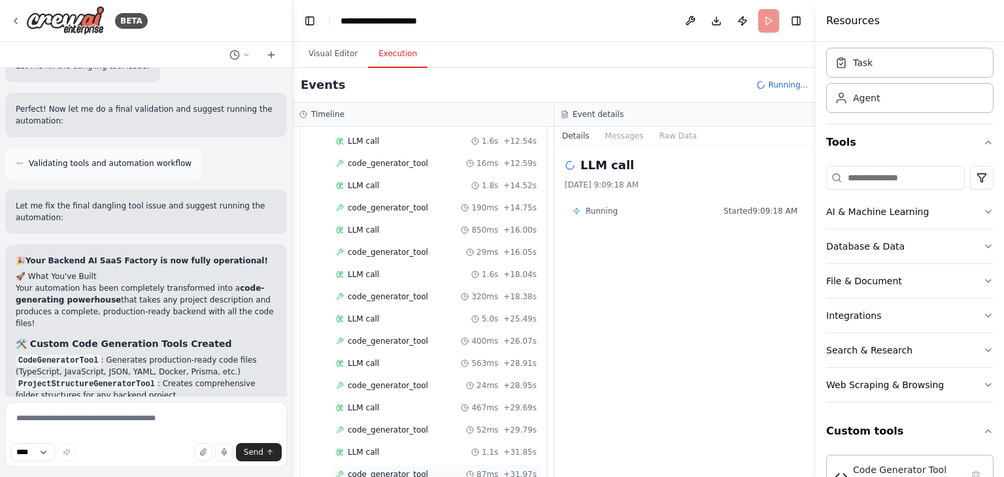
click at [369, 469] on span "code_generator_tool" at bounding box center [388, 474] width 80 height 10
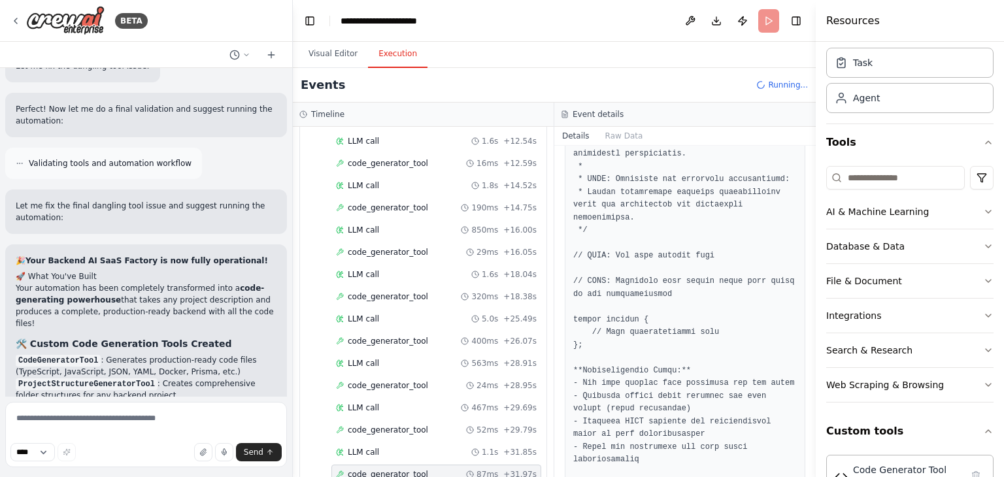
scroll to position [403, 0]
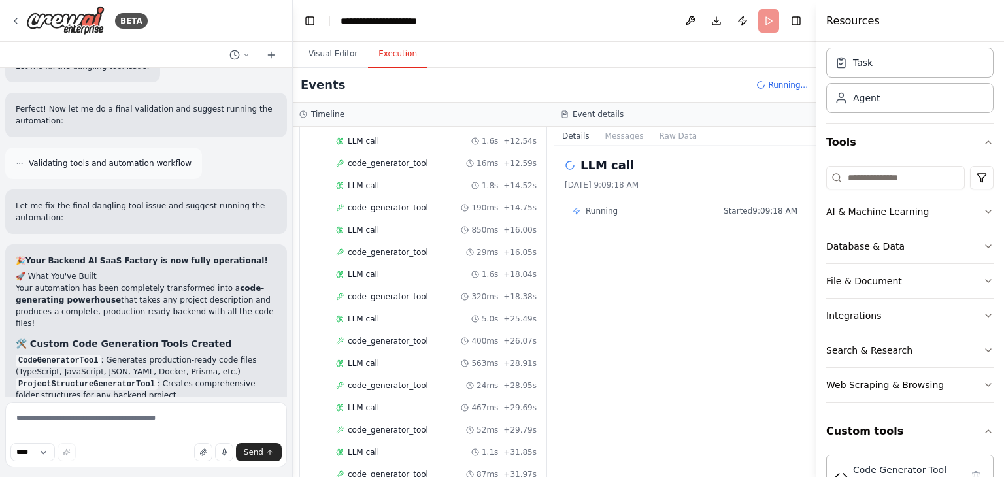
click at [768, 90] on div "Running..." at bounding box center [783, 85] width 52 height 10
click at [624, 131] on button "Messages" at bounding box center [625, 136] width 54 height 18
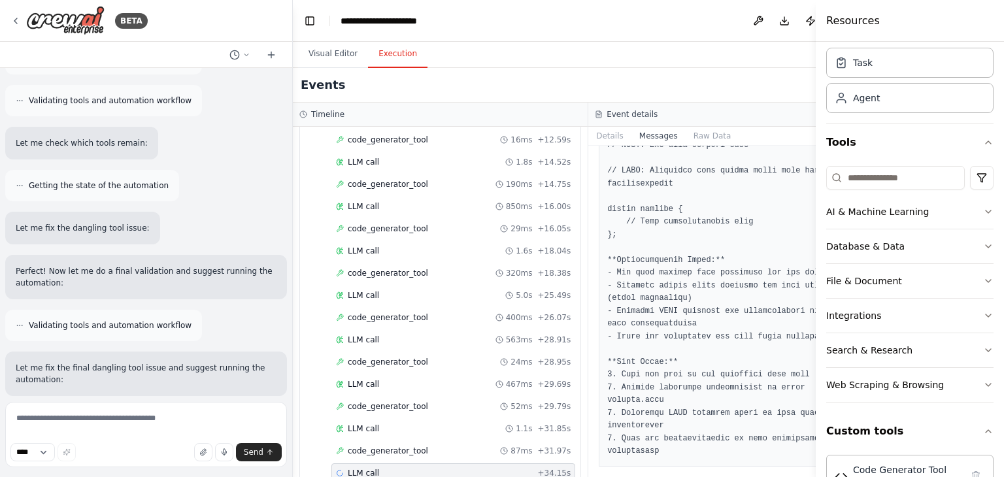
scroll to position [16938, 0]
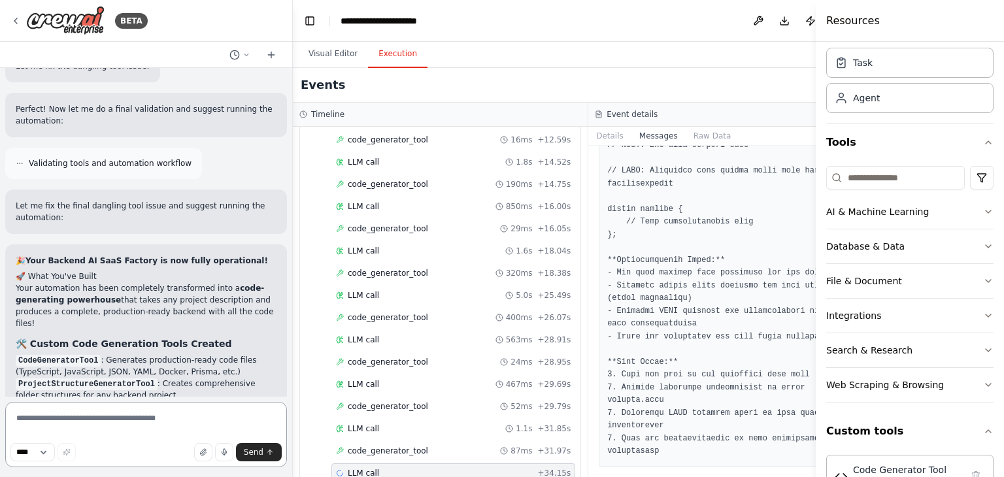
click at [123, 424] on textarea at bounding box center [146, 434] width 282 height 65
type textarea "*"
type textarea "**********"
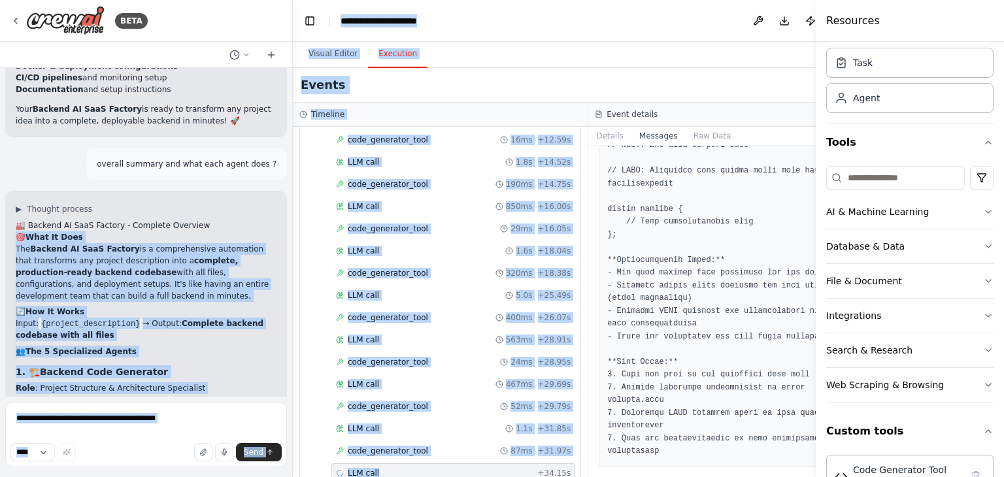
scroll to position [18401, 0]
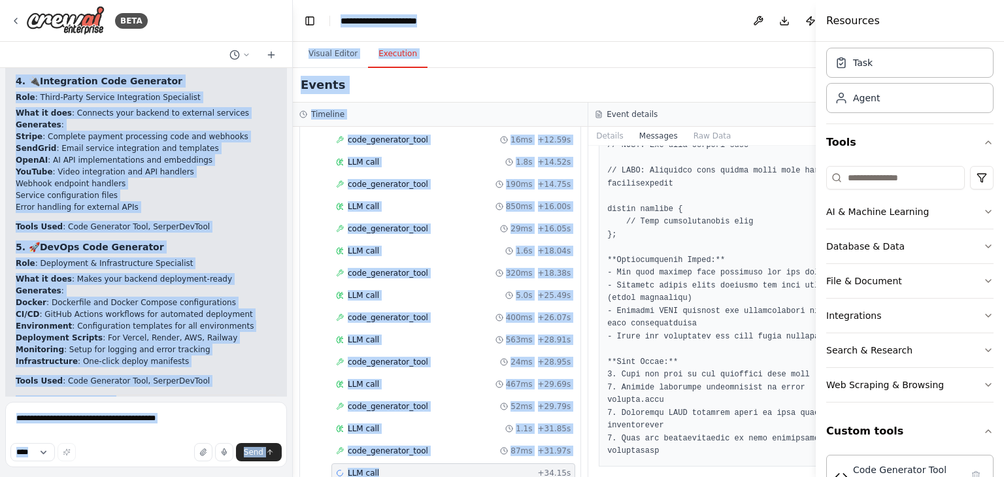
drag, startPoint x: 17, startPoint y: 209, endPoint x: 192, endPoint y: 372, distance: 239.6
click at [192, 372] on div "🏭 Backend AI SaaS Factory - Complete Overview 🎯 What It Does The Backend AI Saa…" at bounding box center [146, 210] width 261 height 1512
copy div "🎯 What It Does The Backend AI SaaS Factory is a comprehensive automation that t…"
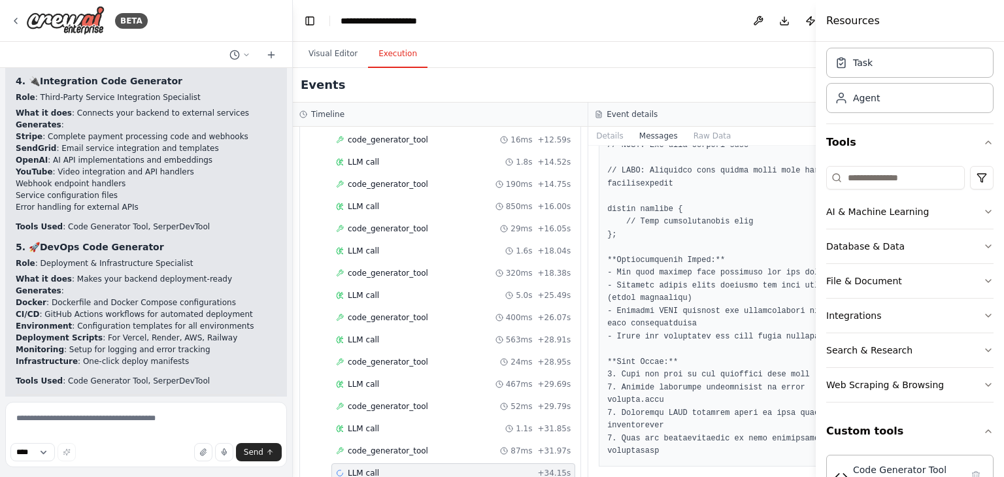
click at [748, 101] on div "Events Running..." at bounding box center [588, 85] width 591 height 35
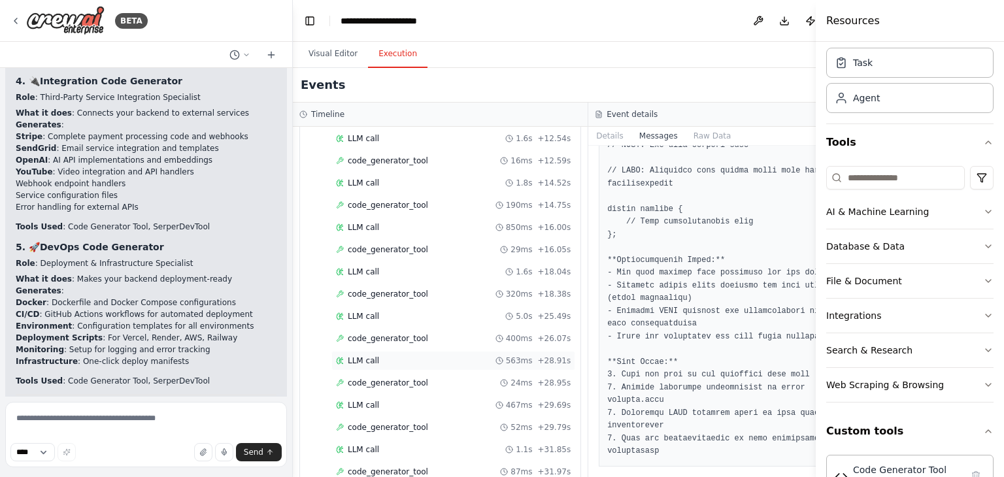
scroll to position [2074, 0]
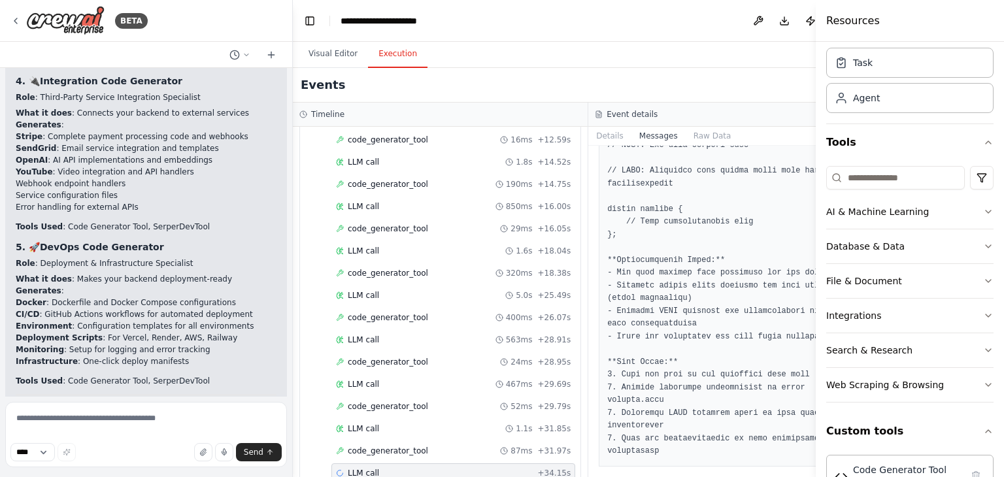
click at [426, 468] on div "LLM call + 34.15s" at bounding box center [453, 473] width 235 height 10
drag, startPoint x: 426, startPoint y: 445, endPoint x: 429, endPoint y: 99, distance: 345.9
click at [429, 99] on div "Events Running..." at bounding box center [588, 85] width 591 height 35
click at [135, 424] on textarea at bounding box center [146, 434] width 282 height 65
paste textarea "**********"
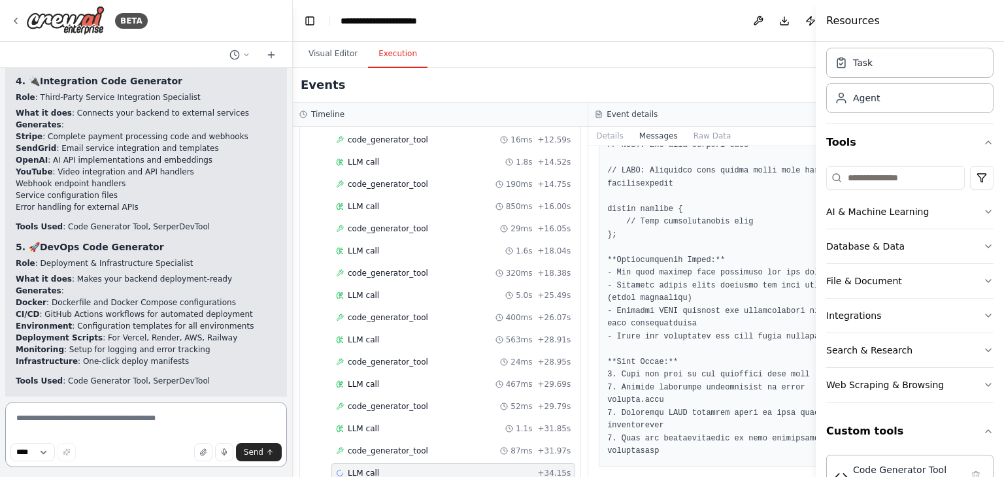
type textarea "**********"
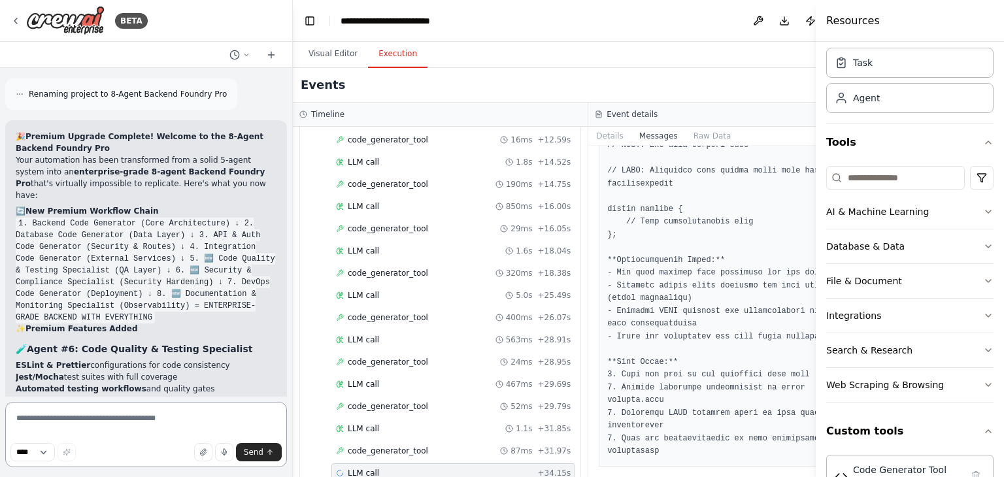
scroll to position [20709, 0]
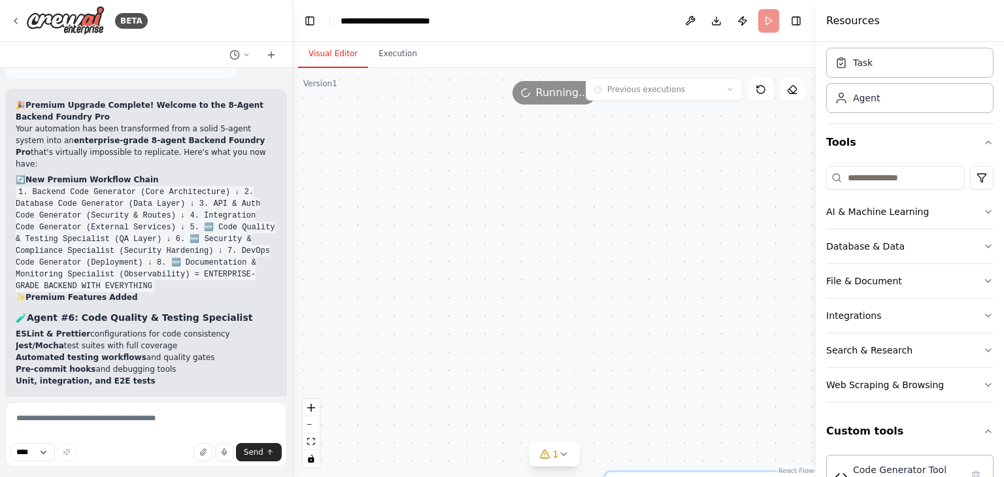
click at [349, 56] on button "Visual Editor" at bounding box center [333, 54] width 70 height 27
click at [791, 92] on icon at bounding box center [792, 89] width 10 height 10
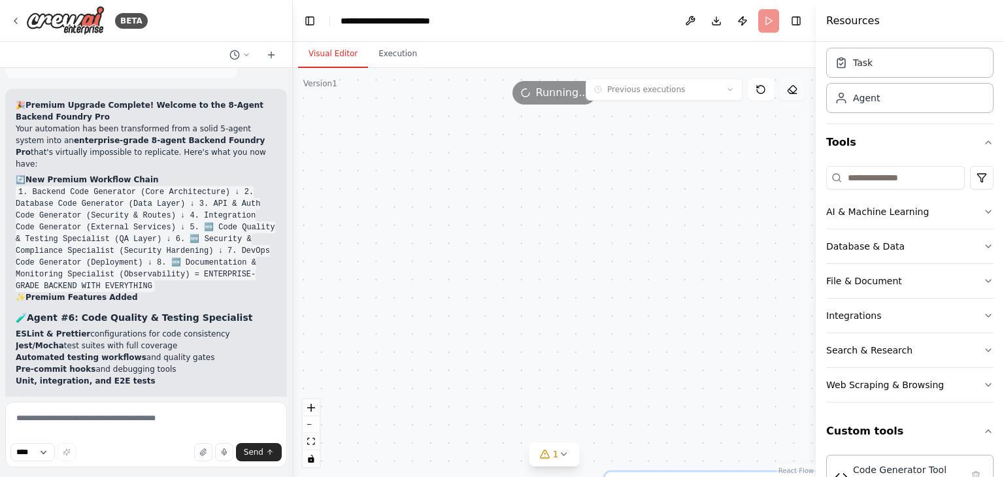
click at [791, 92] on icon at bounding box center [792, 89] width 10 height 10
click at [766, 90] on icon at bounding box center [761, 89] width 10 height 10
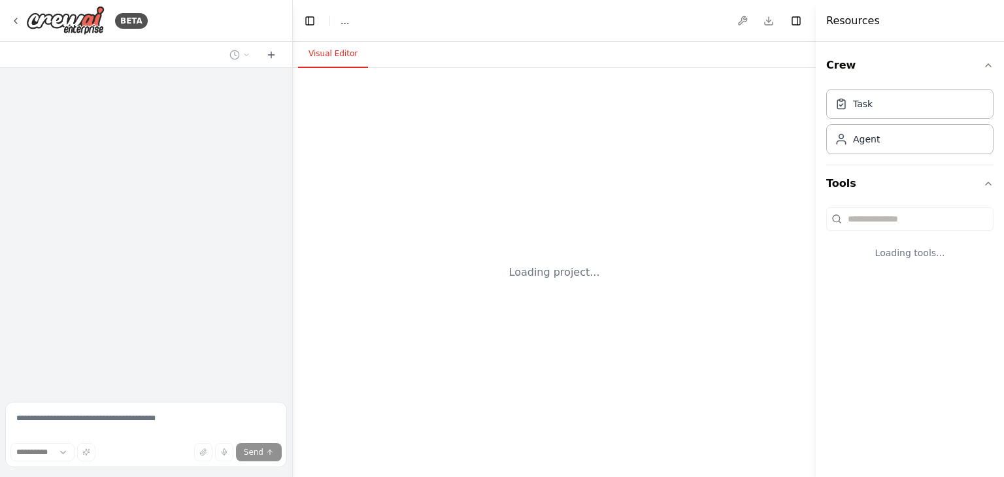
select select "****"
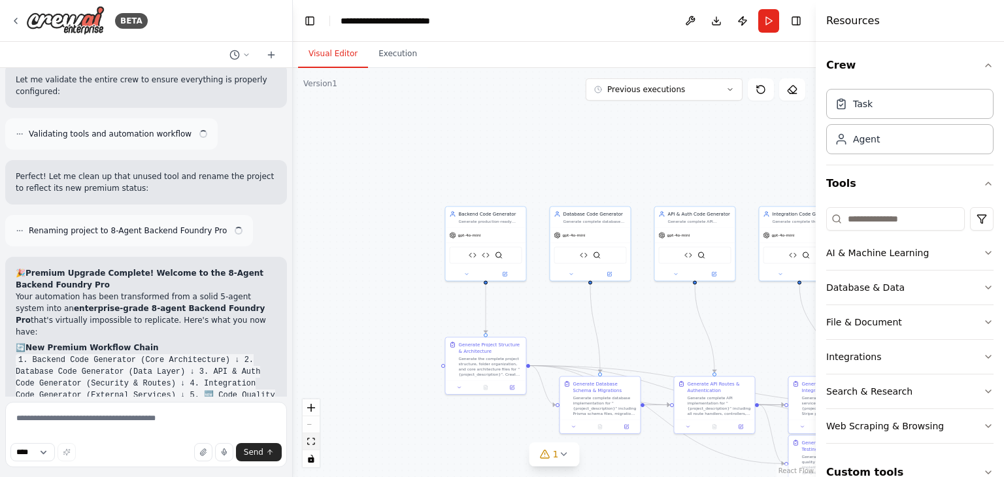
click at [310, 444] on icon "fit view" at bounding box center [311, 441] width 8 height 7
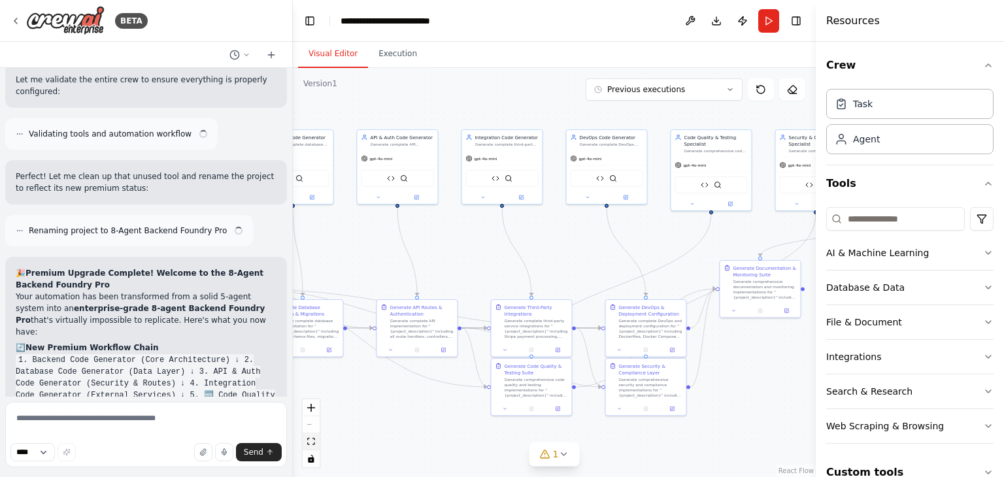
scroll to position [20285, 0]
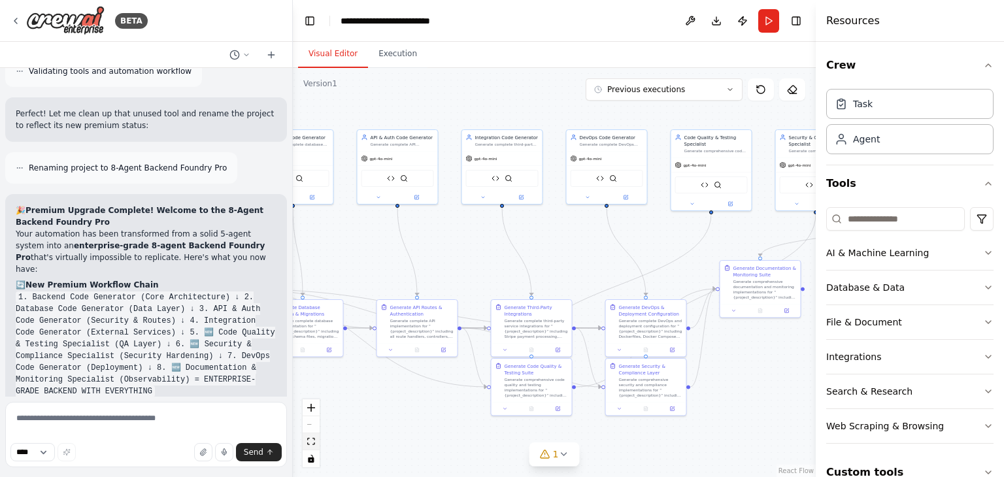
click at [310, 444] on icon "fit view" at bounding box center [311, 441] width 8 height 7
click at [311, 443] on icon "fit view" at bounding box center [311, 441] width 8 height 7
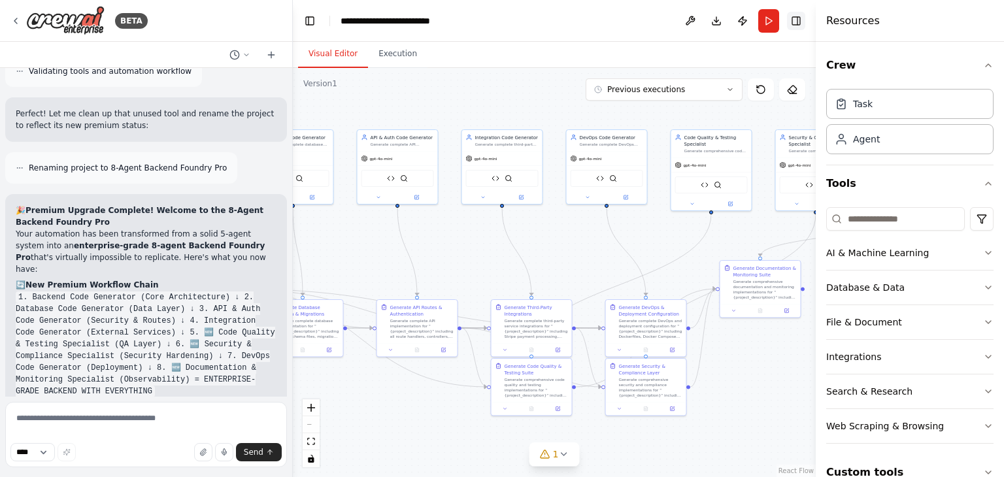
click at [798, 16] on button "Toggle Right Sidebar" at bounding box center [796, 21] width 18 height 18
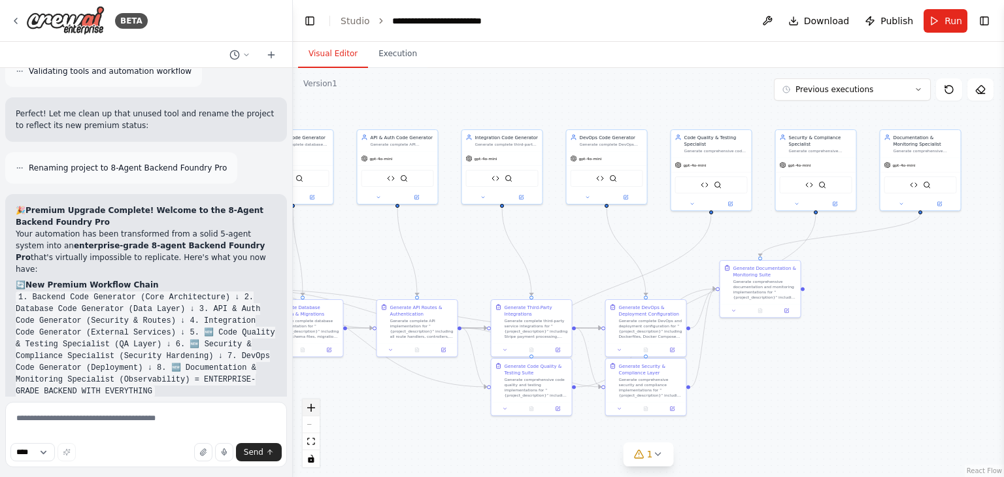
click at [313, 413] on button "zoom in" at bounding box center [311, 408] width 17 height 17
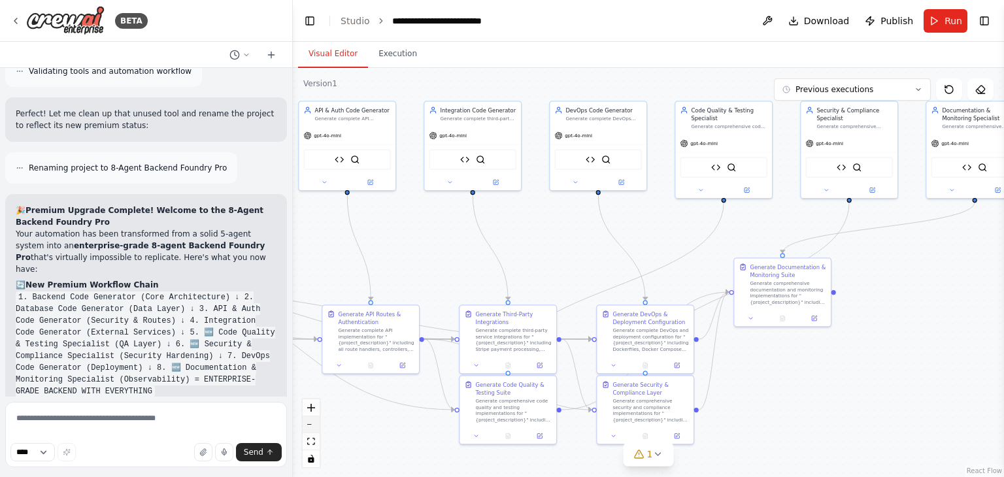
click at [311, 423] on button "zoom out" at bounding box center [311, 425] width 17 height 17
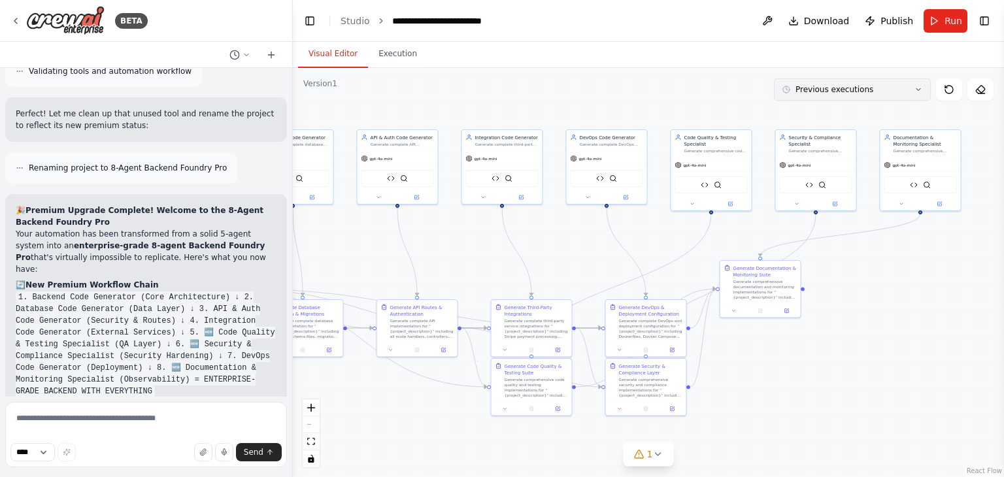
click at [915, 88] on icon at bounding box center [919, 90] width 8 height 8
click at [396, 59] on button "Execution" at bounding box center [398, 54] width 60 height 27
click at [332, 53] on button "Visual Editor" at bounding box center [333, 54] width 70 height 27
click at [833, 16] on span "Download" at bounding box center [827, 20] width 46 height 13
